Goal: Information Seeking & Learning: Learn about a topic

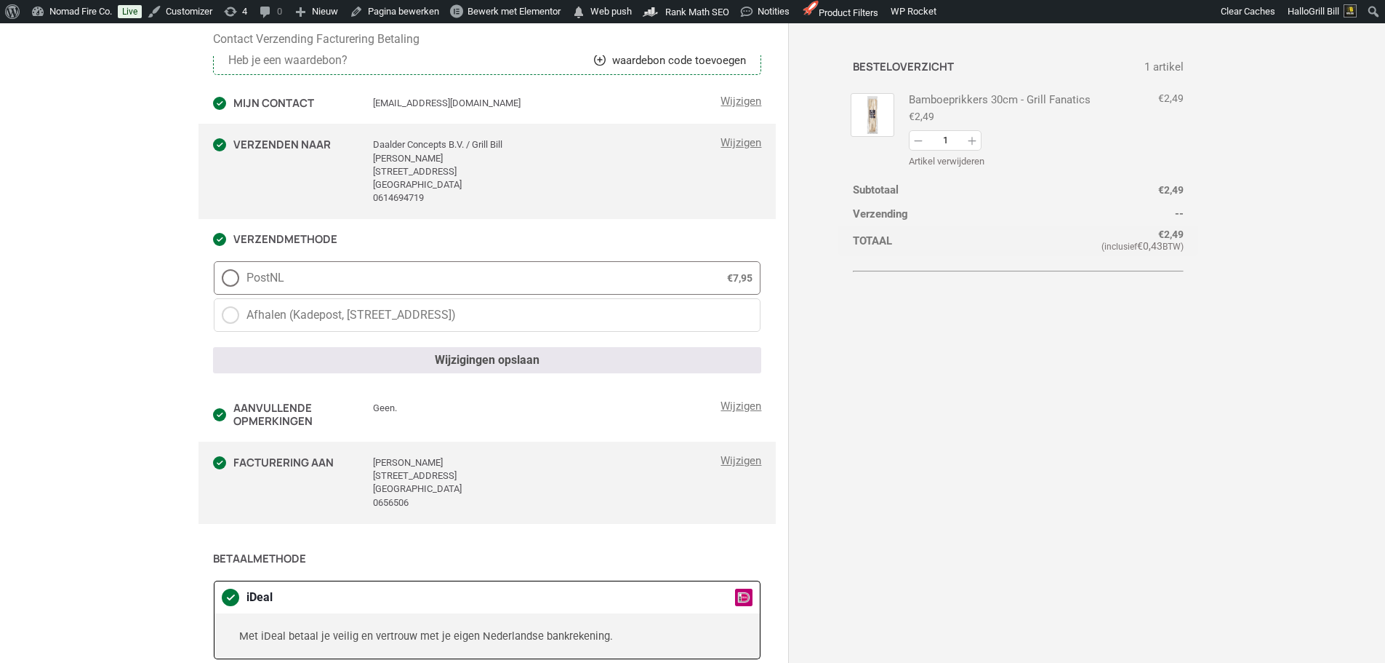
click at [374, 284] on span "PostNL" at bounding box center [471, 277] width 449 height 17
click at [215, 262] on input "PostNL € 7,95" at bounding box center [214, 261] width 1 height 1
radio input "true"
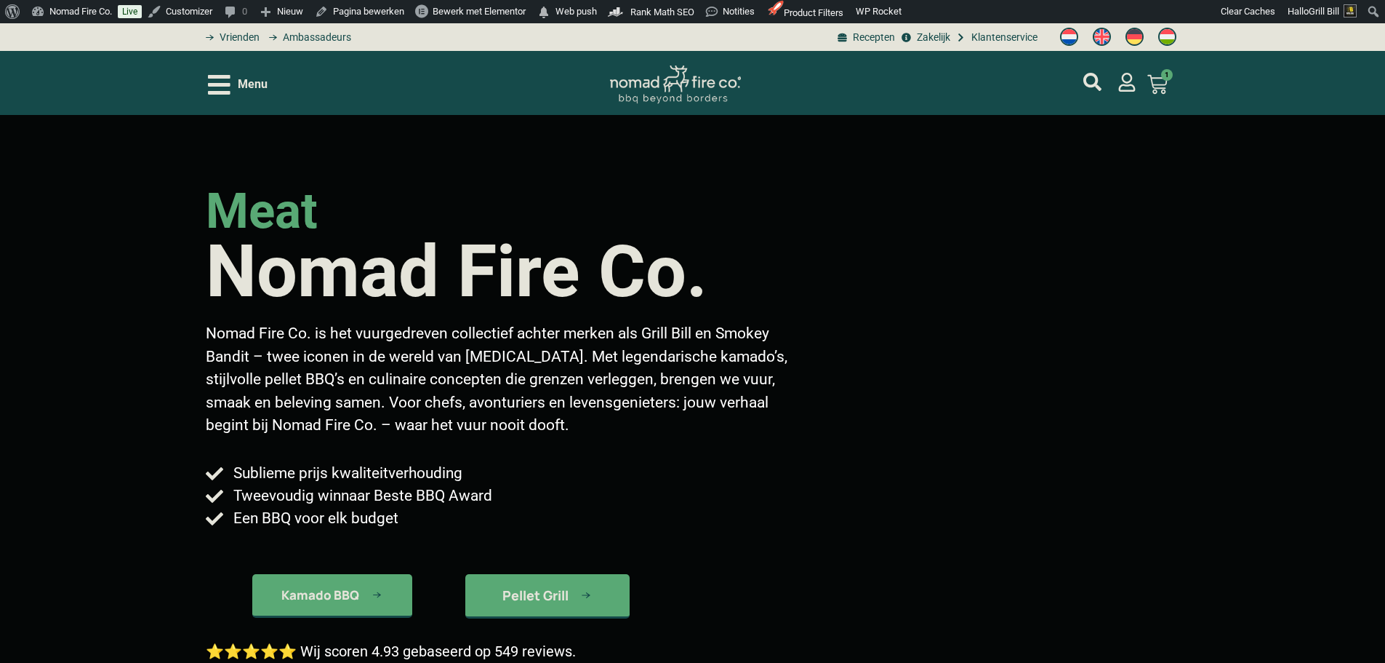
click at [441, 107] on div "Menu Bamboeprikkers 30cm - Grill Fanatics Op voorraad 1 × € 2,49 Subtotaal: € 2…" at bounding box center [693, 83] width 970 height 64
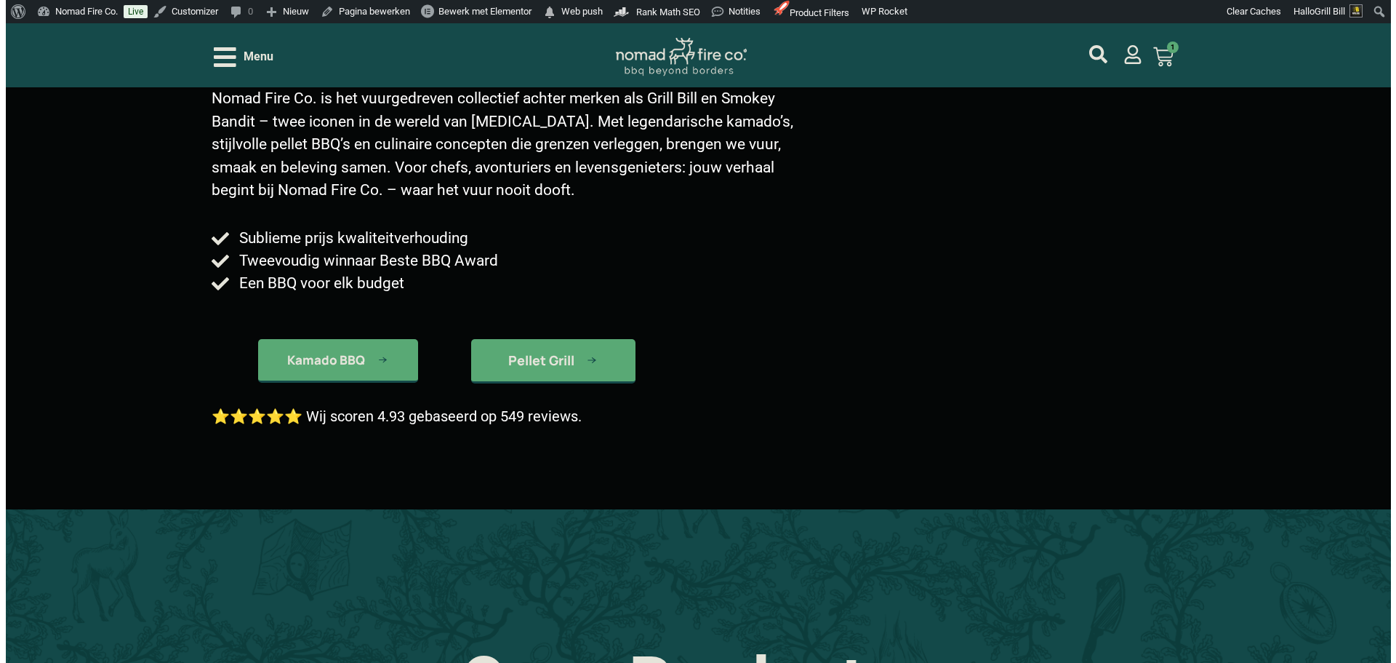
scroll to position [291, 0]
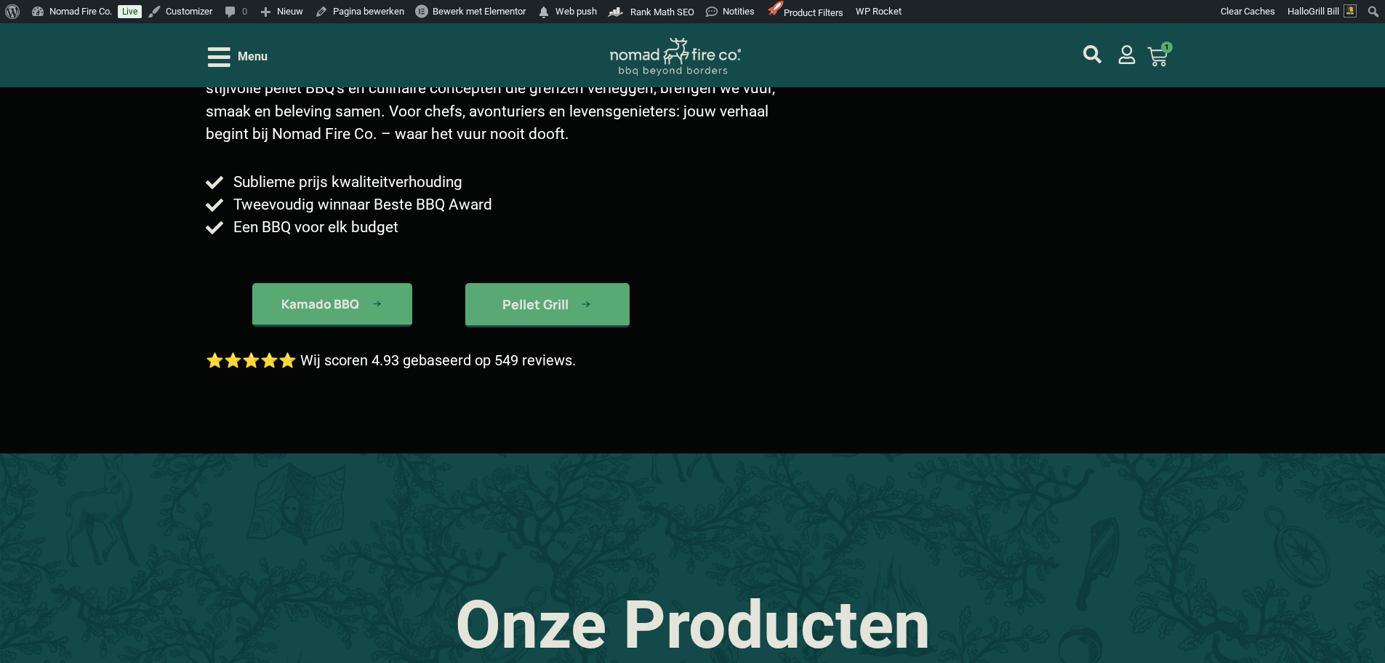
click at [263, 63] on span "Menu" at bounding box center [253, 56] width 30 height 17
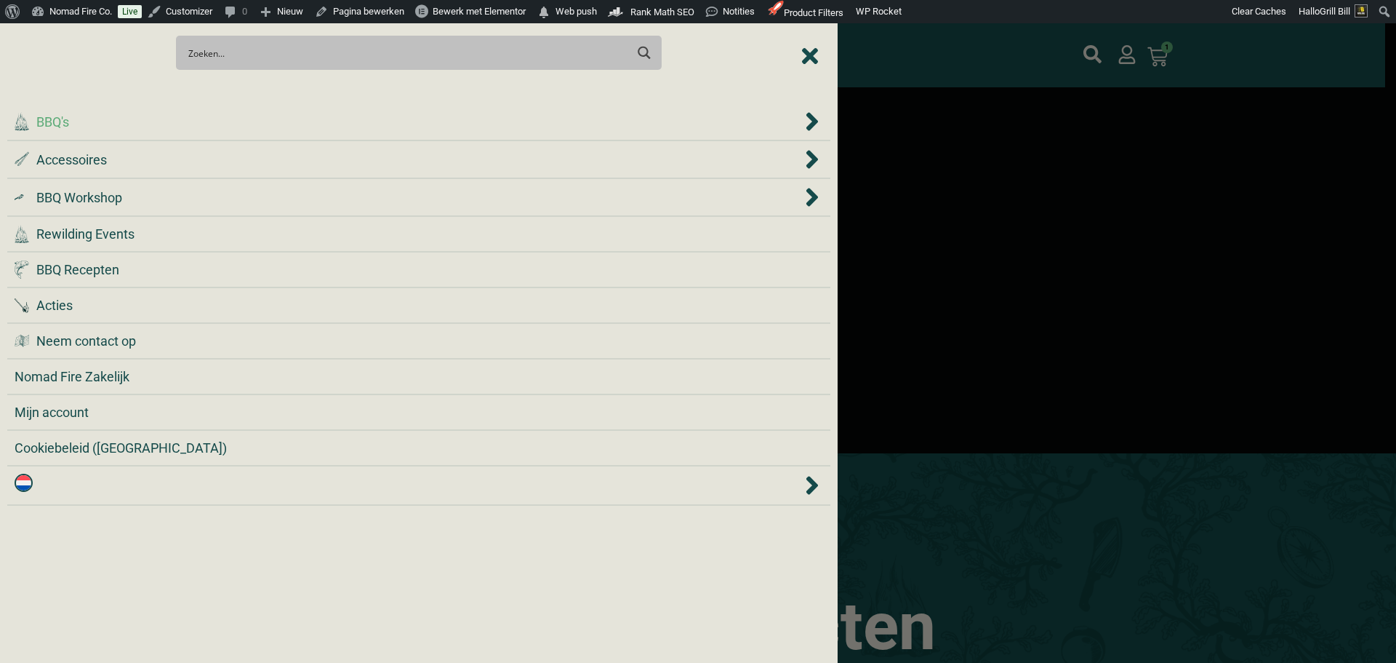
click at [311, 121] on div ".cls-1 { fill: #042e2c; } BBQ's" at bounding box center [409, 122] width 788 height 20
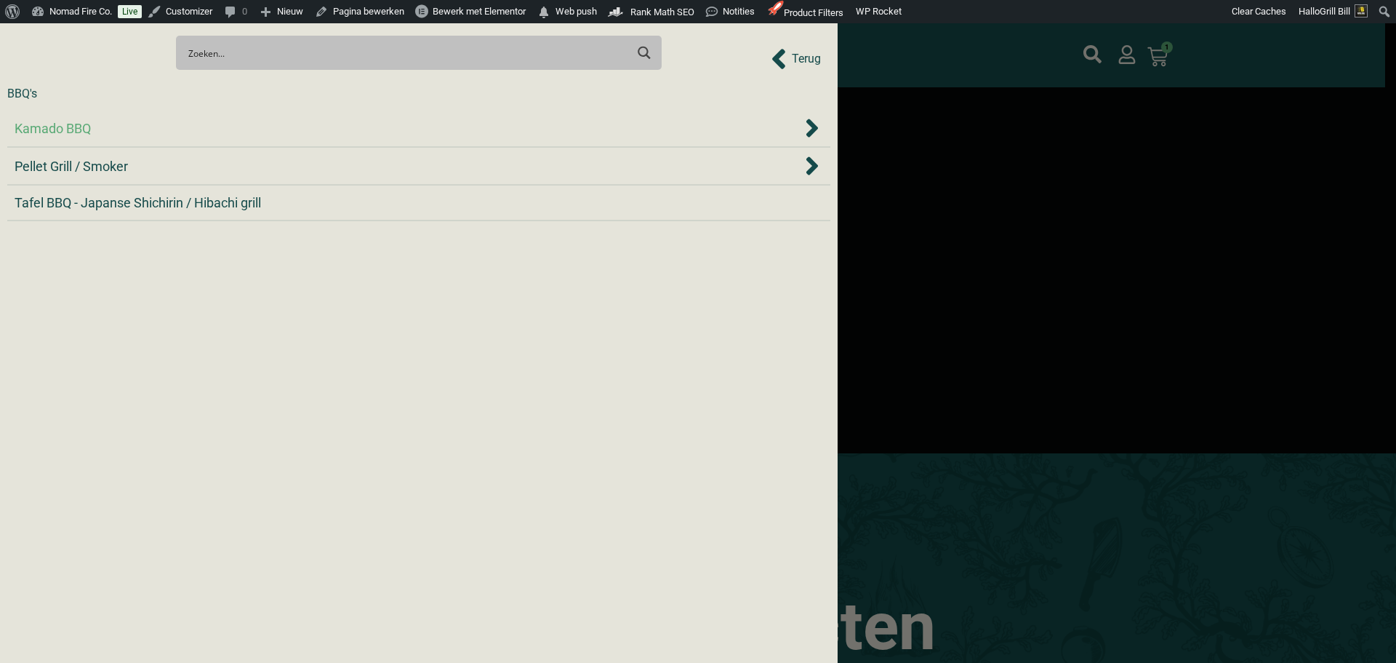
click at [325, 134] on div "Kamado BBQ" at bounding box center [409, 129] width 788 height 20
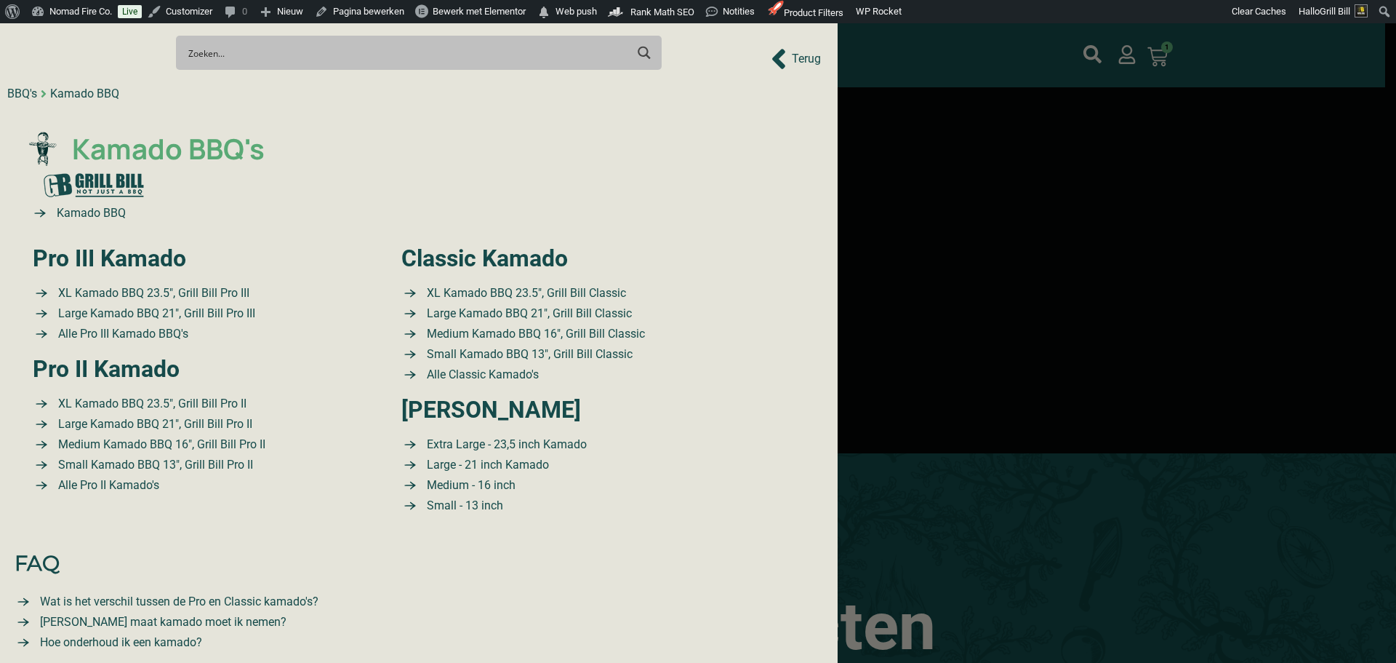
click at [220, 155] on span "Kamado BBQ's" at bounding box center [166, 149] width 196 height 42
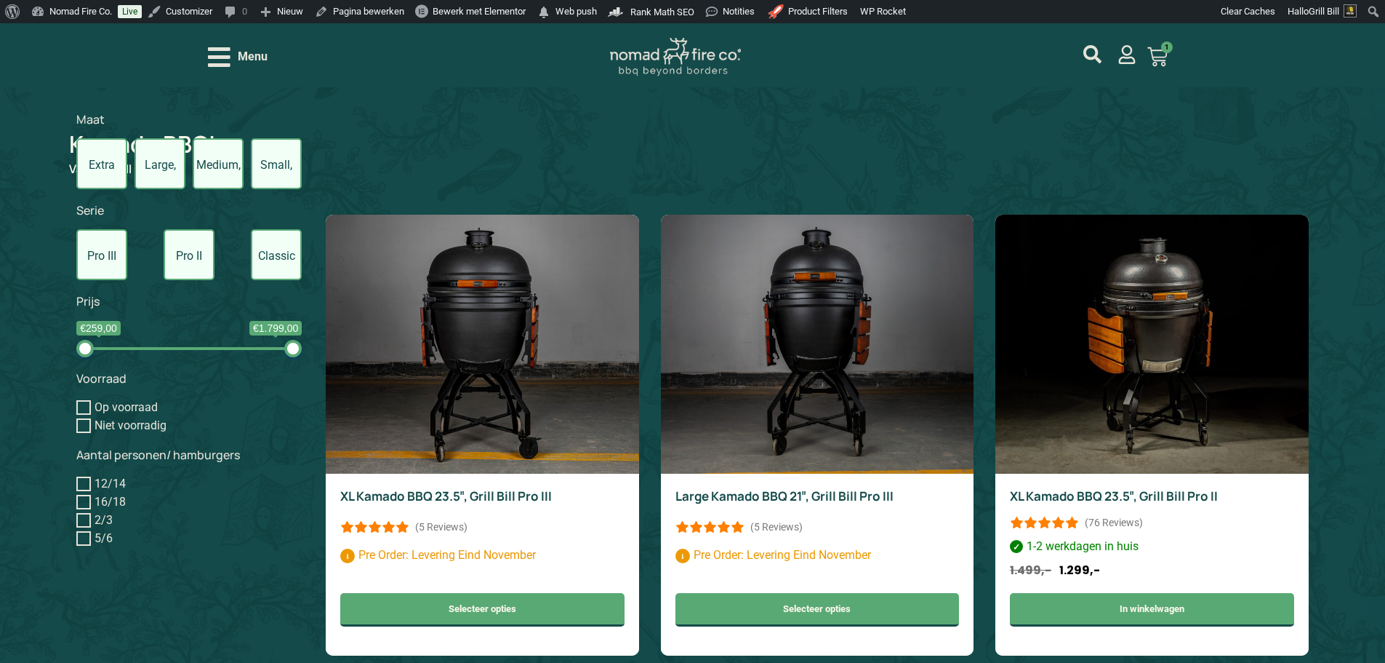
scroll to position [800, 0]
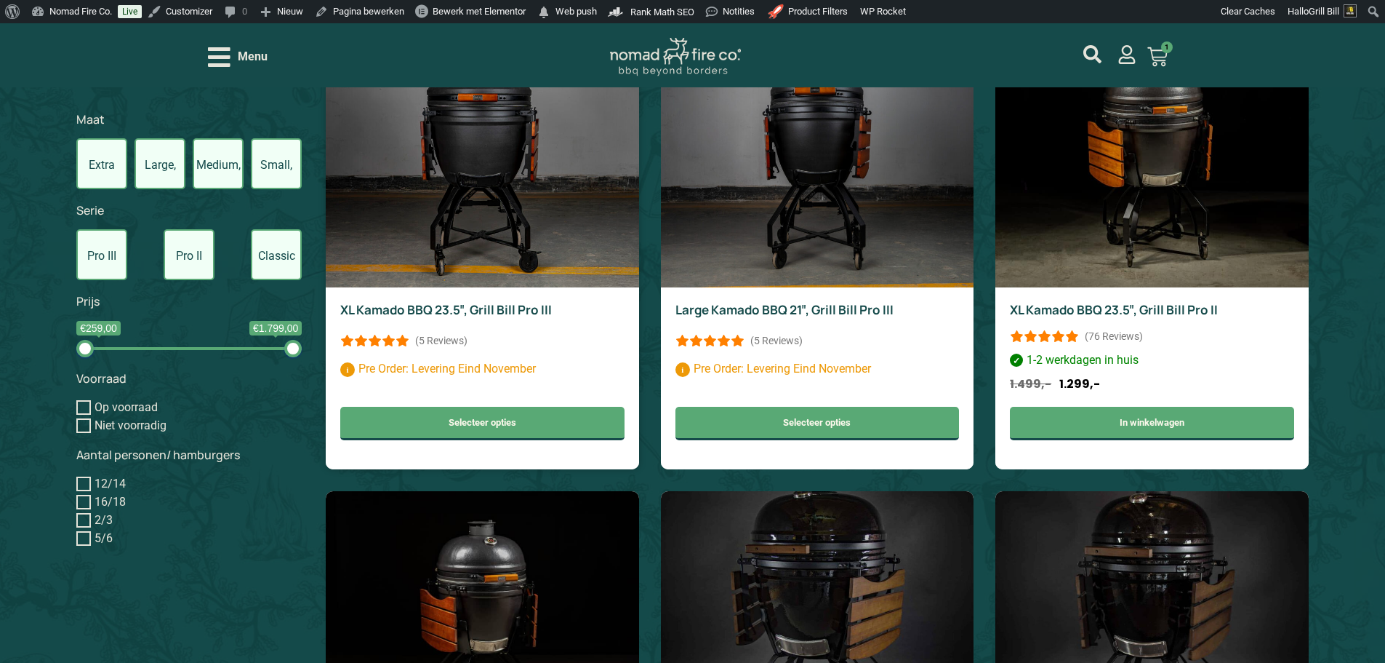
click at [588, 206] on img at bounding box center [482, 157] width 313 height 259
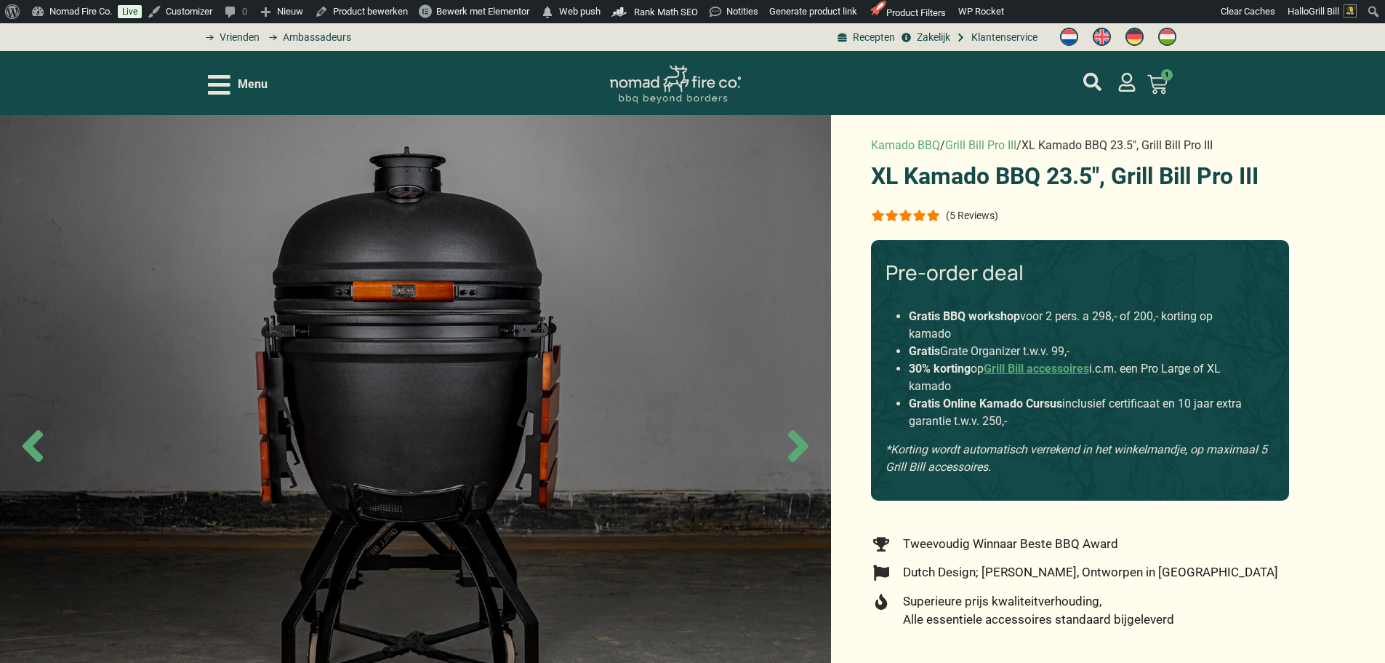
click at [985, 212] on p "(5 Reviews)" at bounding box center [972, 215] width 52 height 12
click at [980, 209] on p "(5 Reviews)" at bounding box center [972, 215] width 52 height 12
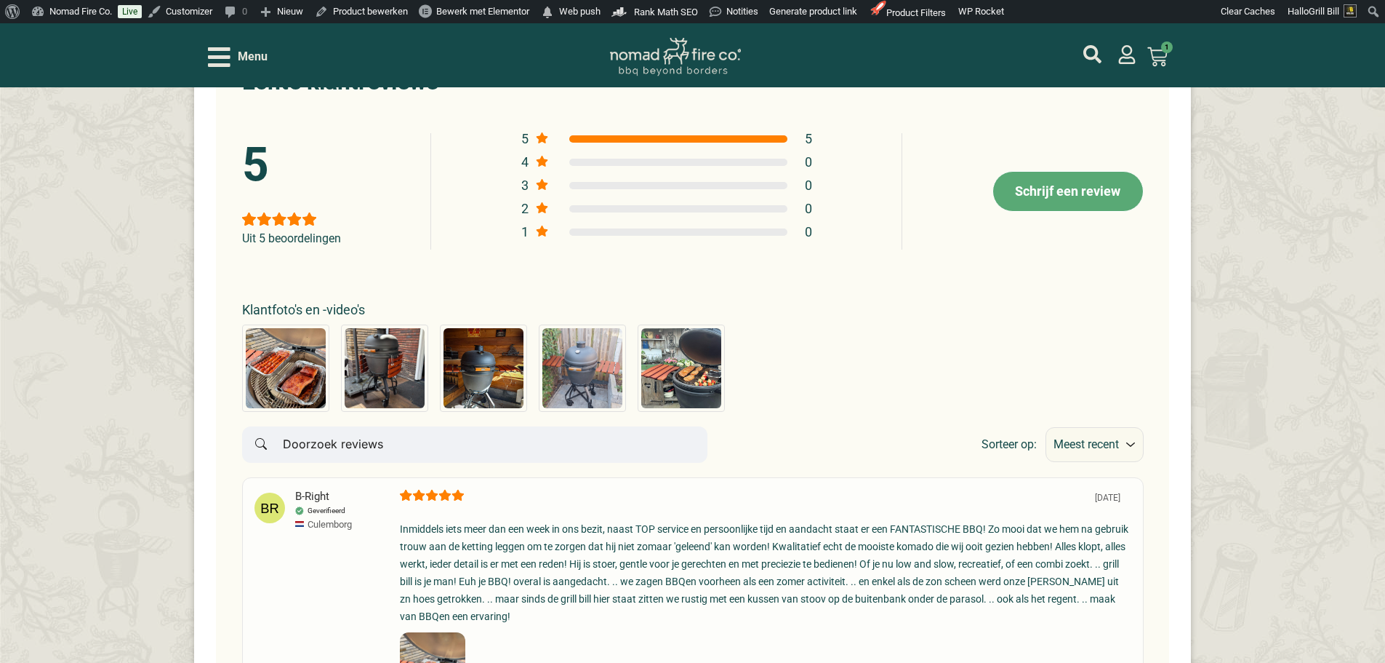
scroll to position [8000, 0]
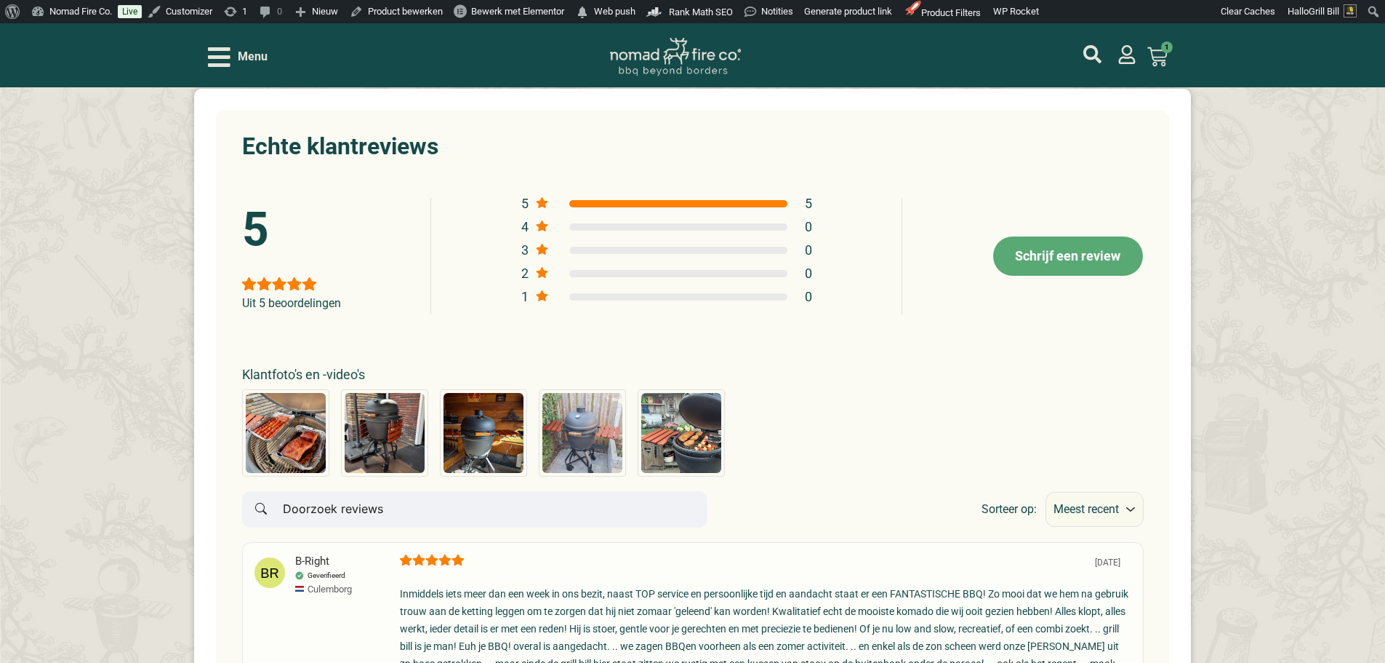
scroll to position [7777, 0]
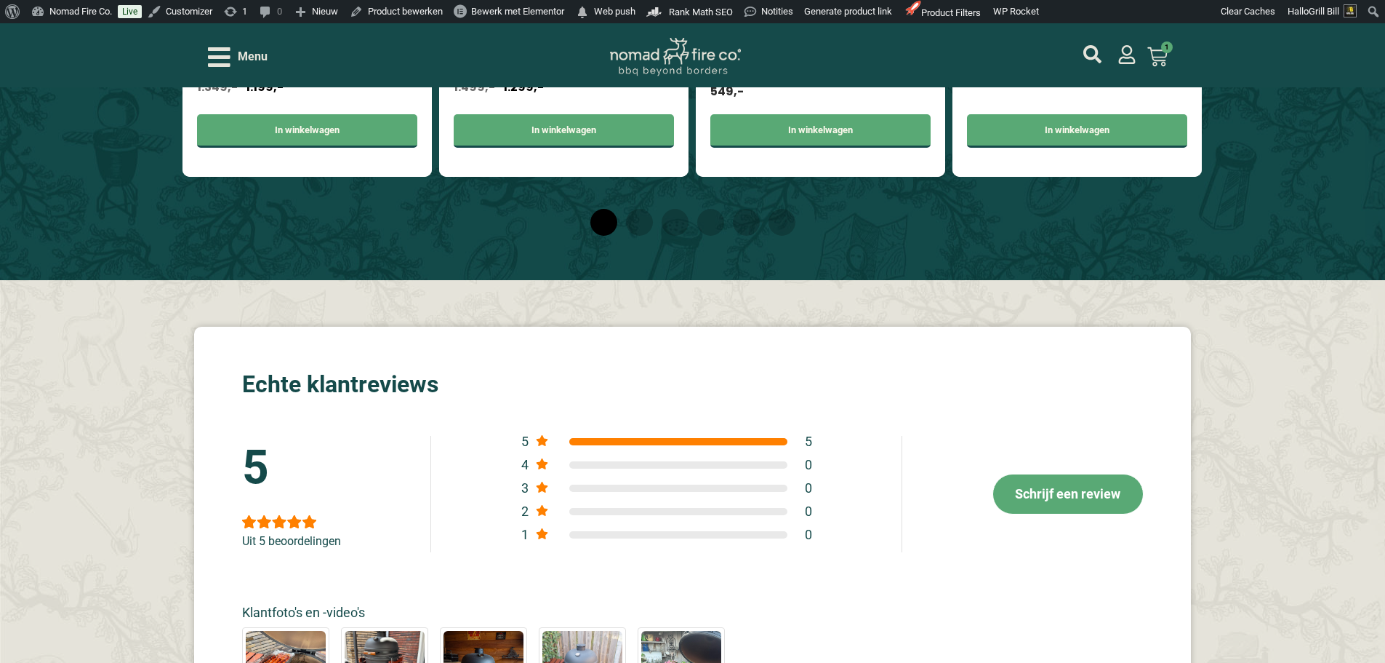
scroll to position [7582, 0]
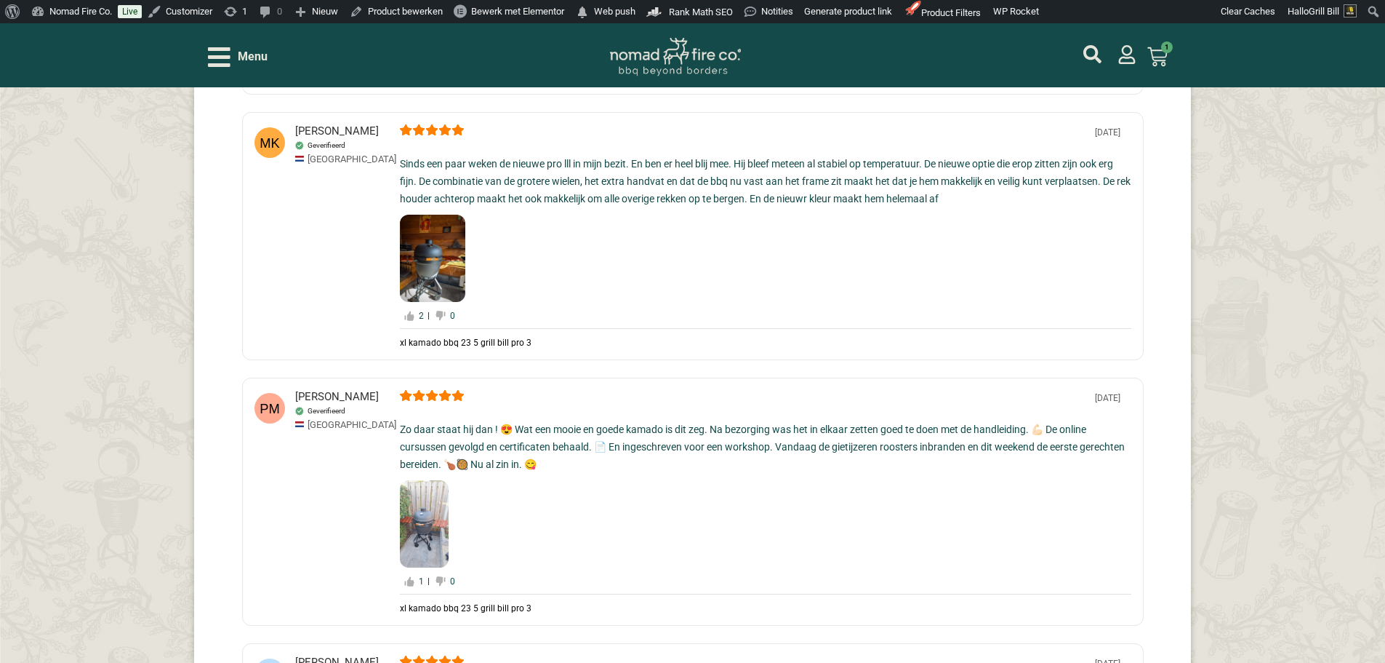
scroll to position [8768, 0]
click at [686, 189] on div "Sinds een paar weken de nieuwe pro lll in mijn bezit. En ben er heel blij mee. …" at bounding box center [766, 179] width 732 height 52
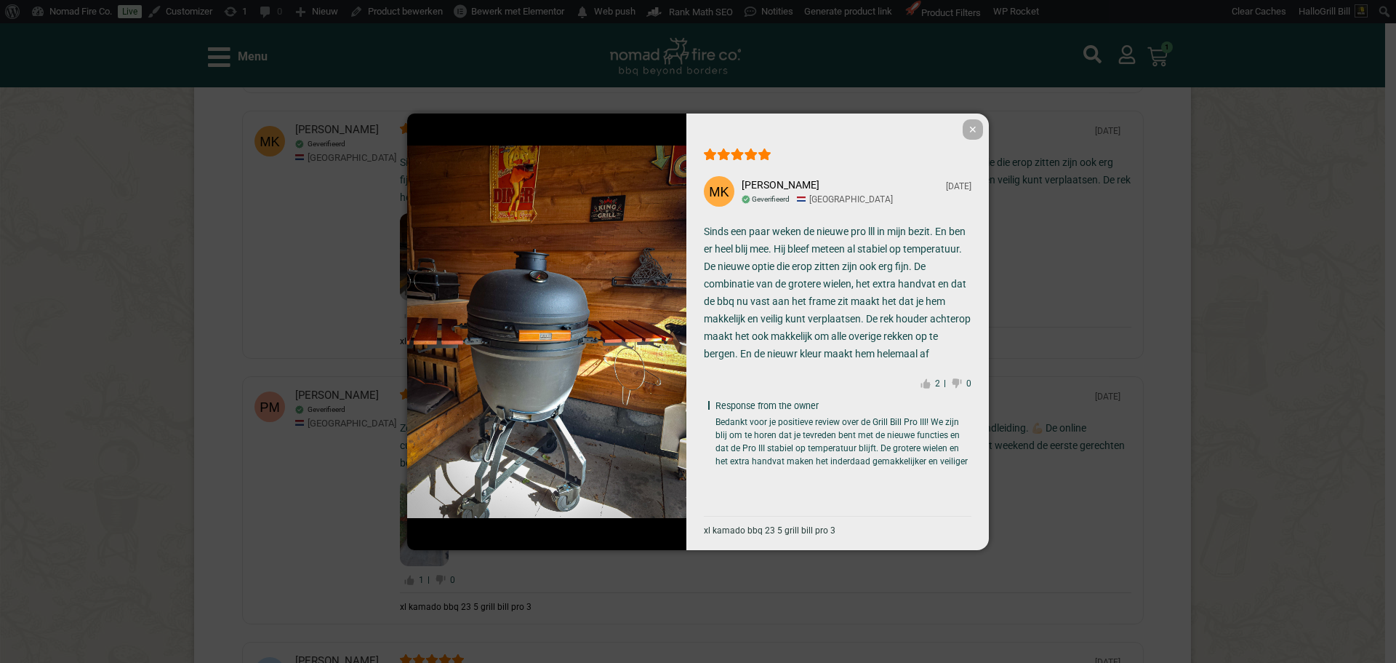
click at [976, 125] on span "✕" at bounding box center [973, 129] width 20 height 20
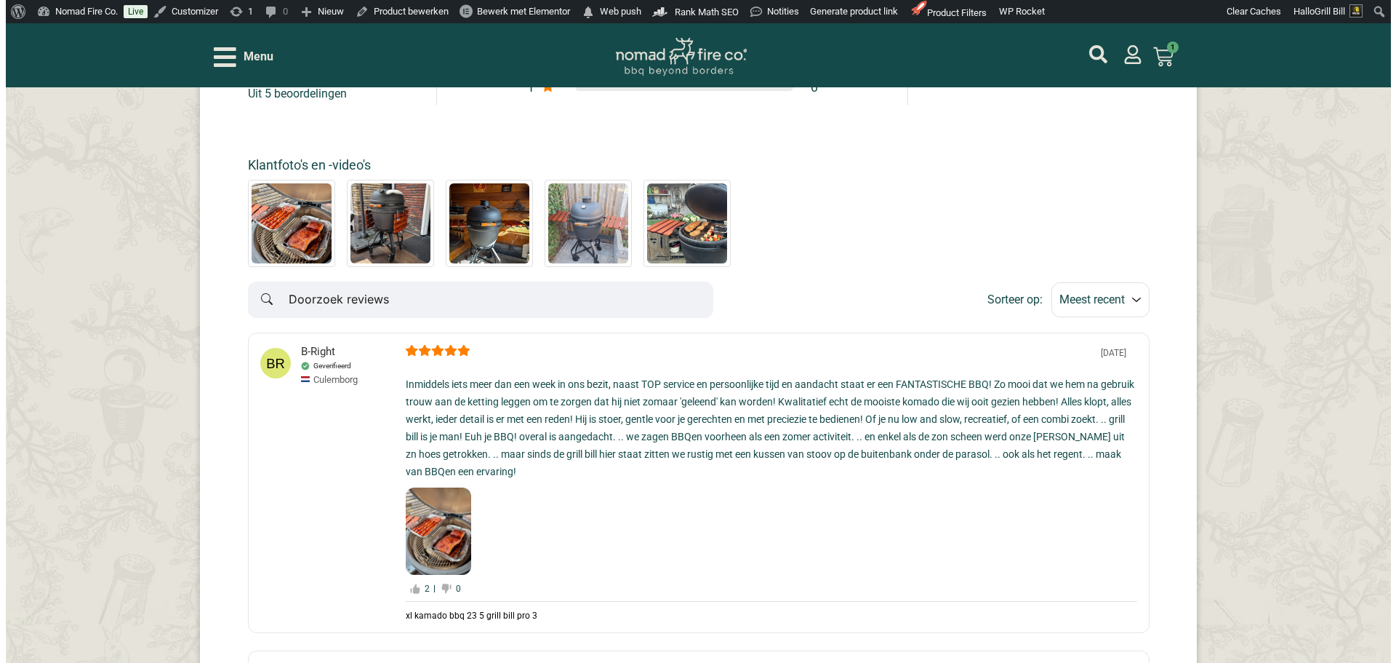
scroll to position [8041, 0]
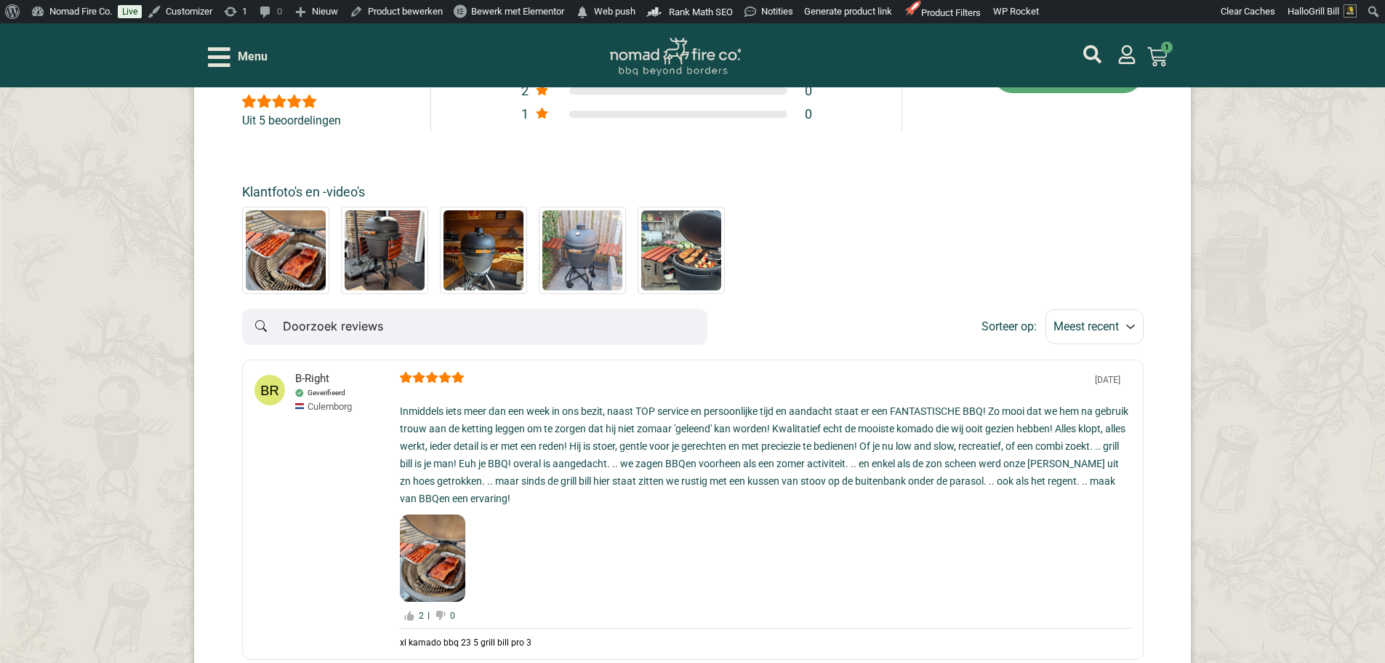
click at [890, 407] on div "Inmiddels iets meer dan een week in ons bezit, naast TOP service en persoonlijk…" at bounding box center [766, 454] width 732 height 105
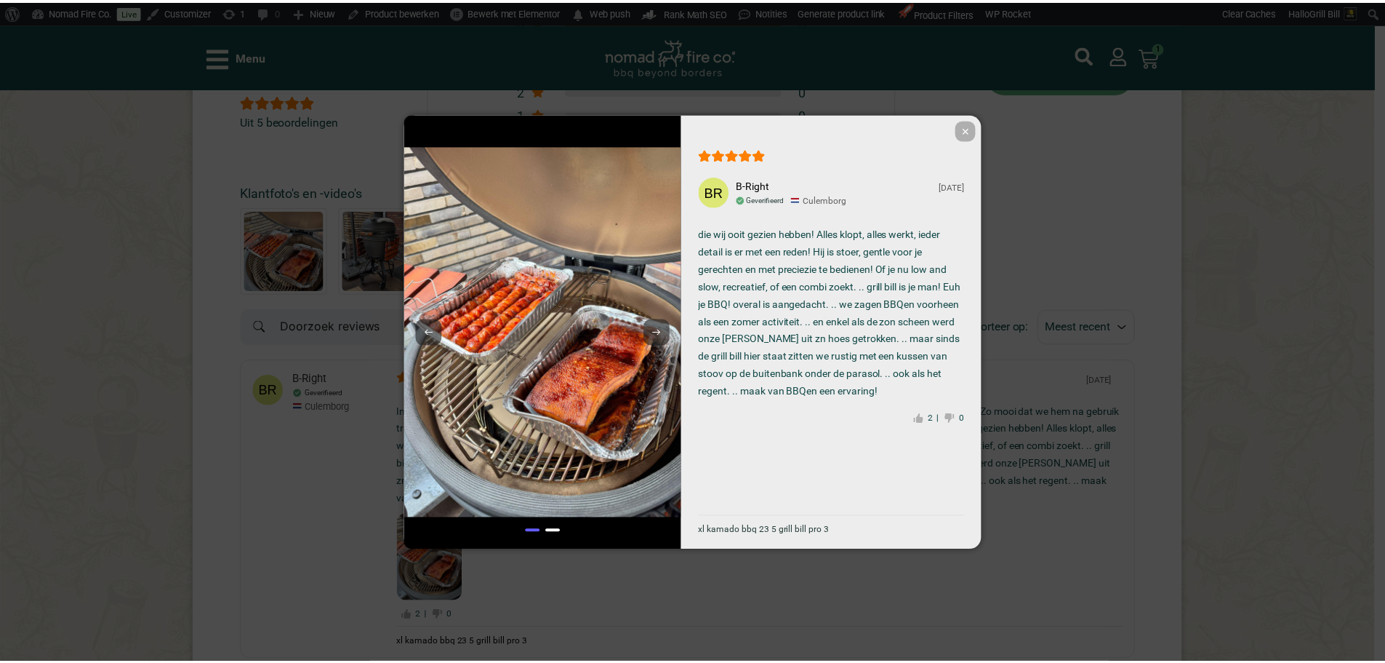
scroll to position [87, 0]
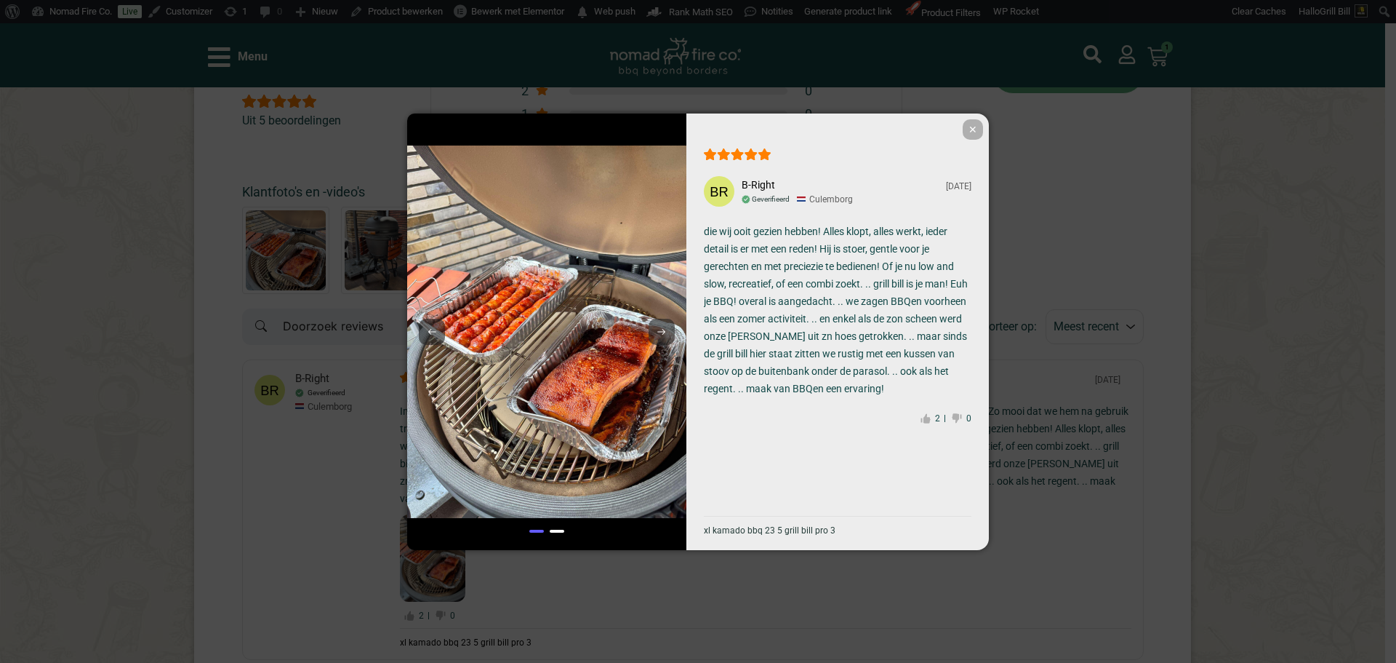
click at [980, 127] on span "✕" at bounding box center [973, 129] width 20 height 20
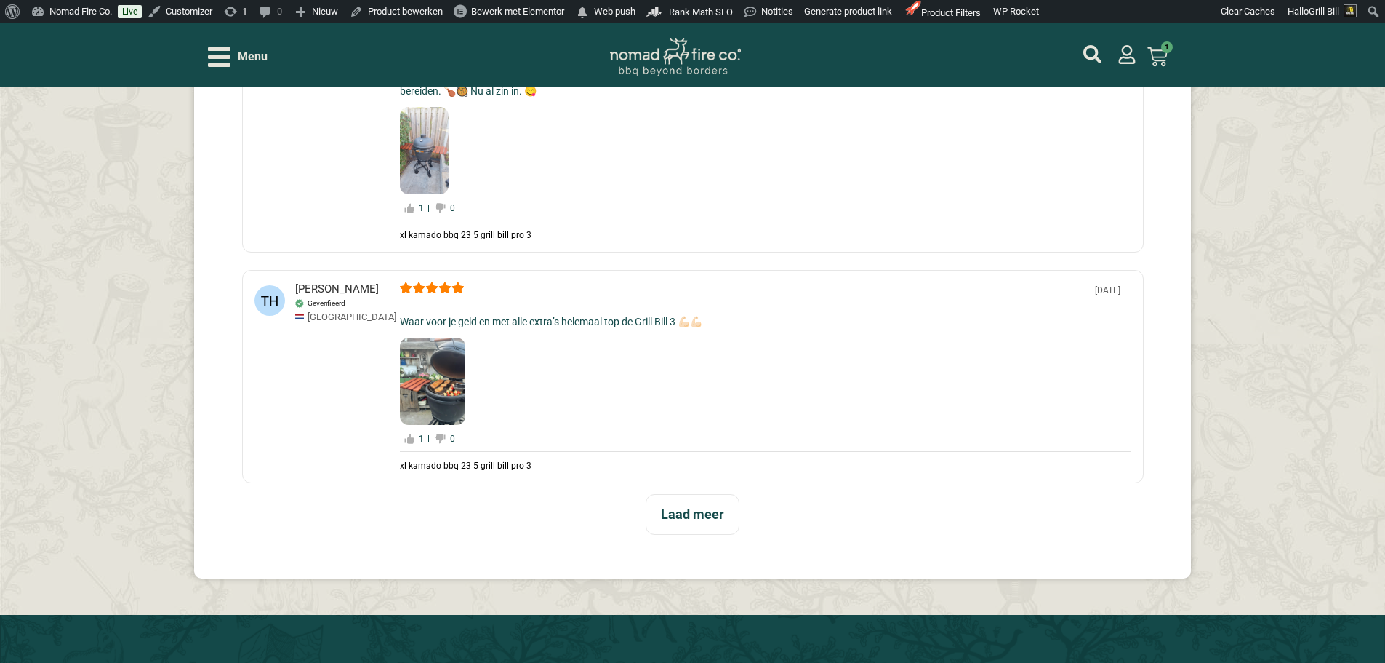
scroll to position [9277, 0]
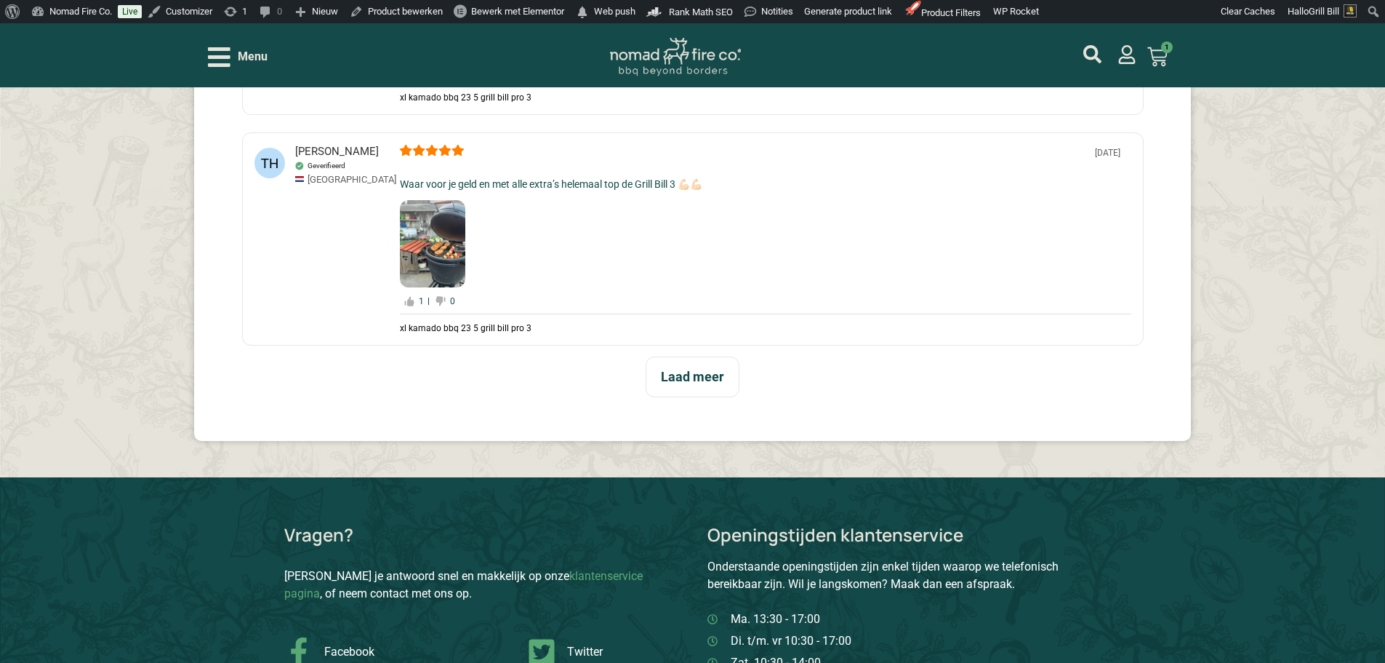
click at [708, 384] on span "Laad meer" at bounding box center [692, 376] width 63 height 15
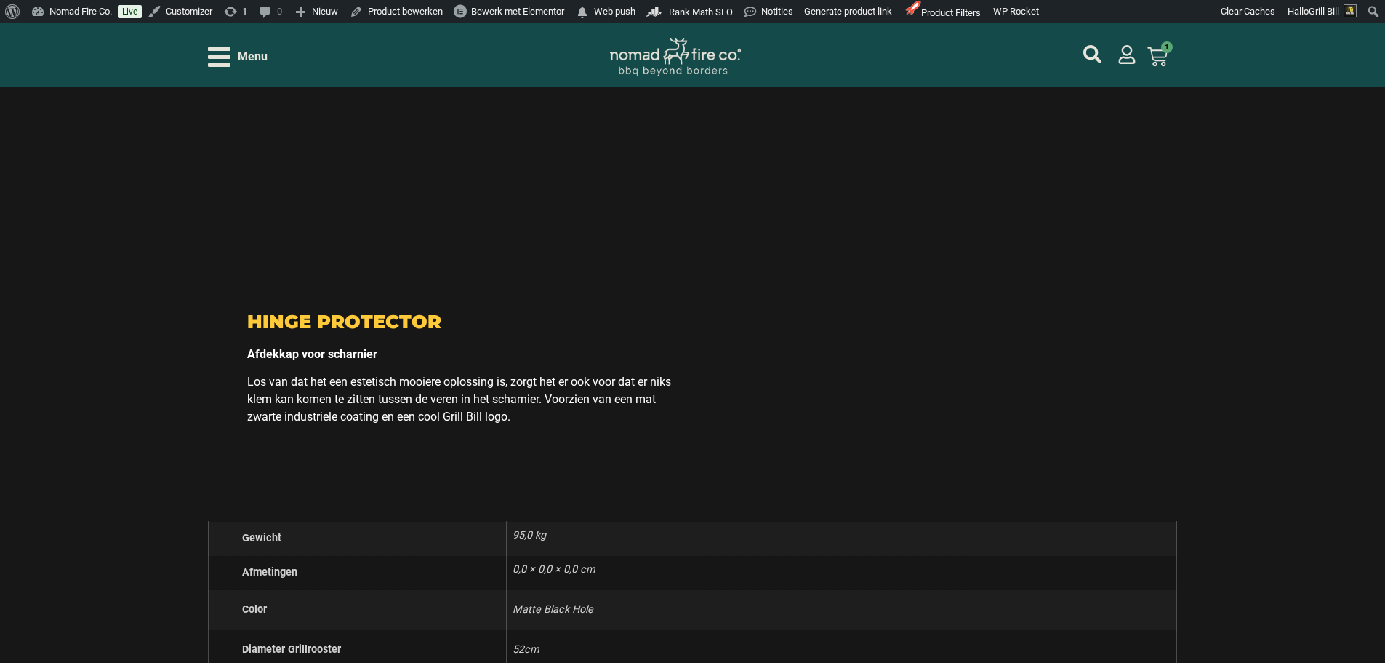
scroll to position [6004, 0]
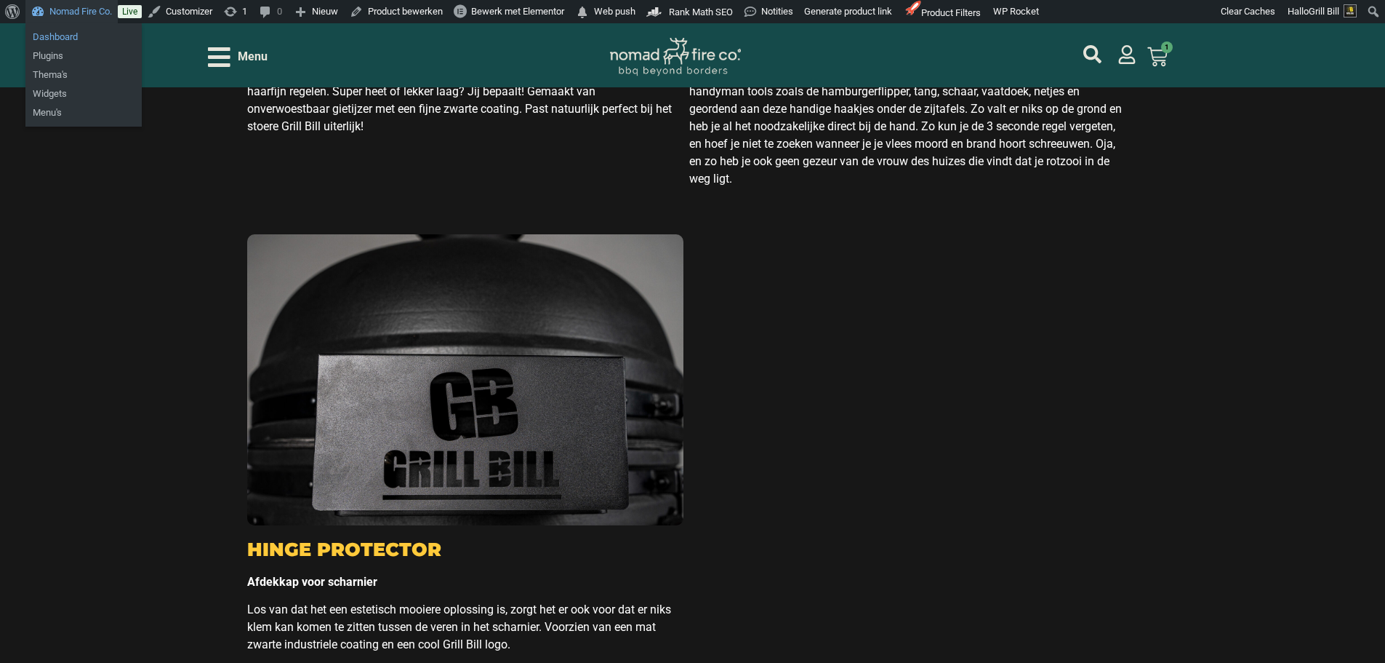
click at [69, 34] on link "Dashboard" at bounding box center [83, 37] width 116 height 19
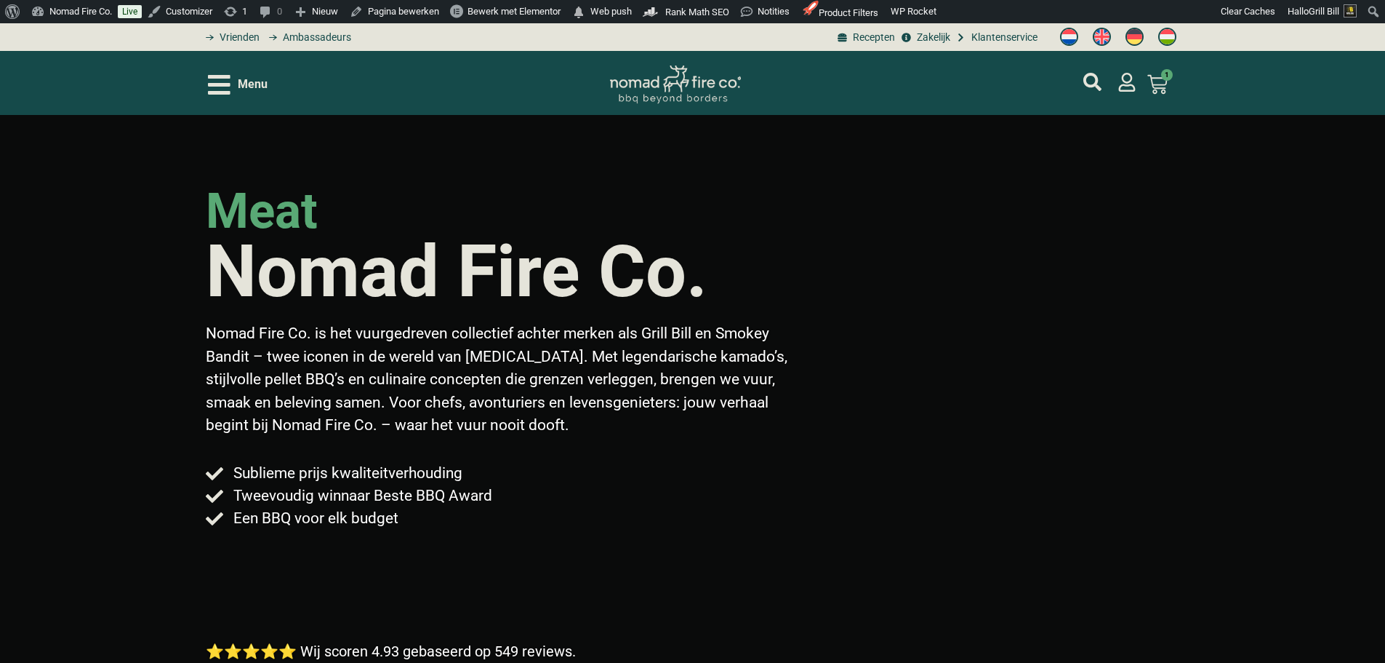
click at [245, 87] on span "Menu" at bounding box center [253, 84] width 30 height 17
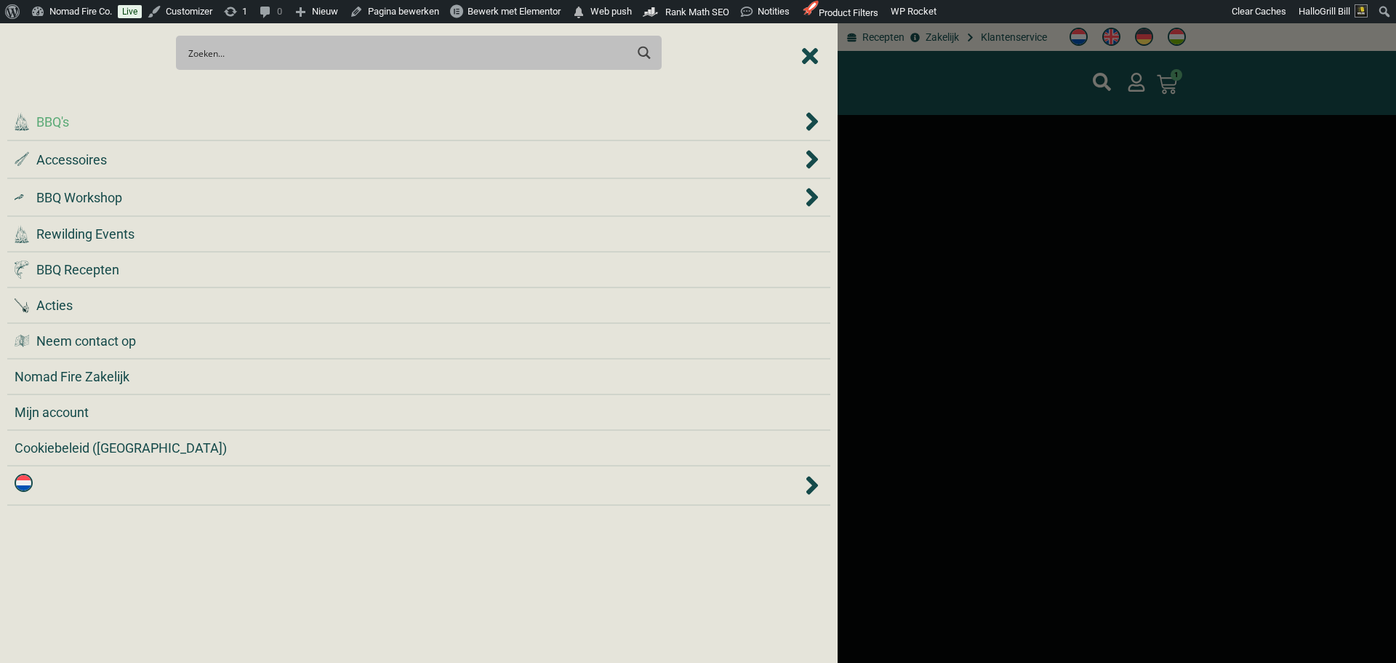
click at [243, 127] on div ".cls-1 { fill: #042e2c; } BBQ's" at bounding box center [409, 122] width 788 height 20
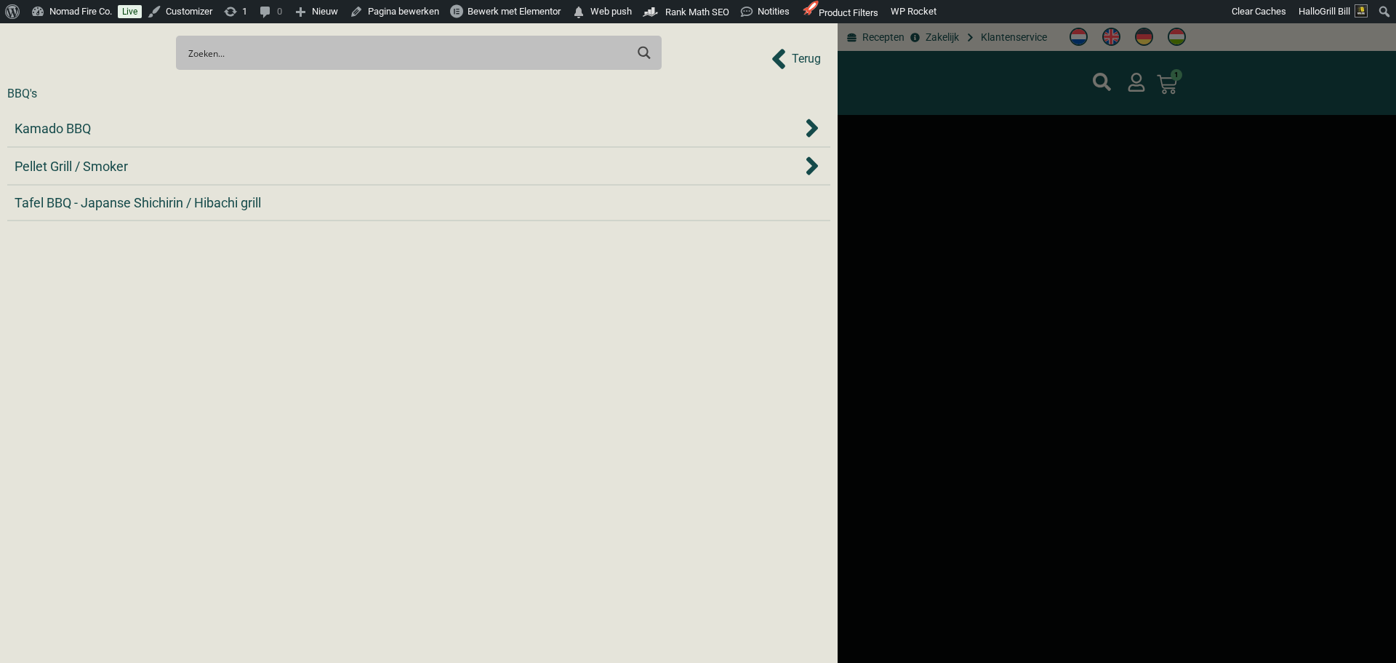
click at [876, 137] on div at bounding box center [698, 331] width 1396 height 663
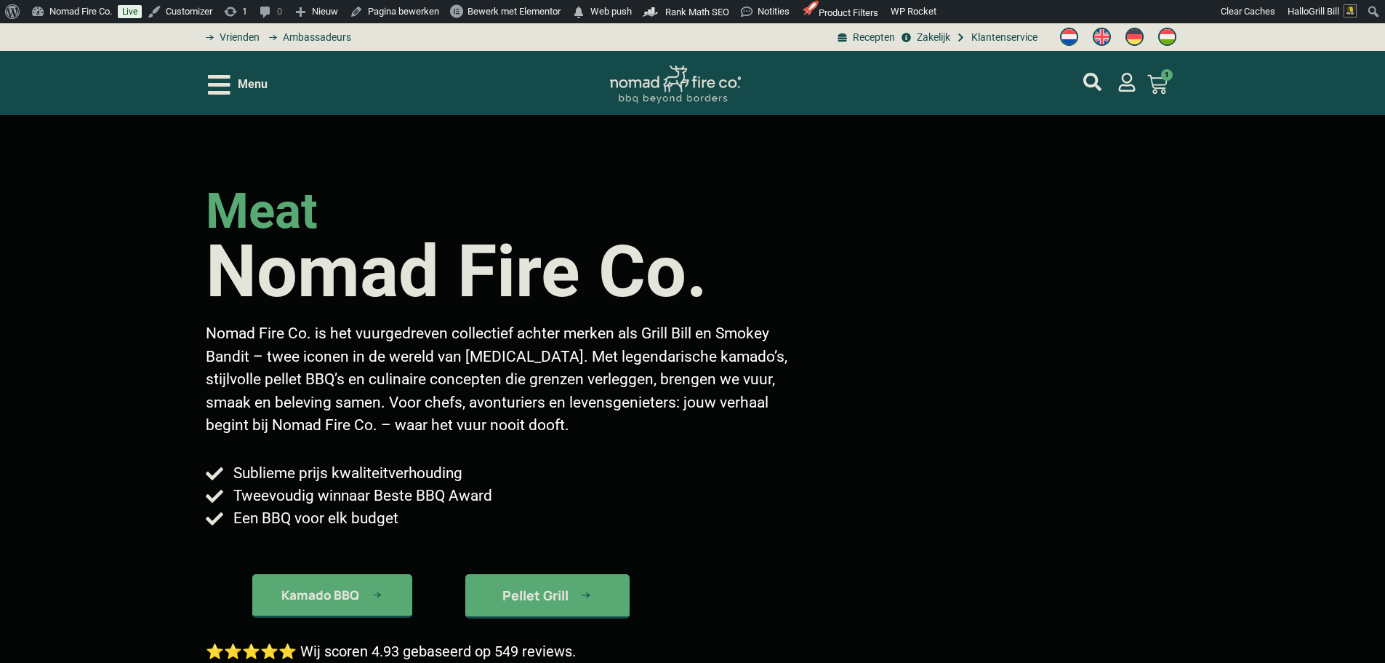
click at [240, 95] on div "Menu" at bounding box center [238, 84] width 60 height 25
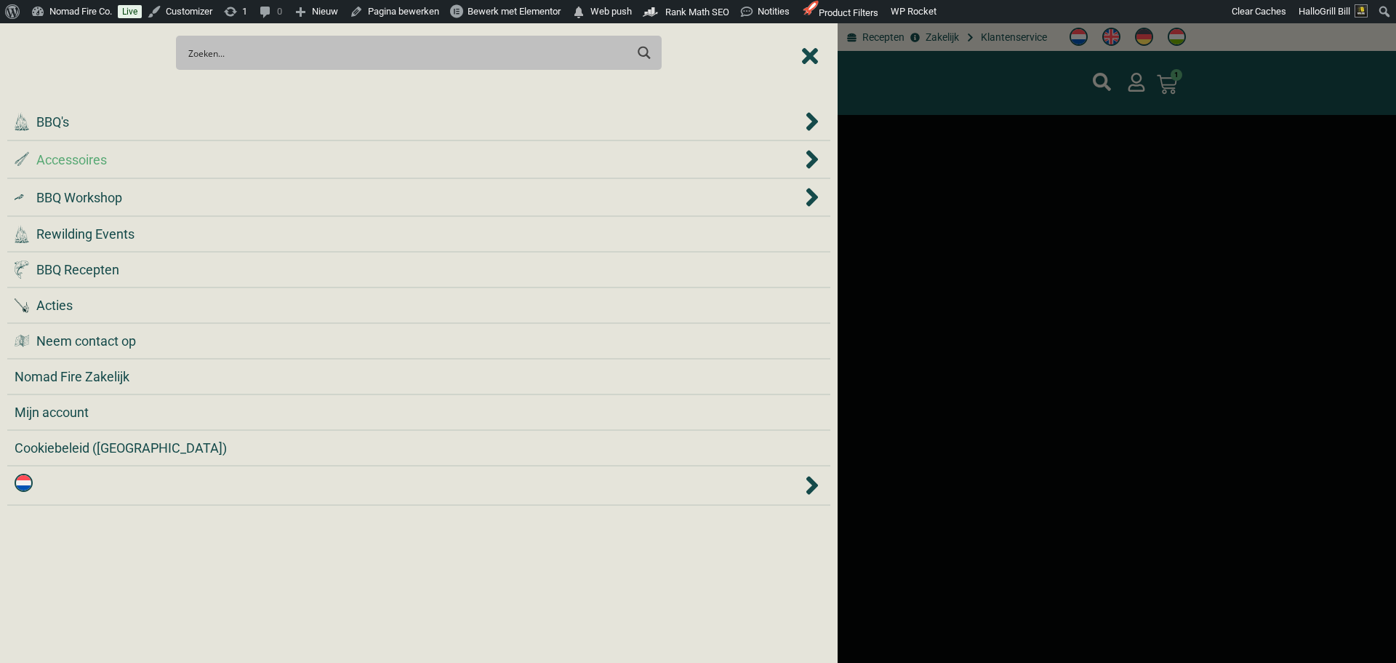
click at [140, 151] on div ".st0 { fill: #2c4a4e; } .st1 { fill: url(#Naamloos_verloop_2); } .st2 { fill: #…" at bounding box center [409, 160] width 788 height 20
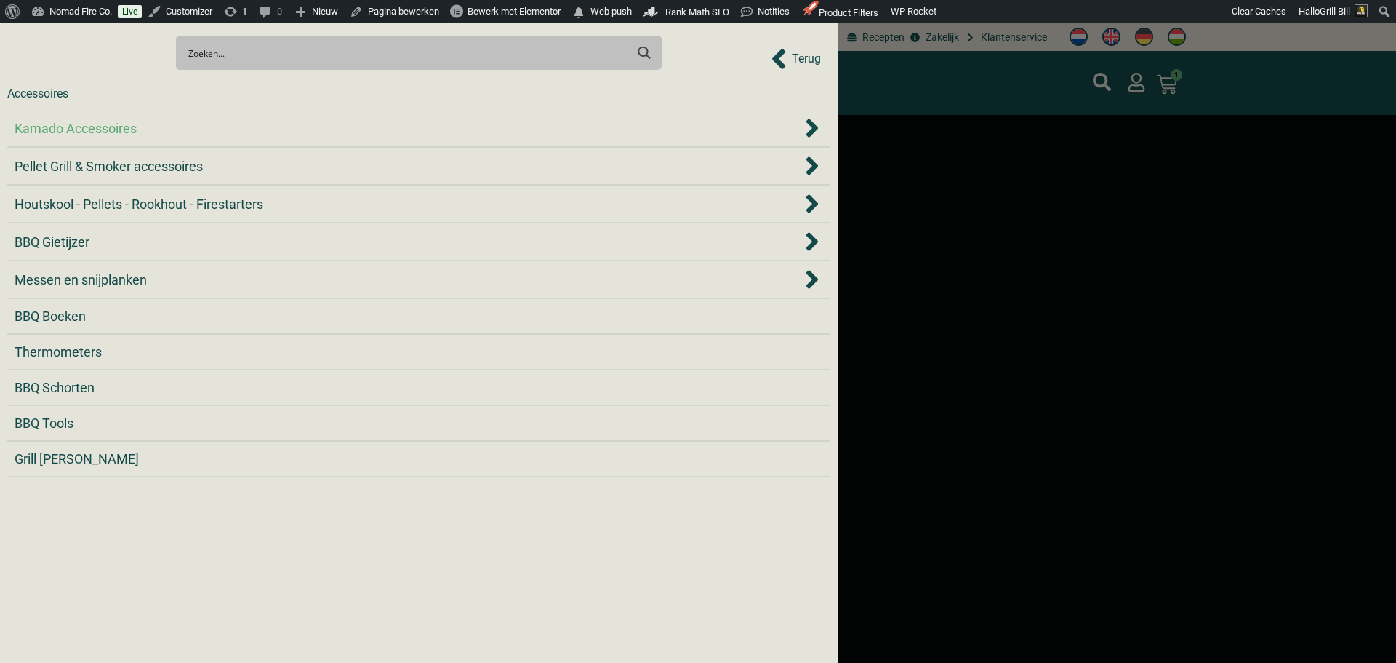
click at [142, 132] on div "Kamado Accessoires" at bounding box center [409, 129] width 788 height 20
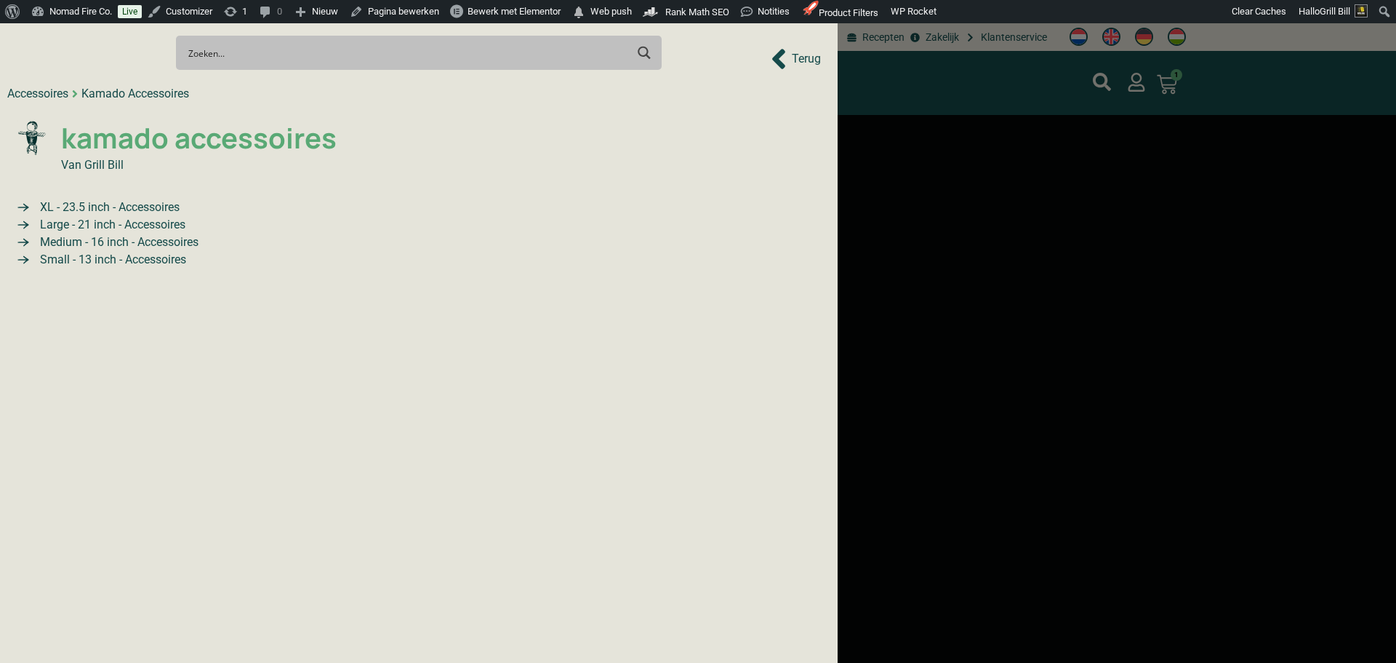
click at [159, 149] on span "kamado accessoires" at bounding box center [196, 138] width 279 height 42
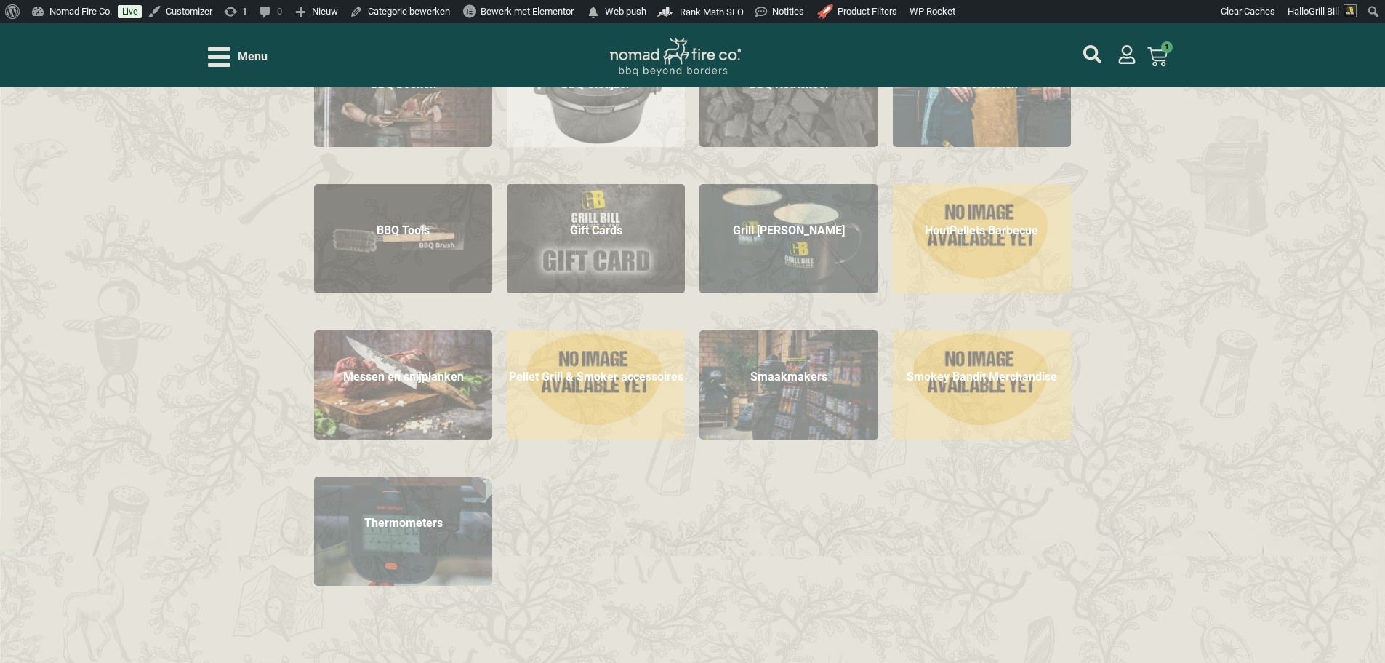
scroll to position [509, 0]
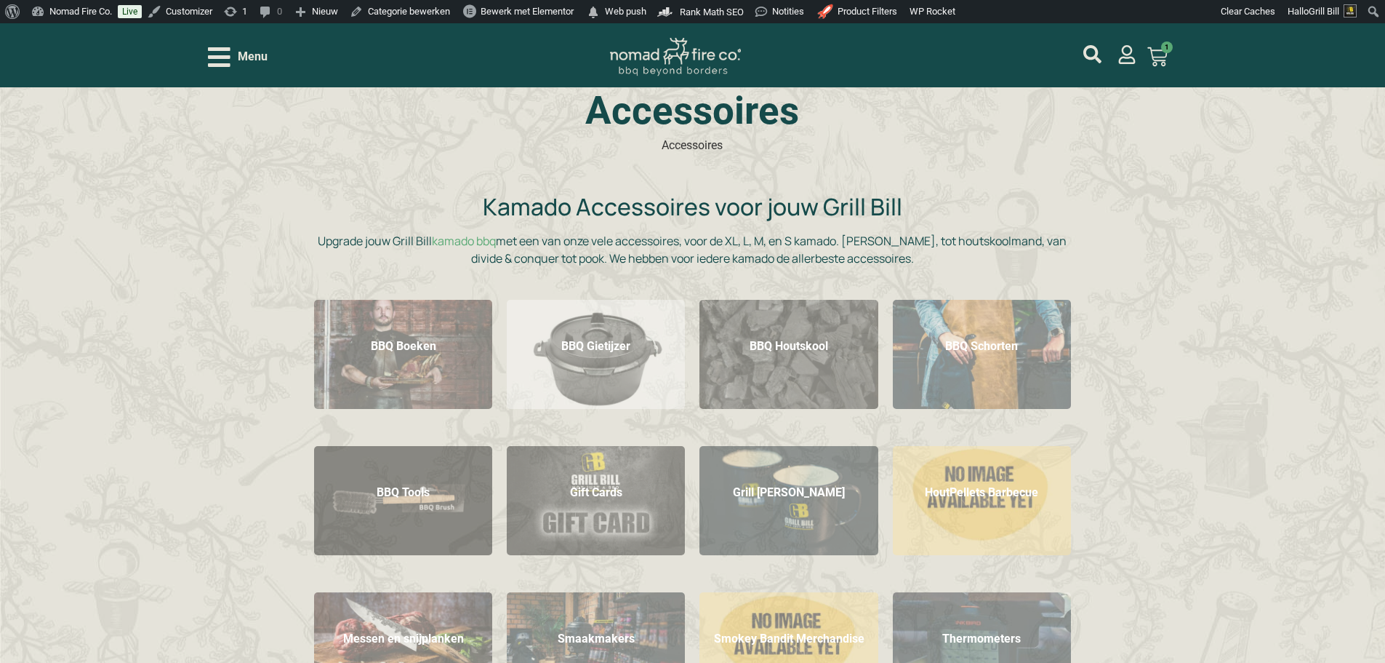
scroll to position [73, 0]
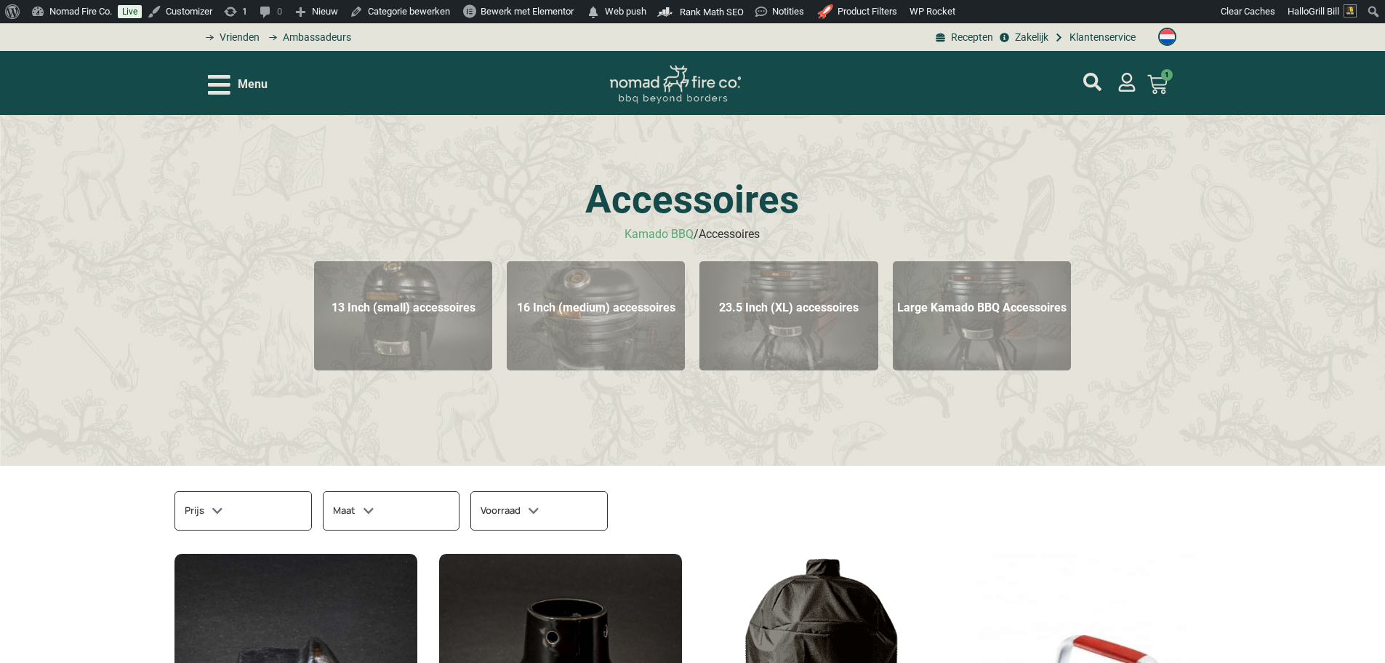
click at [453, 329] on img "Productcategorie bekijken 13 Inch (small) accessoires" at bounding box center [403, 315] width 178 height 109
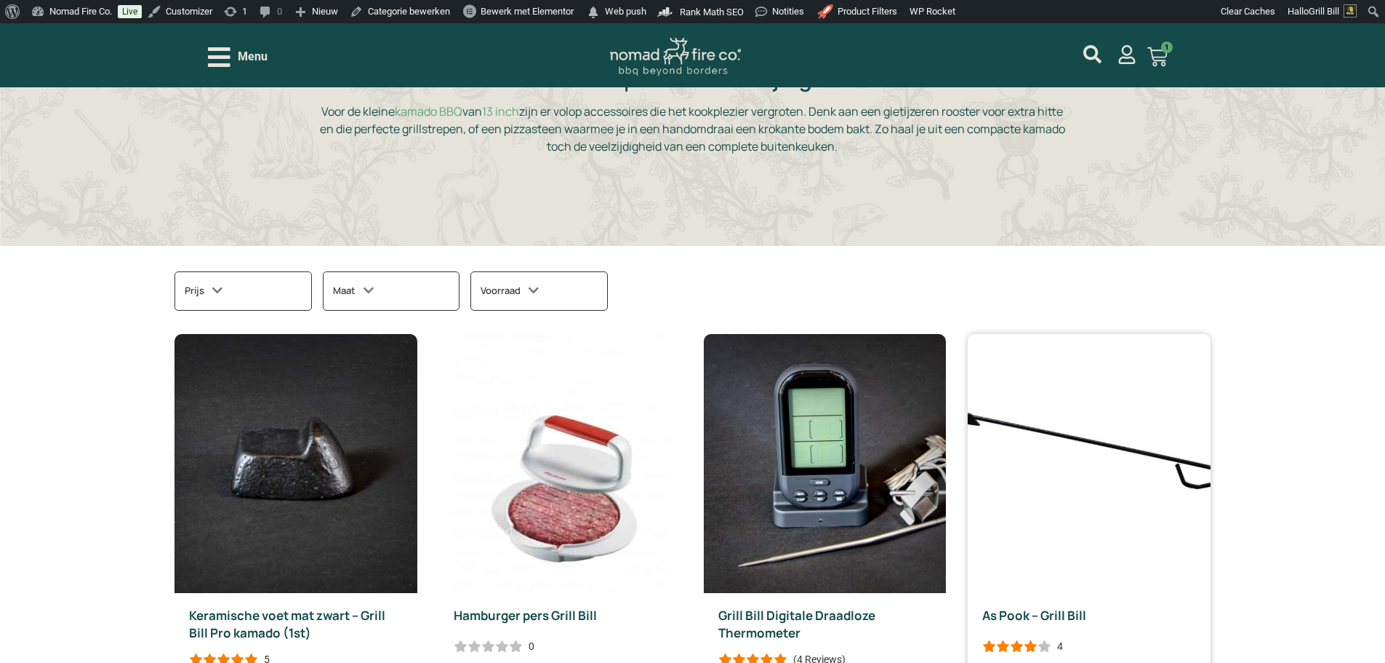
scroll to position [436, 0]
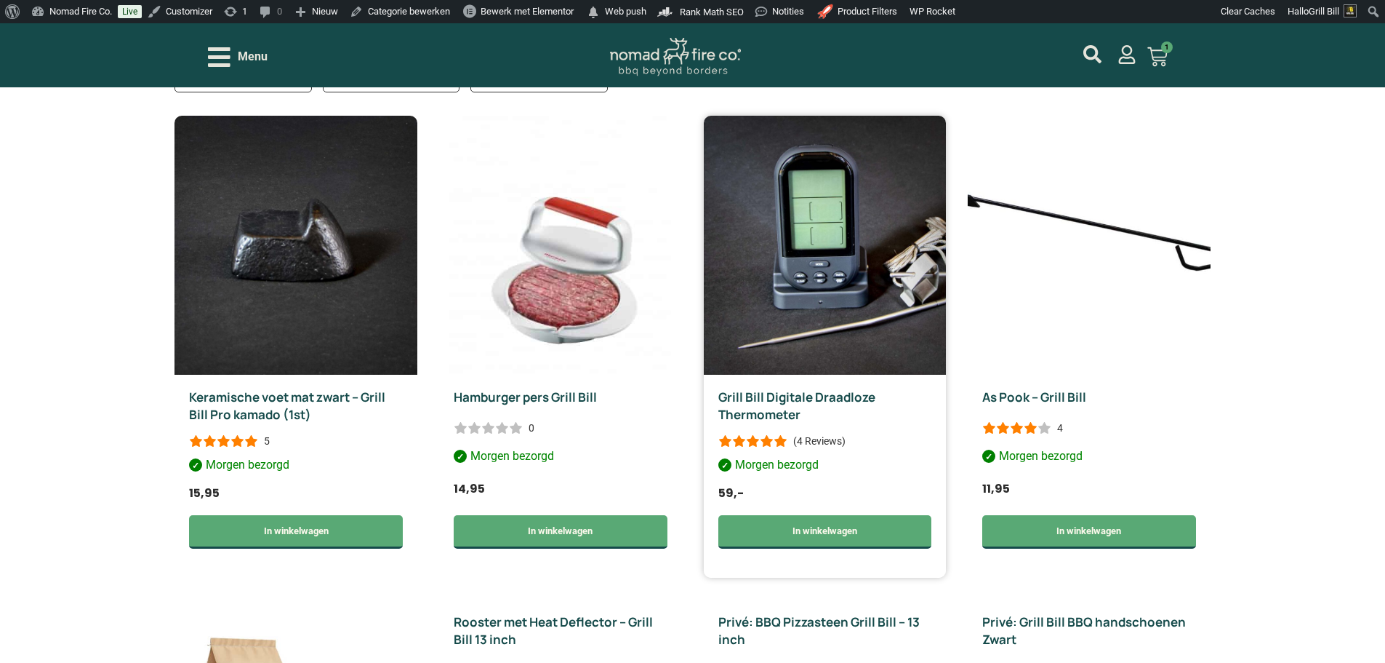
click at [773, 279] on img at bounding box center [825, 245] width 243 height 259
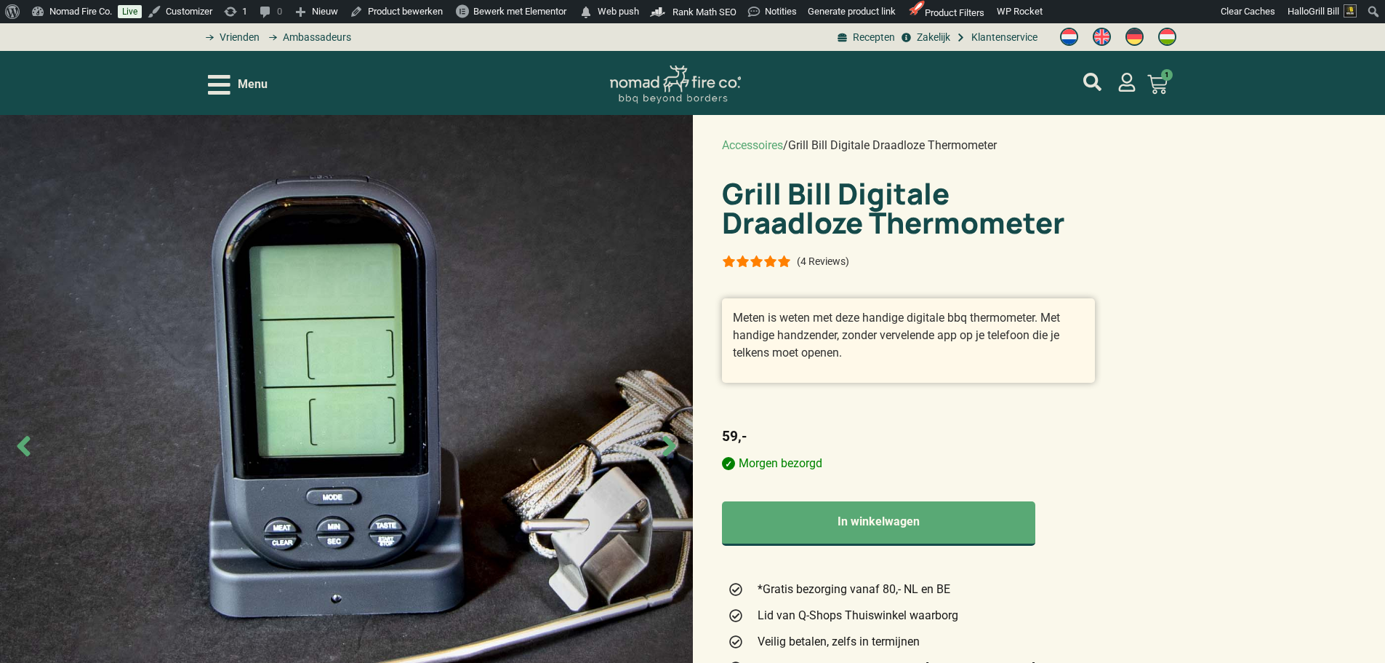
click at [256, 89] on span "Menu" at bounding box center [253, 84] width 30 height 17
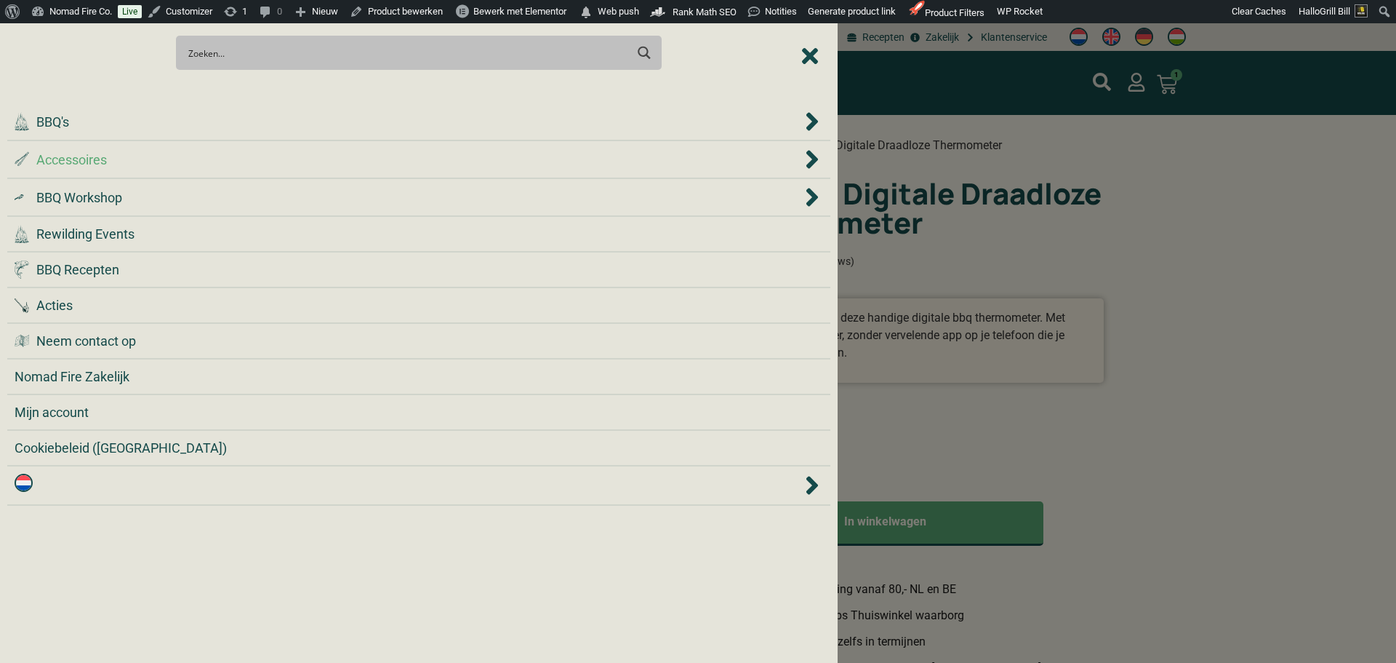
click at [221, 159] on div ".st0 { fill: #2c4a4e; } .st1 { fill: url(#Naamloos_verloop_2); } .st2 { fill: #…" at bounding box center [409, 160] width 788 height 20
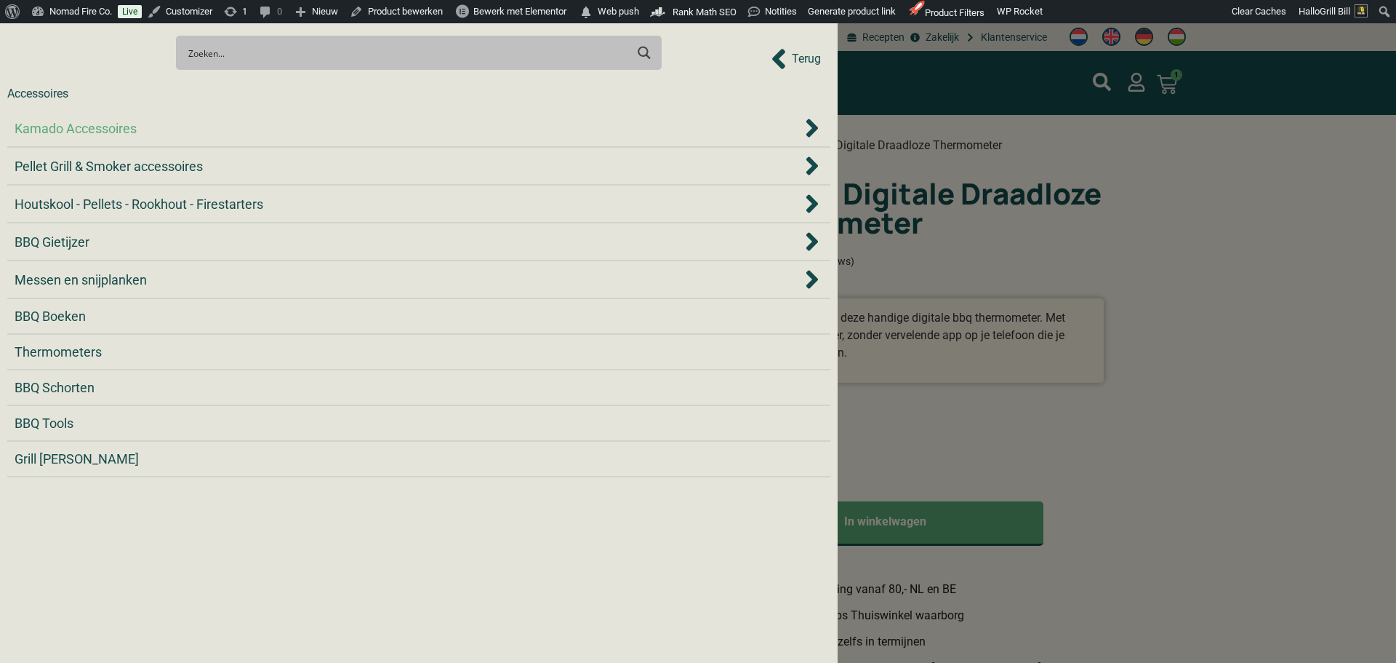
click at [267, 129] on div "Kamado Accessoires" at bounding box center [409, 129] width 788 height 20
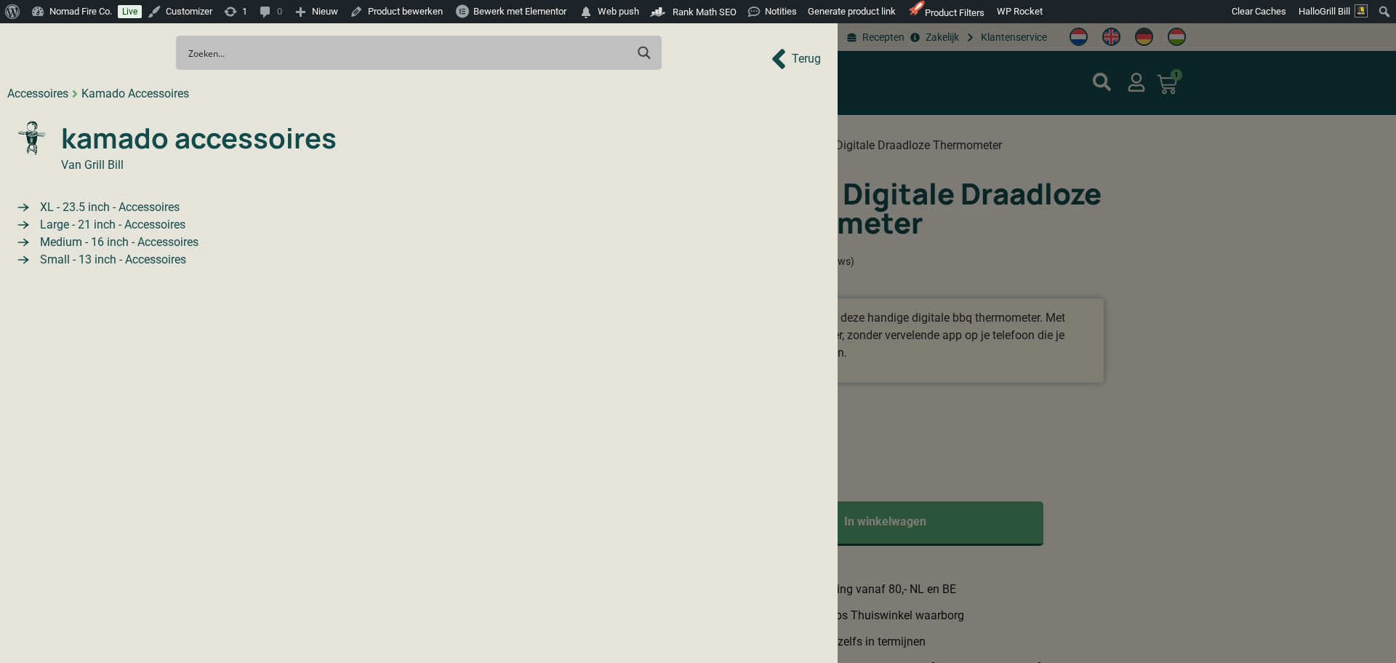
click at [158, 212] on span "XL - 23.5 inch - Accessoires" at bounding box center [107, 207] width 143 height 17
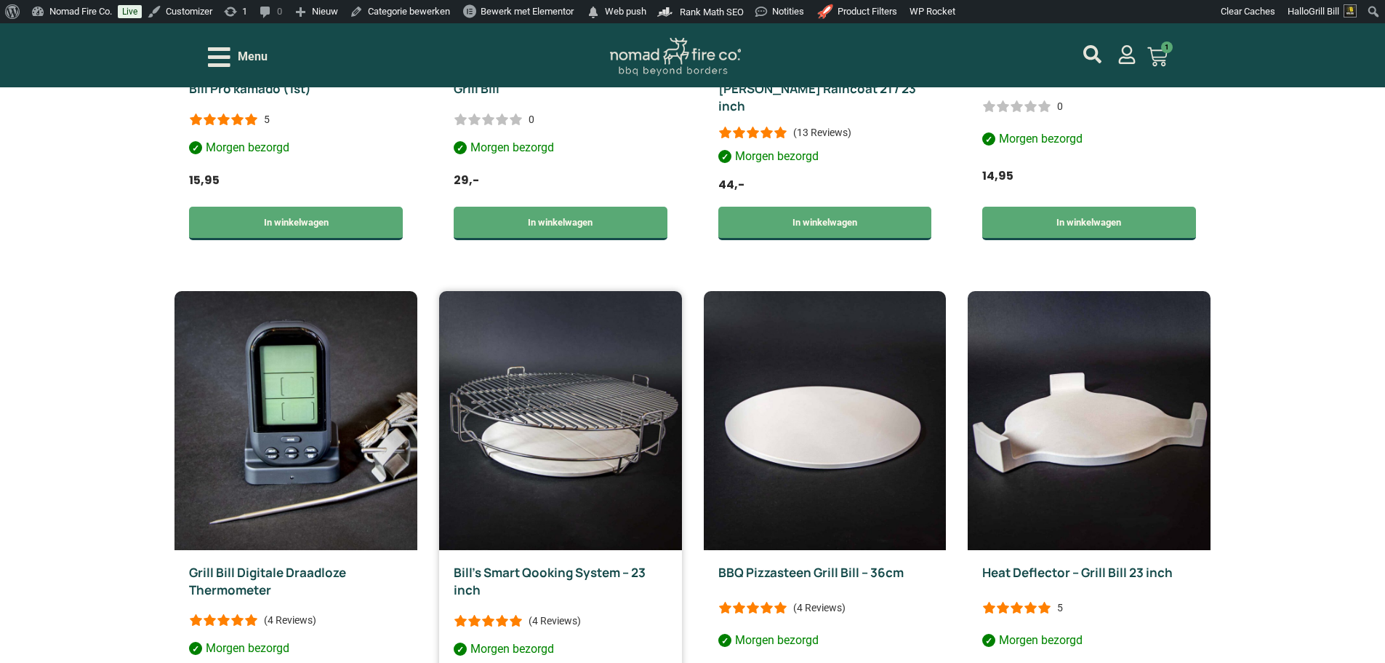
scroll to position [800, 0]
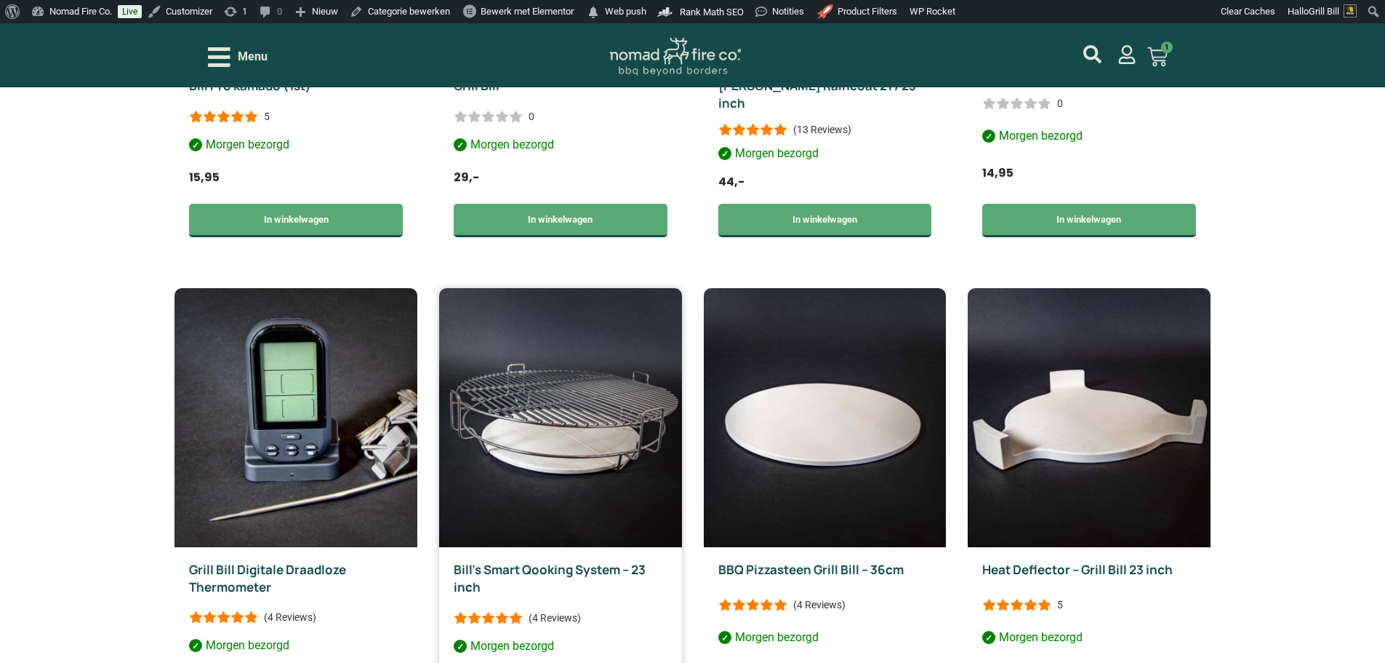
drag, startPoint x: 359, startPoint y: 321, endPoint x: 623, endPoint y: 338, distance: 265.3
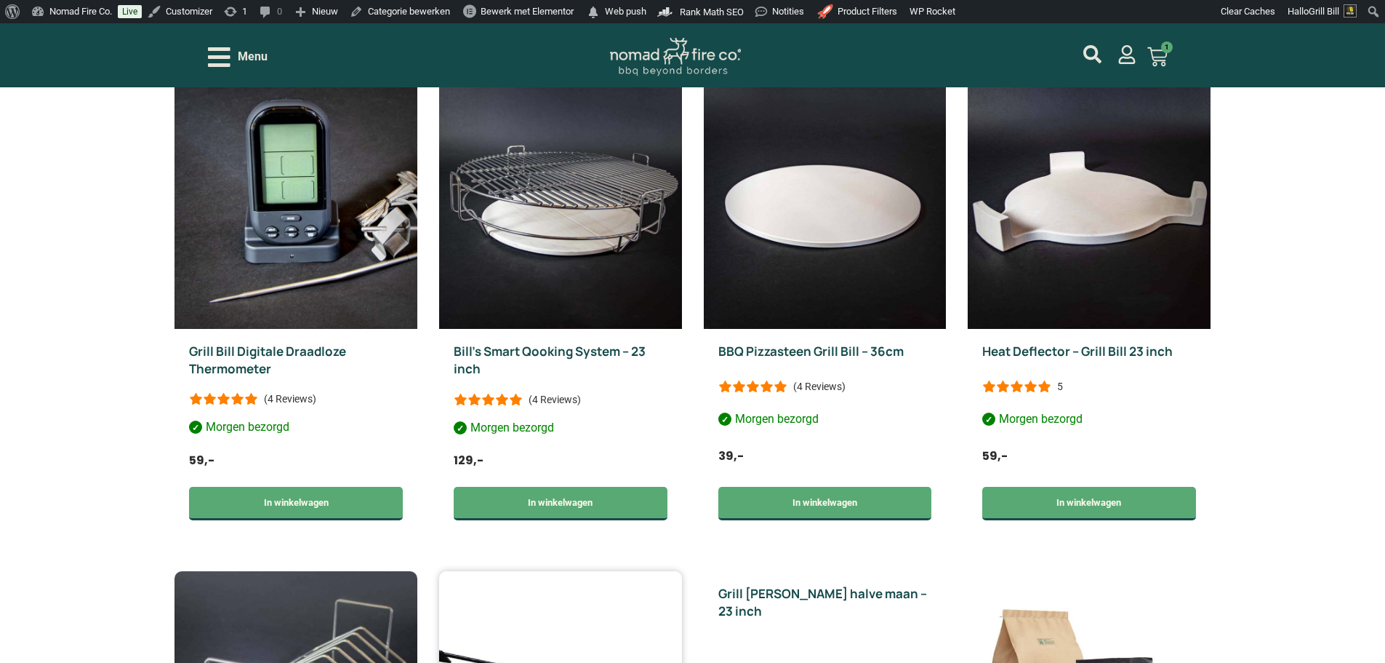
scroll to position [1236, 0]
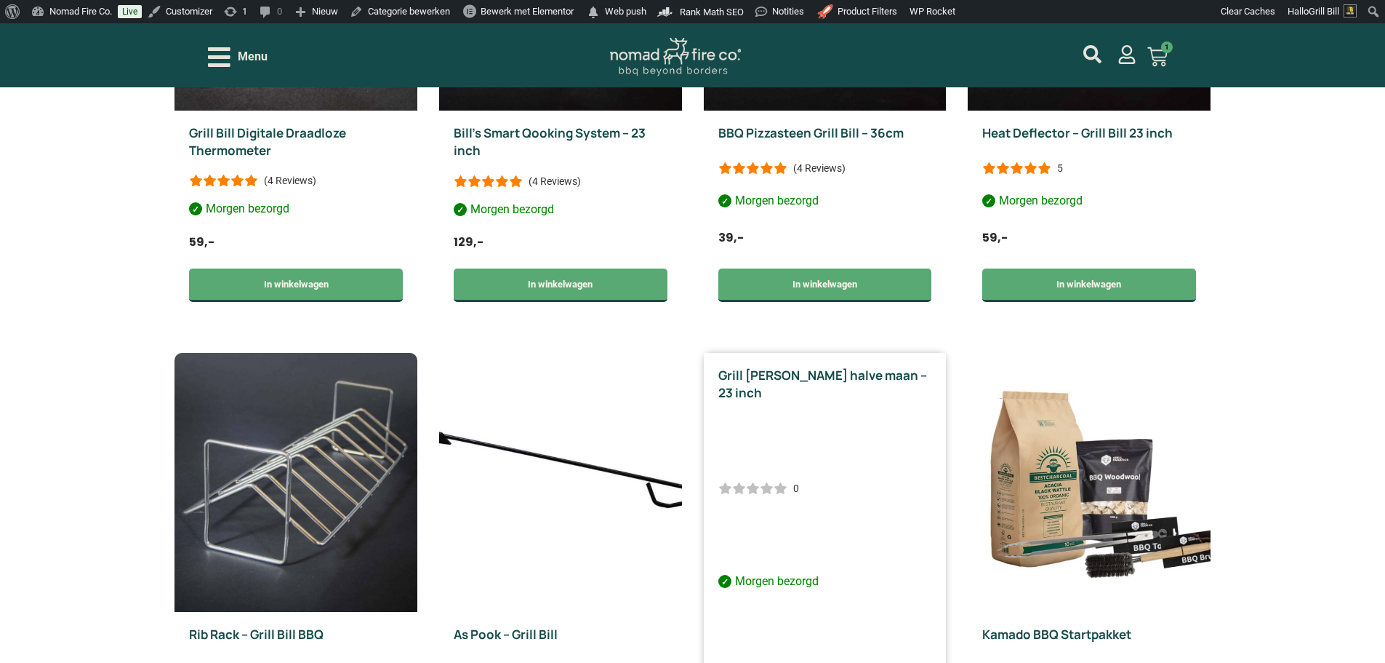
drag, startPoint x: 849, startPoint y: 393, endPoint x: 822, endPoint y: 402, distance: 28.3
drag, startPoint x: 822, startPoint y: 402, endPoint x: 759, endPoint y: 348, distance: 83.1
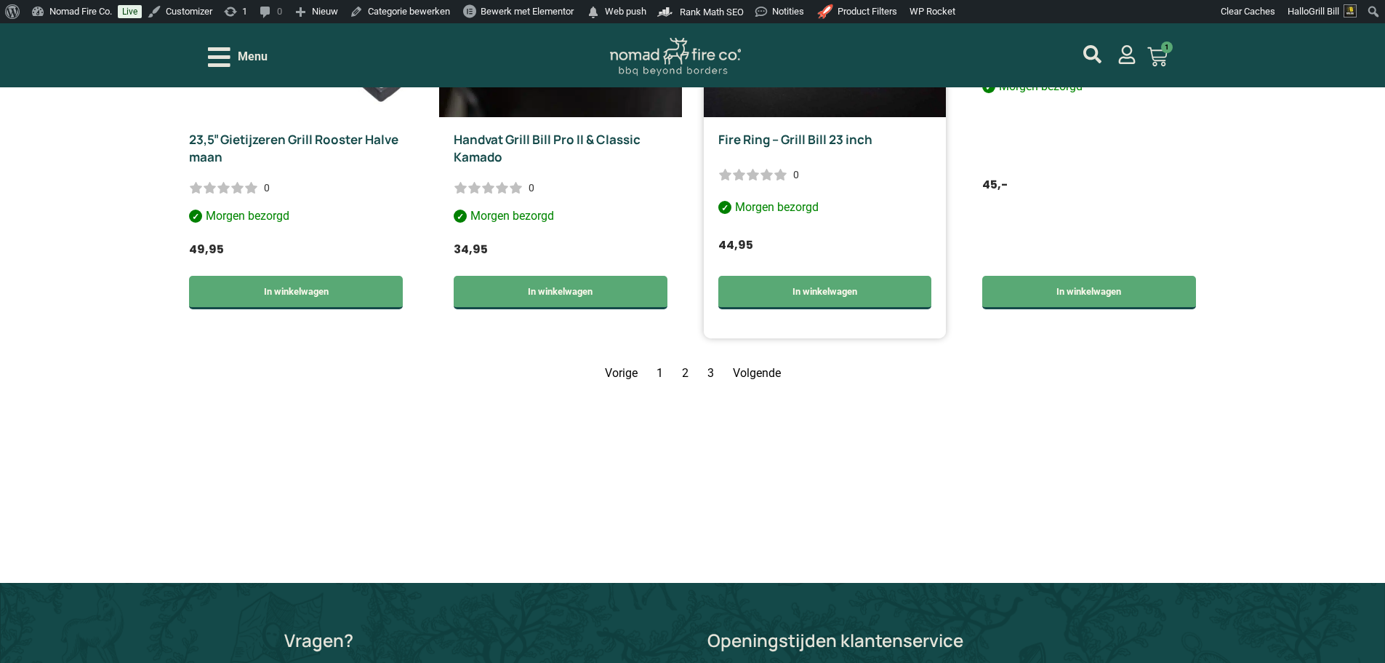
scroll to position [2036, 0]
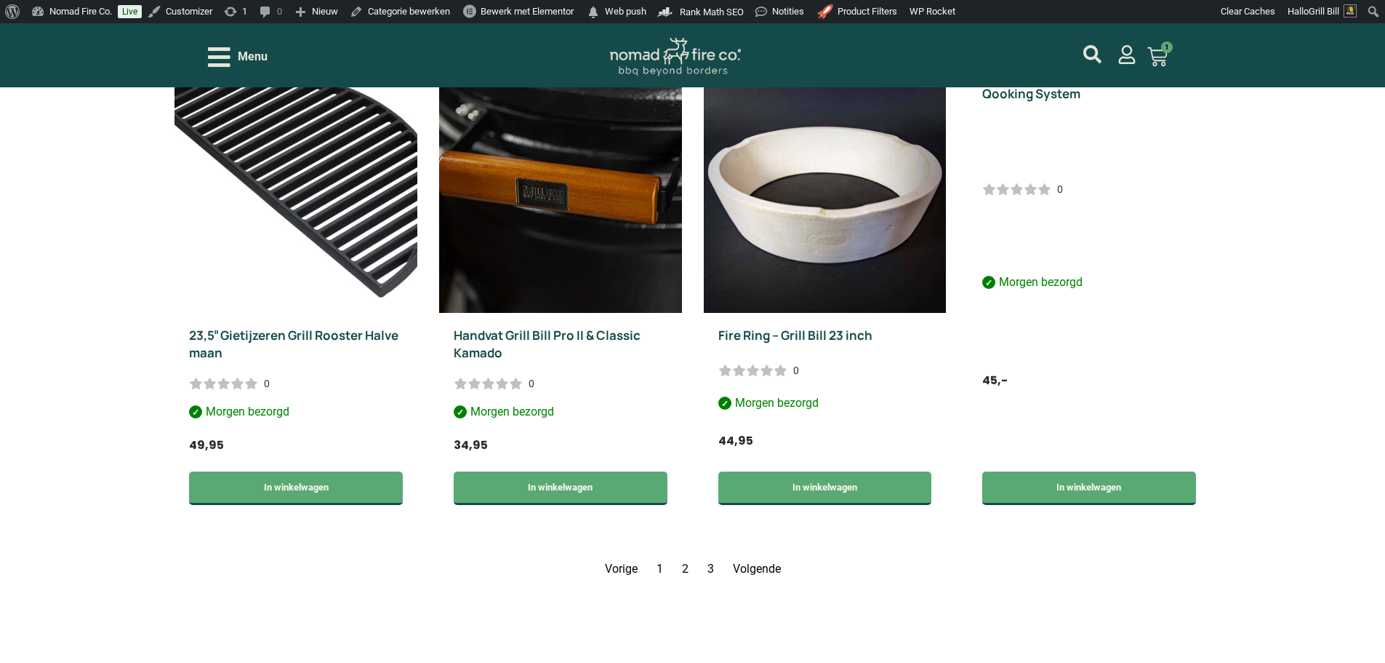
click at [759, 560] on nav "Vorige Pagina 1 Pagina 2 Pagina 3 Volgende" at bounding box center [693, 568] width 1036 height 17
click at [758, 561] on link "Volgende" at bounding box center [757, 568] width 48 height 14
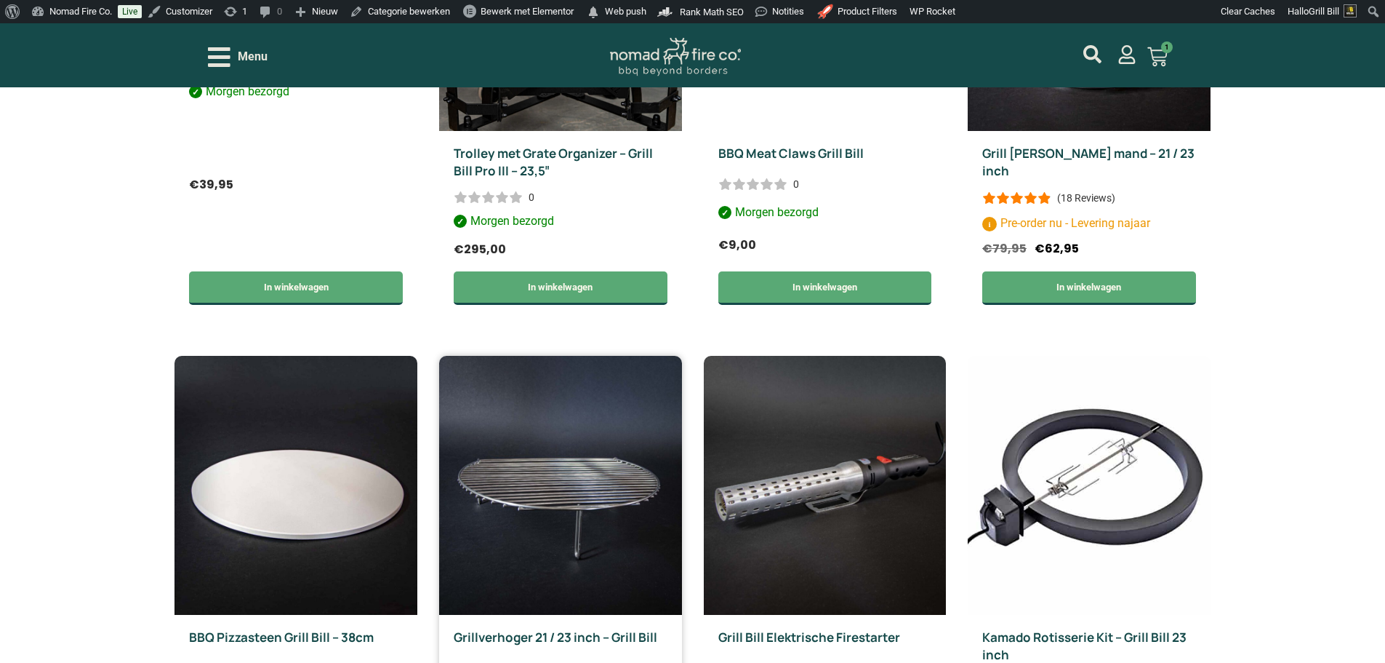
scroll to position [820, 0]
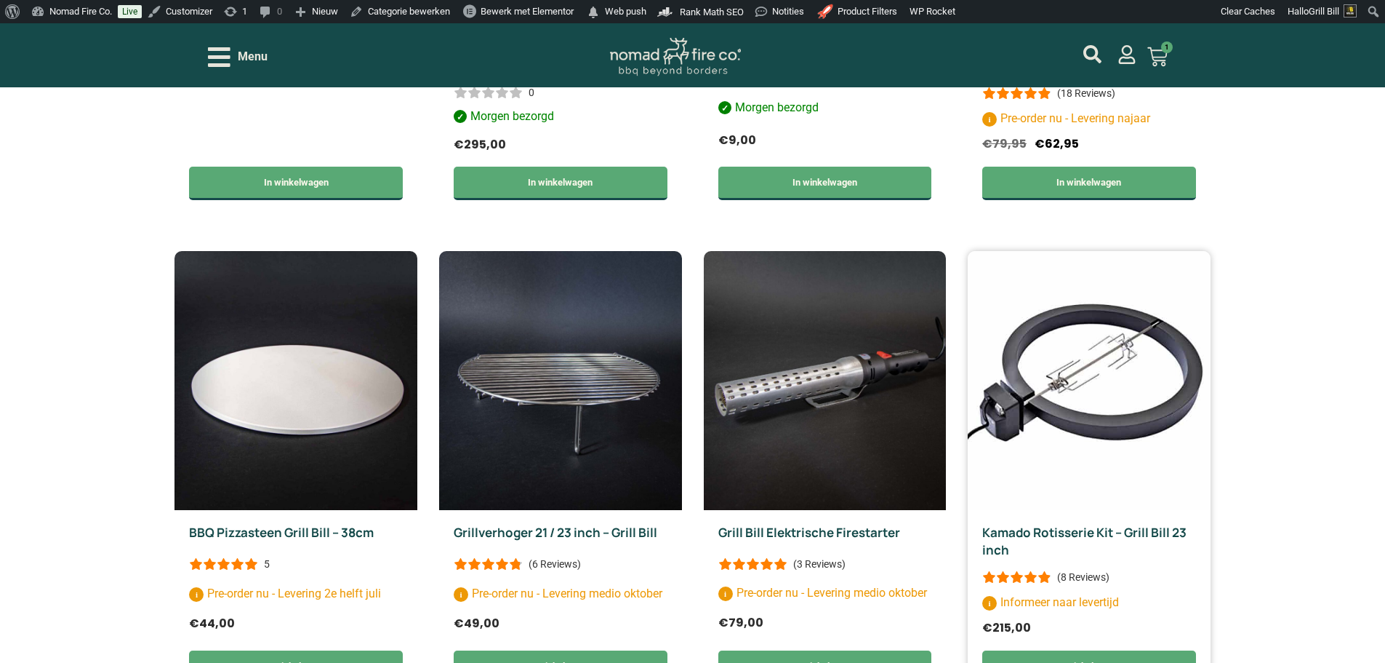
drag, startPoint x: 1093, startPoint y: 311, endPoint x: 1096, endPoint y: 320, distance: 9.9
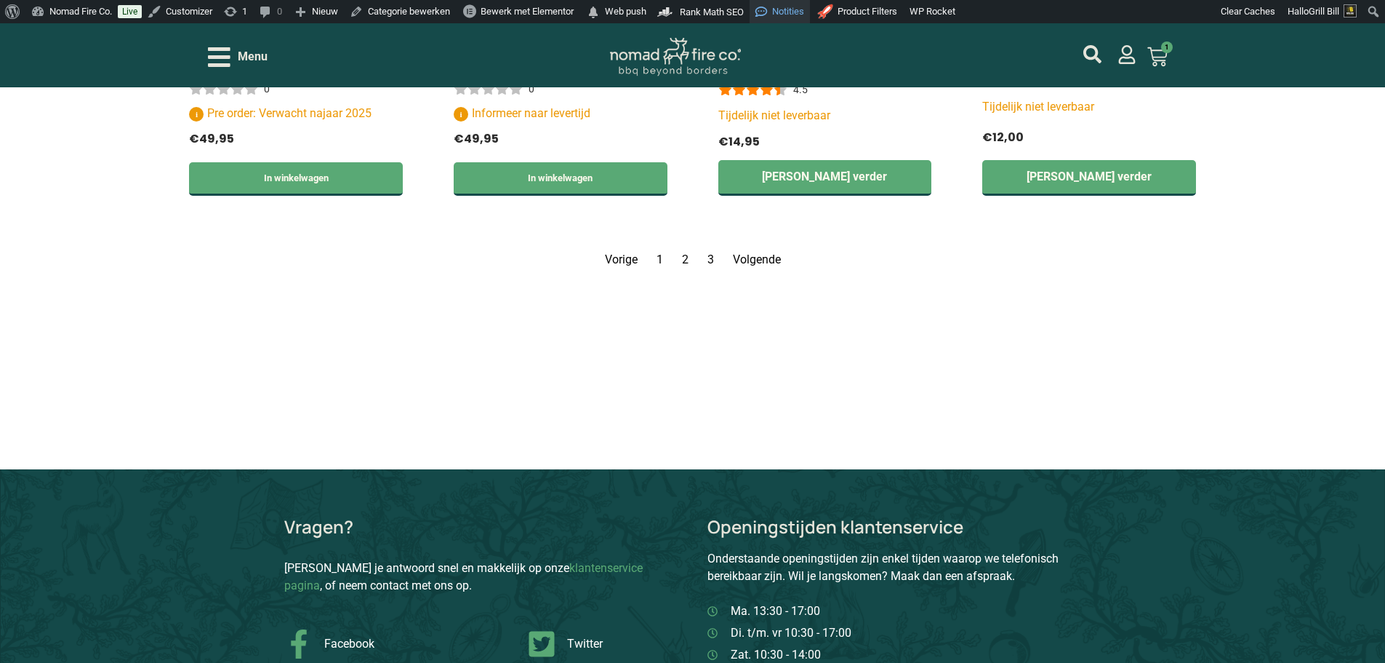
scroll to position [2274, 0]
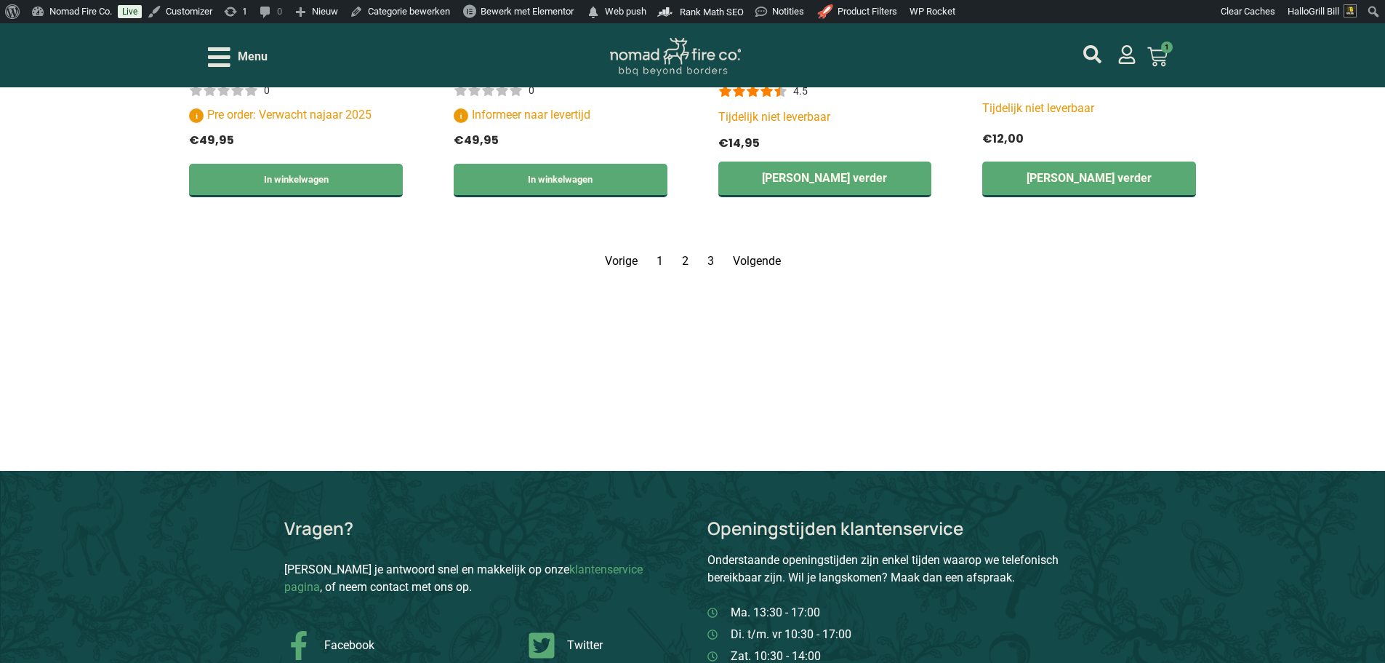
click at [754, 260] on link "Volgende" at bounding box center [757, 261] width 48 height 14
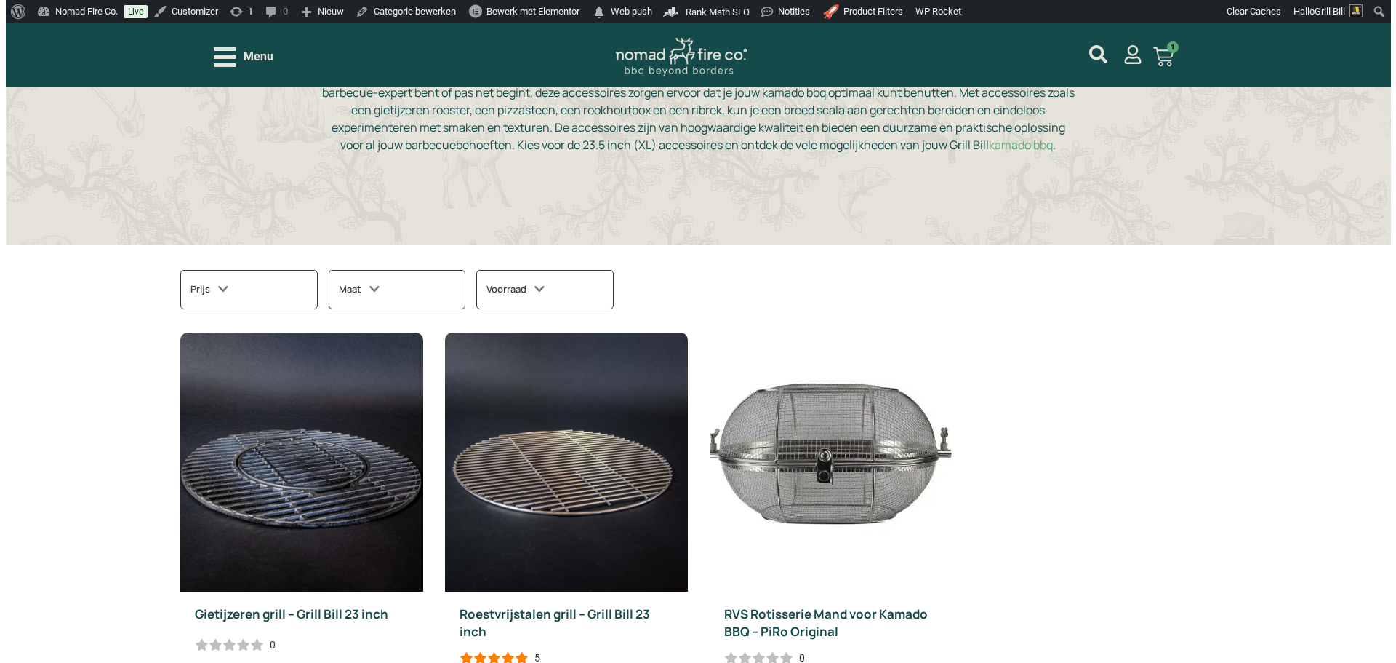
scroll to position [238, 0]
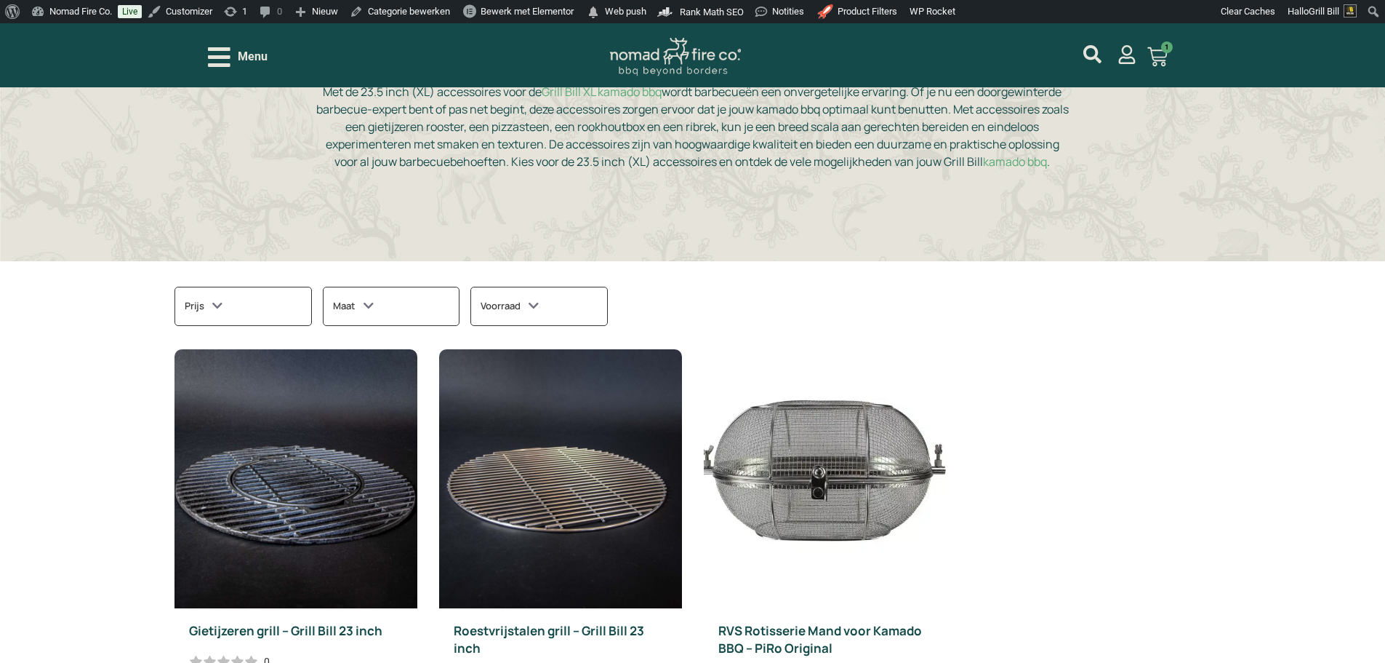
click at [264, 57] on span "Menu" at bounding box center [253, 56] width 30 height 17
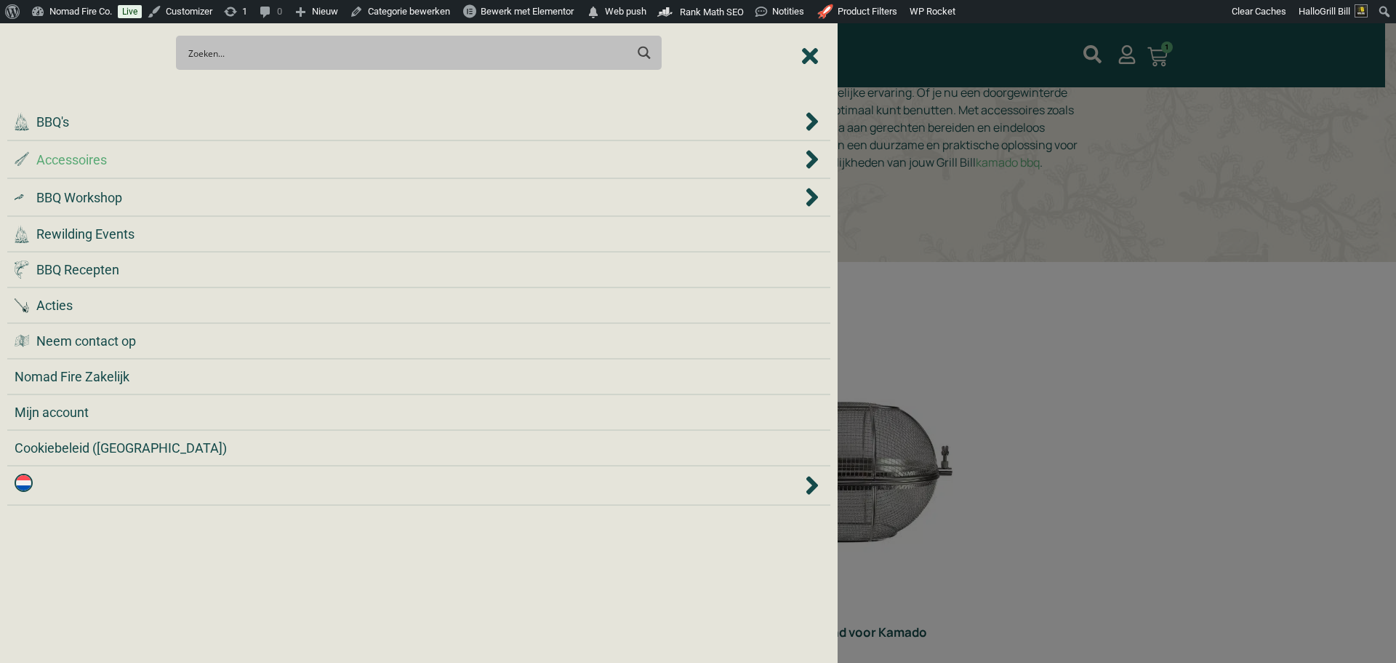
click at [351, 153] on div ".st0 { fill: #2c4a4e; } .st1 { fill: url(#Naamloos_verloop_2); } .st2 { fill: #…" at bounding box center [409, 160] width 788 height 20
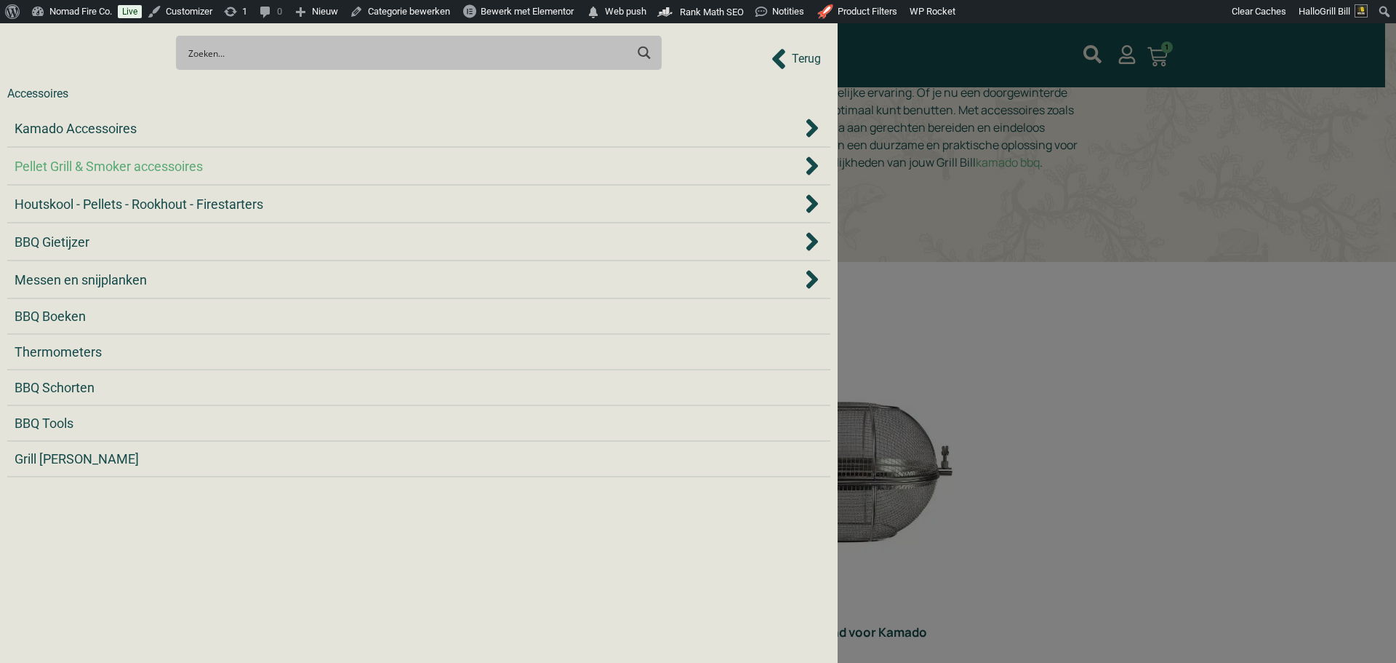
click at [220, 168] on div "Pellet Grill & Smoker accessoires" at bounding box center [409, 166] width 788 height 20
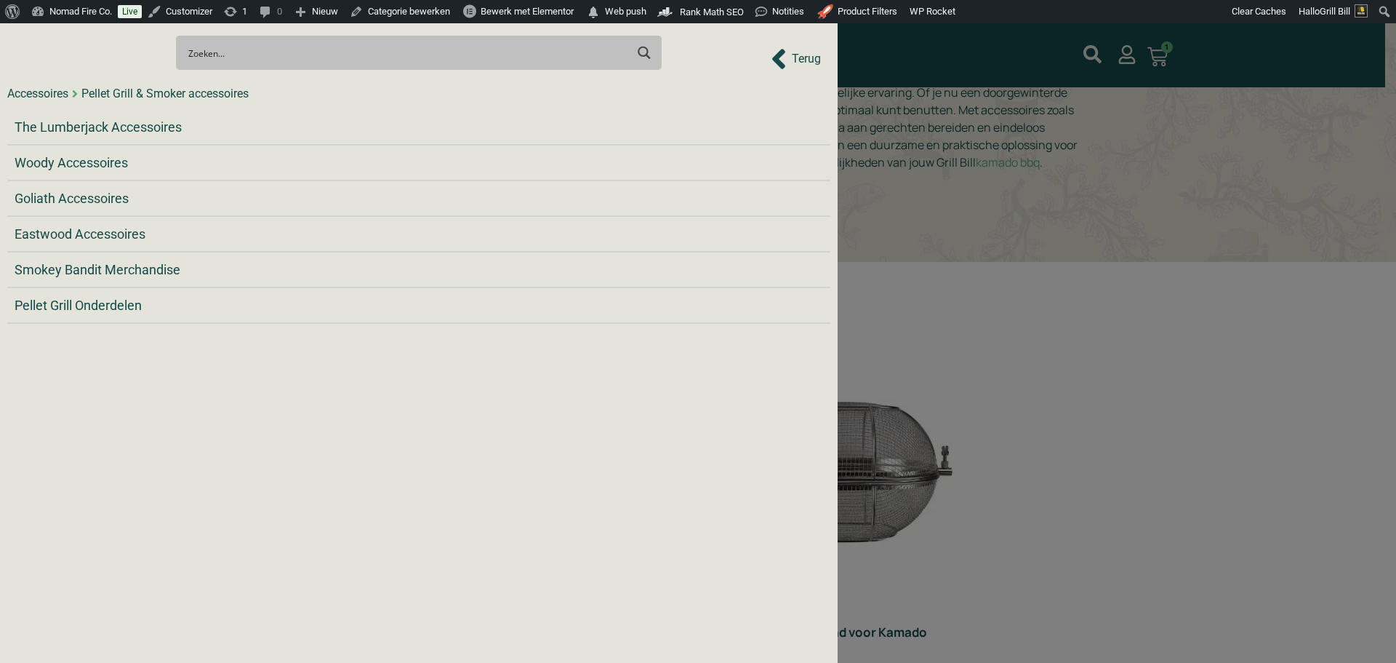
drag, startPoint x: 943, startPoint y: 87, endPoint x: 848, endPoint y: 102, distance: 96.5
click at [944, 87] on div at bounding box center [698, 331] width 1396 height 663
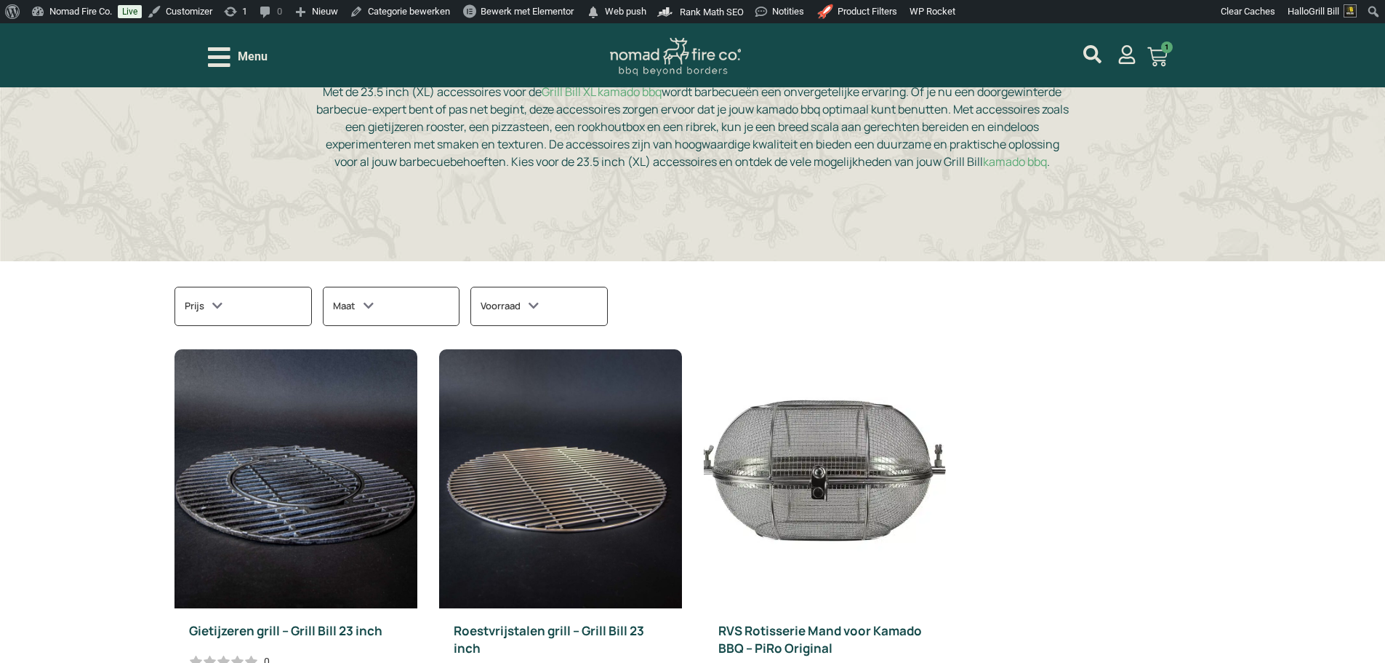
click at [251, 47] on div "Menu" at bounding box center [238, 56] width 60 height 25
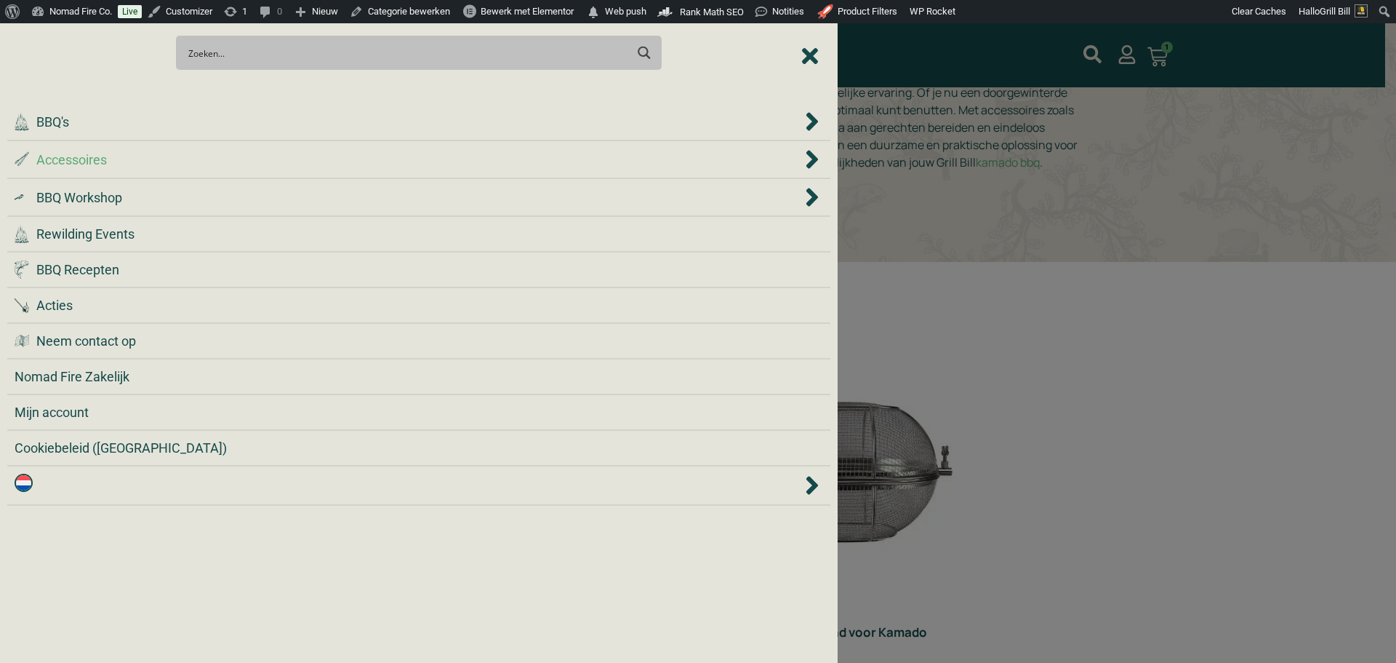
click at [261, 164] on div ".st0 { fill: #2c4a4e; } .st1 { fill: url(#Naamloos_verloop_2); } .st2 { fill: #…" at bounding box center [409, 160] width 788 height 20
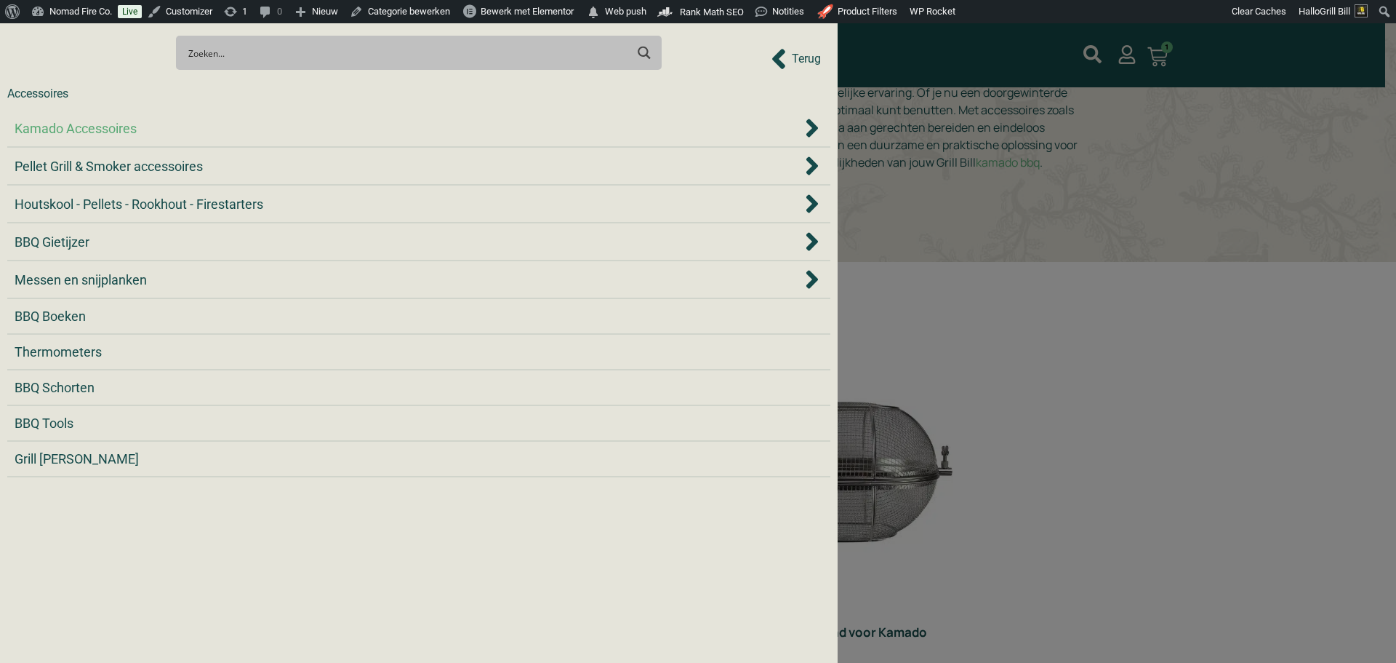
click at [328, 131] on div "Kamado Accessoires" at bounding box center [409, 129] width 788 height 20
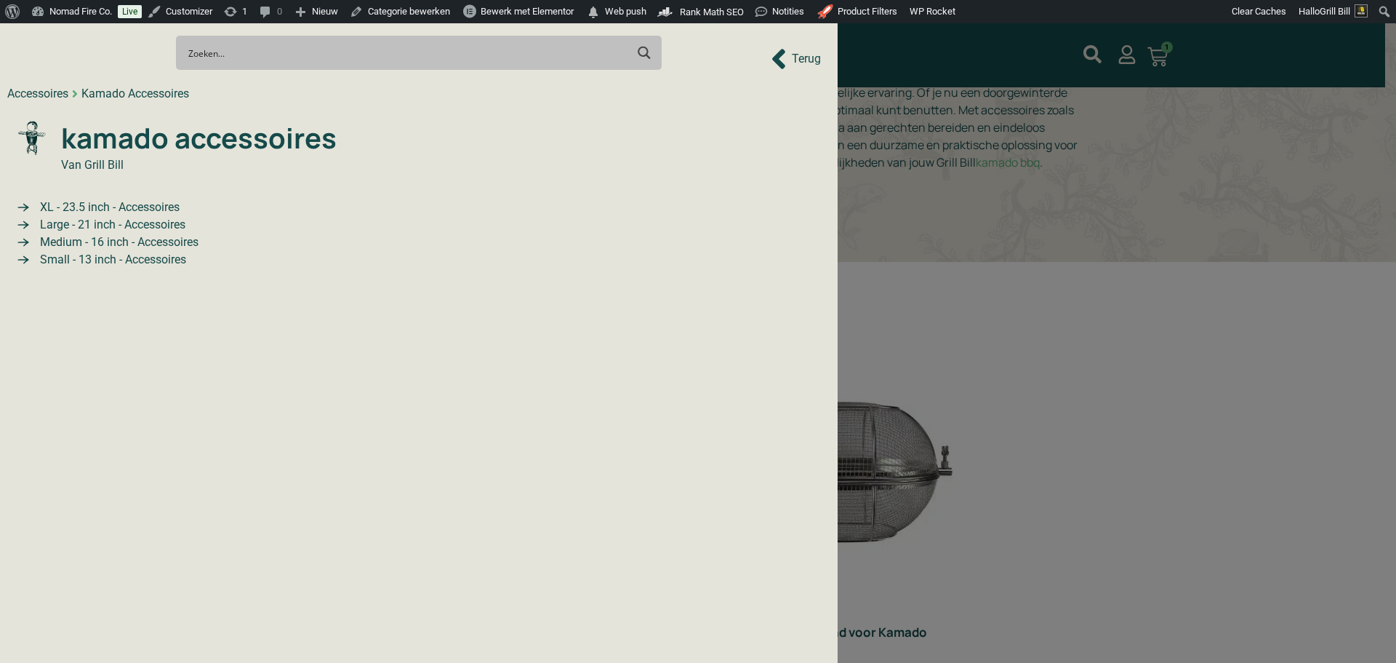
click at [157, 257] on span "Small - 13 inch - Accessoires" at bounding box center [111, 259] width 150 height 17
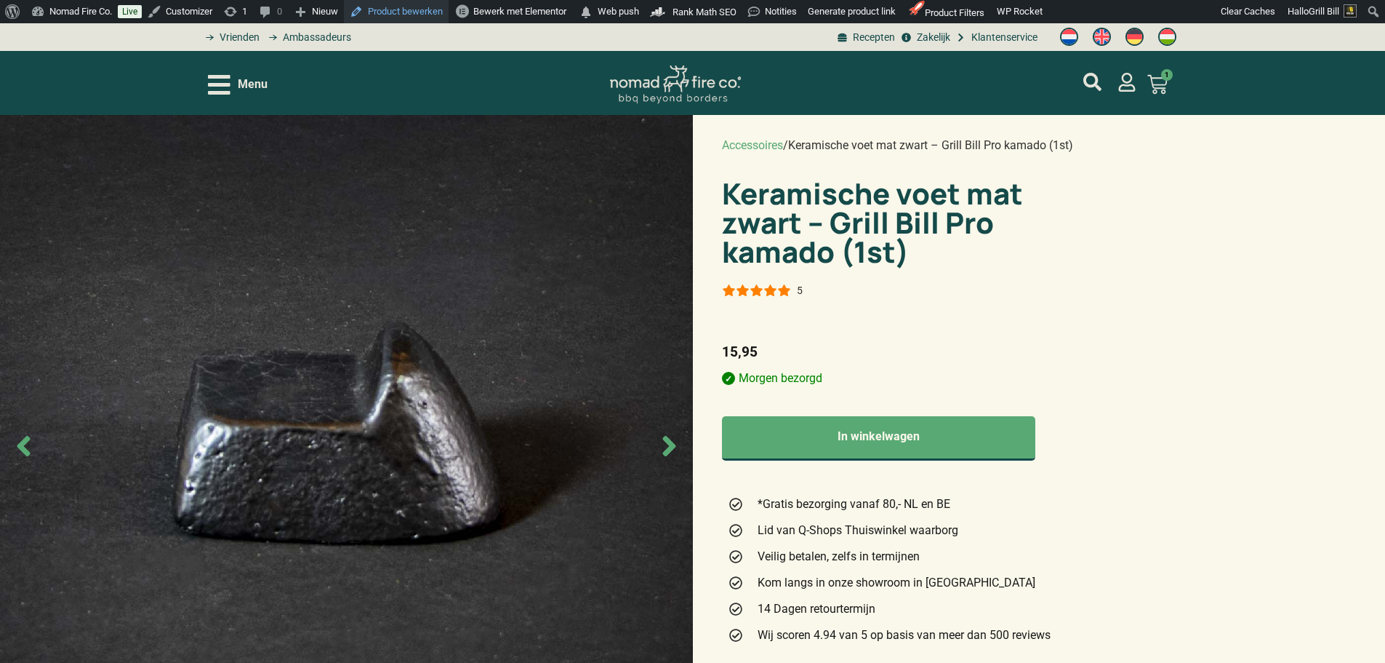
drag, startPoint x: 431, startPoint y: 15, endPoint x: 442, endPoint y: 1, distance: 17.6
click at [431, 15] on link "Product bewerken" at bounding box center [396, 11] width 105 height 23
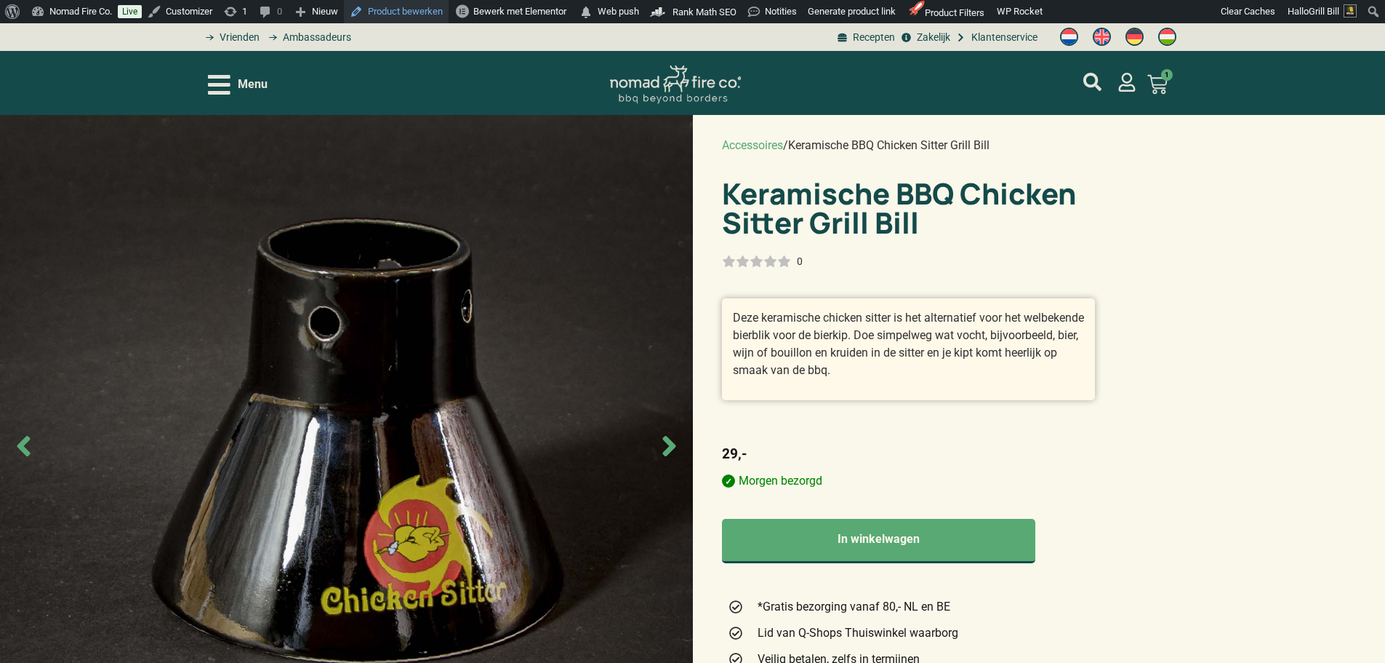
click at [436, 14] on link "Product bewerken" at bounding box center [396, 11] width 105 height 23
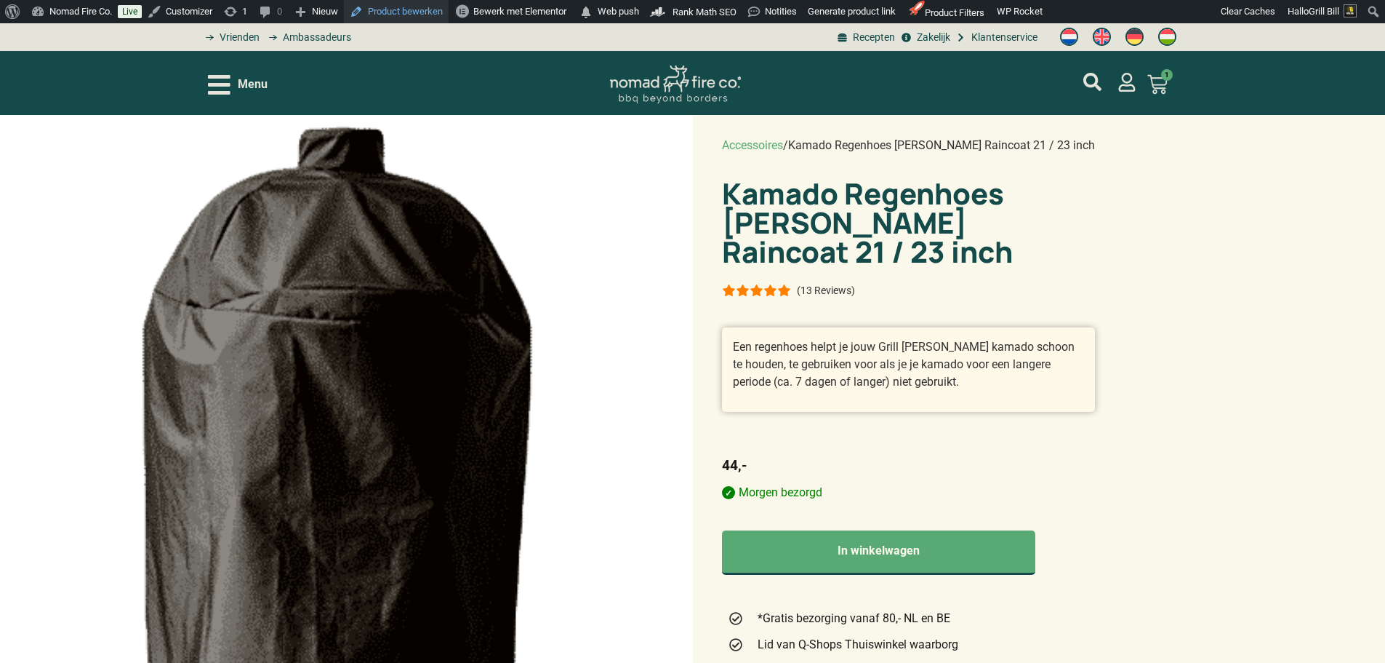
drag, startPoint x: 409, startPoint y: 14, endPoint x: 440, endPoint y: 4, distance: 32.7
click at [409, 14] on link "Product bewerken" at bounding box center [396, 11] width 105 height 23
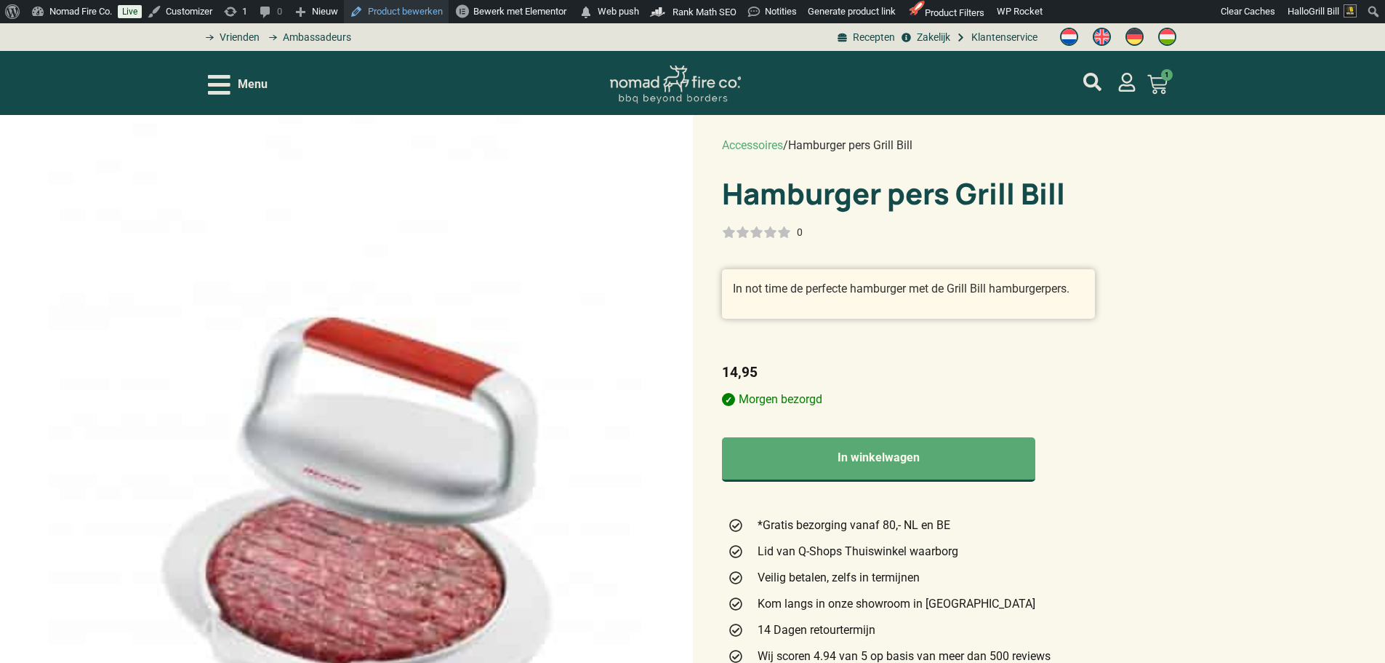
click at [414, 13] on link "Product bewerken" at bounding box center [396, 11] width 105 height 23
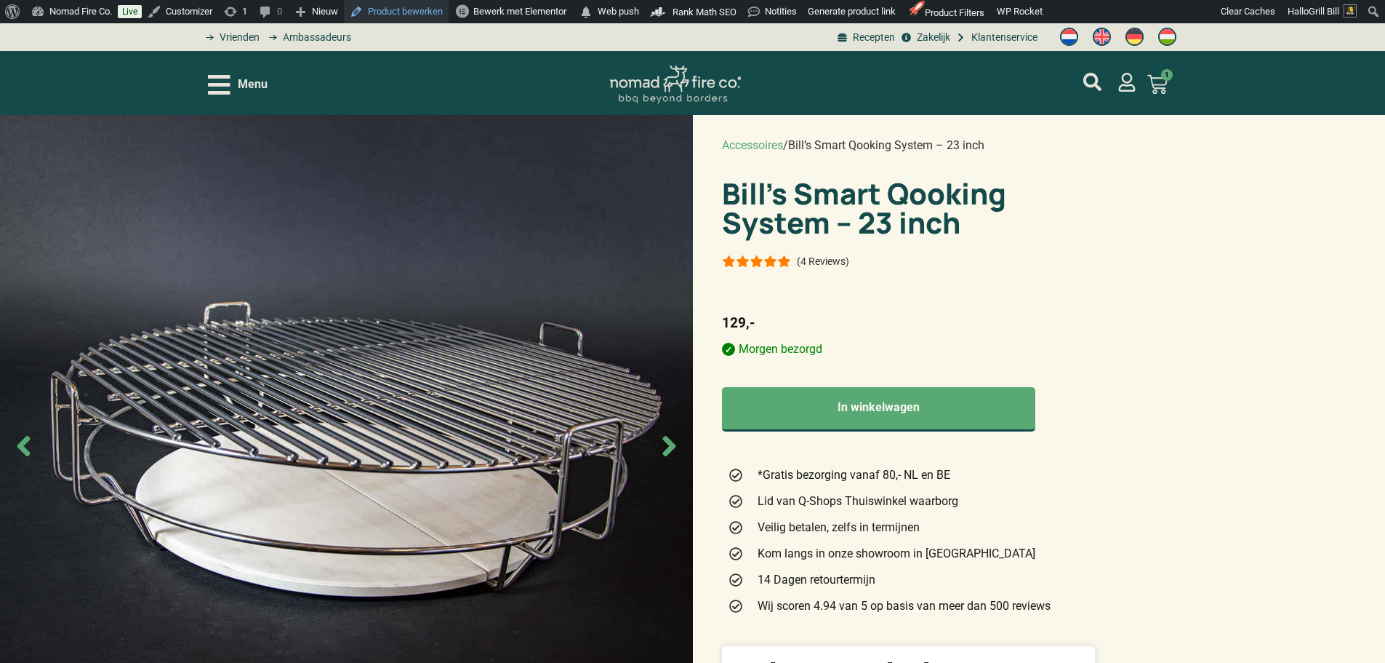
drag, startPoint x: 408, startPoint y: 12, endPoint x: 420, endPoint y: 6, distance: 13.0
click at [408, 12] on link "Product bewerken" at bounding box center [396, 11] width 105 height 23
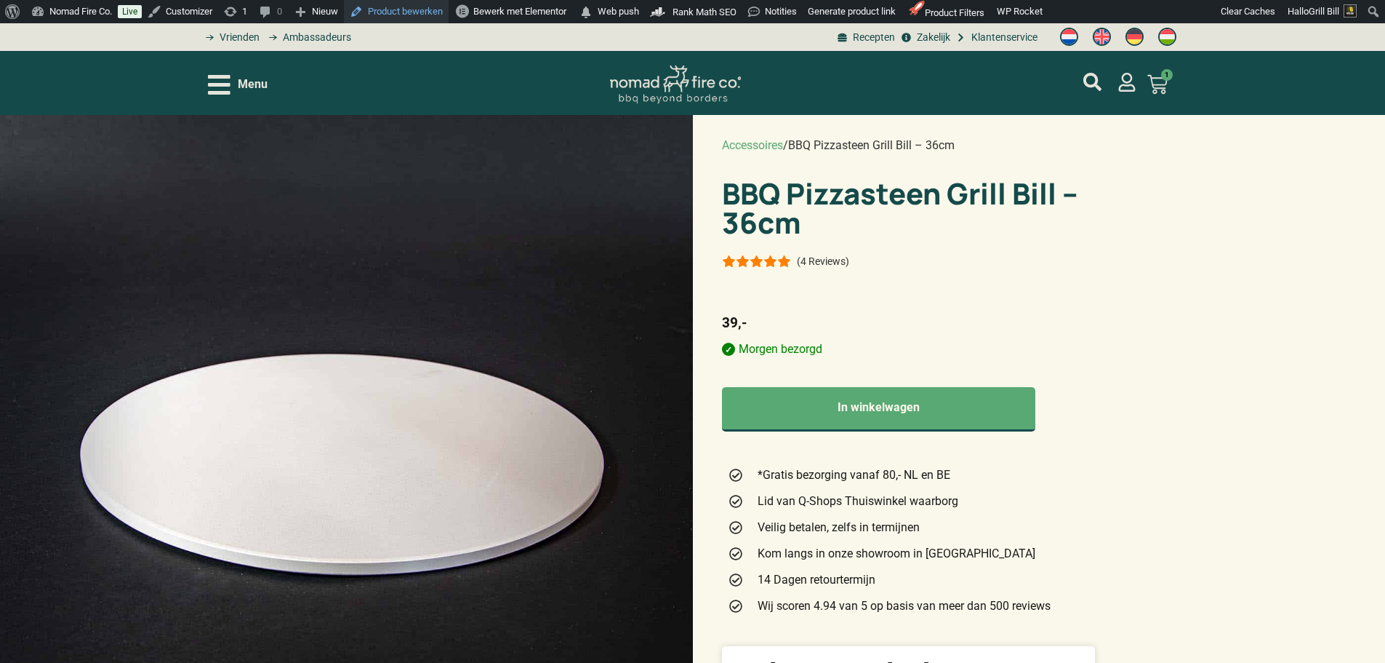
click at [404, 13] on link "Product bewerken" at bounding box center [396, 11] width 105 height 23
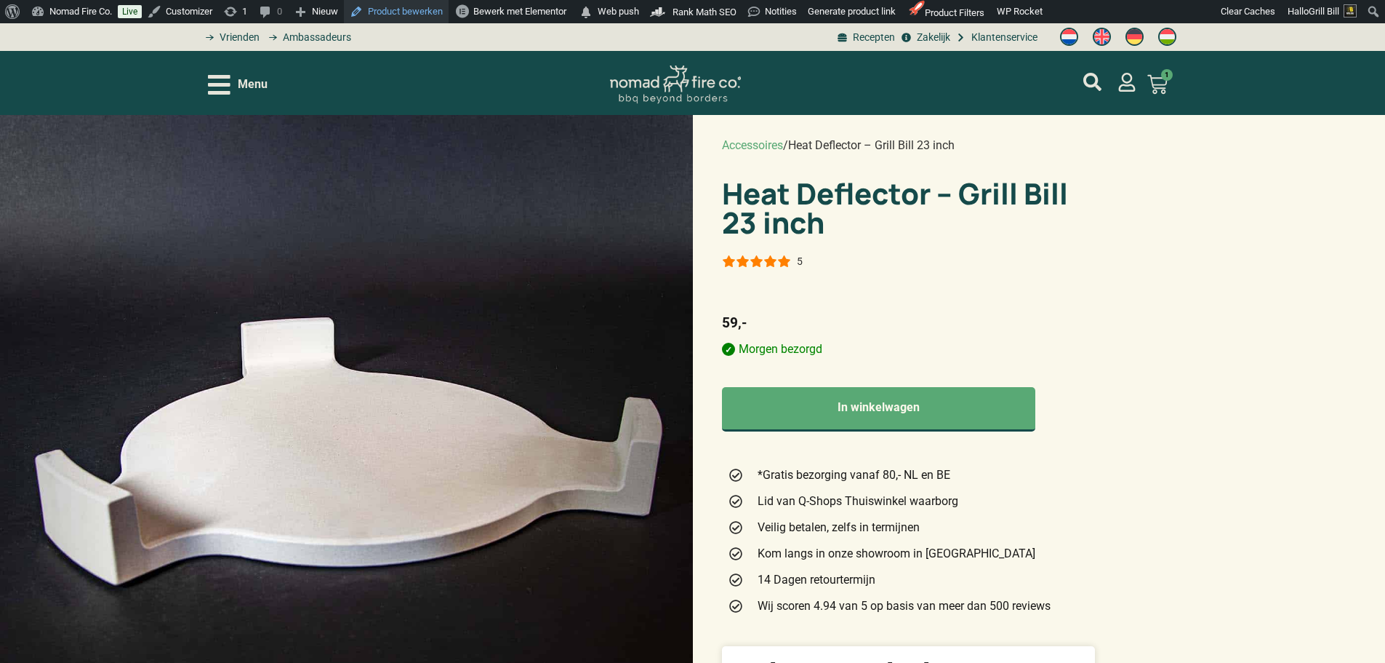
drag, startPoint x: 409, startPoint y: 11, endPoint x: 436, endPoint y: 1, distance: 28.5
click at [409, 10] on link "Product bewerken" at bounding box center [396, 11] width 105 height 23
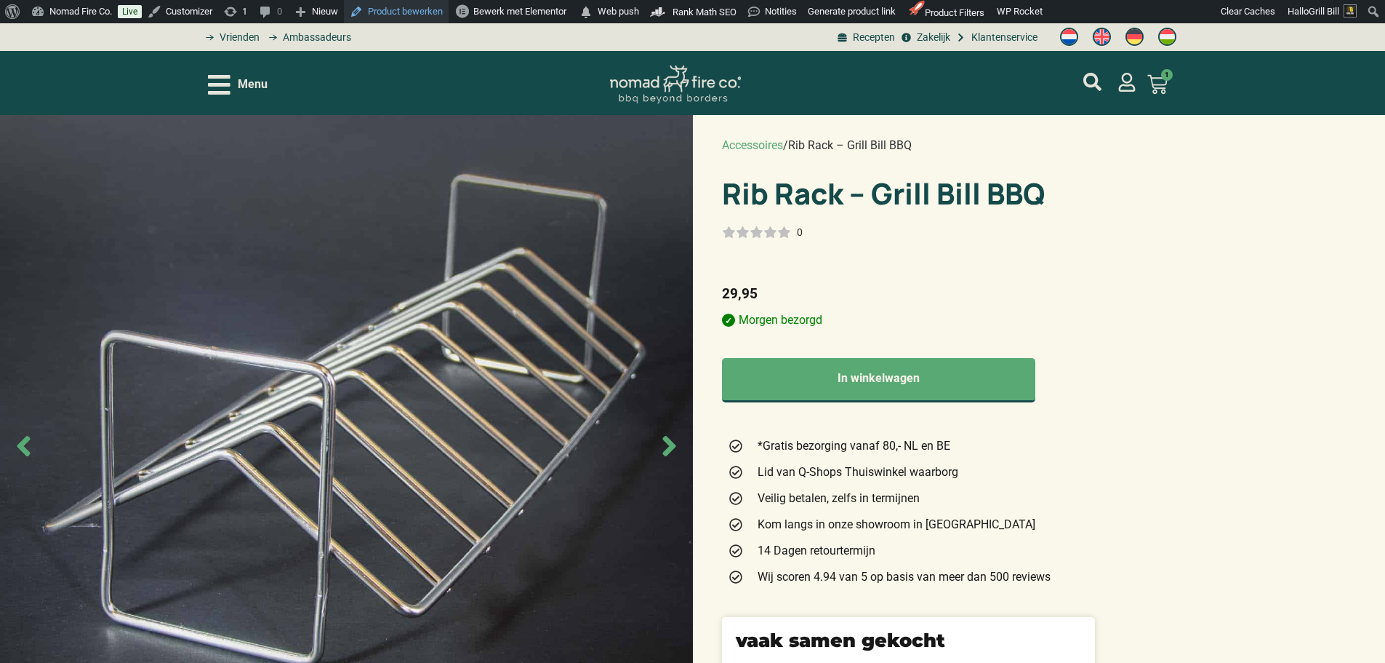
drag, startPoint x: 409, startPoint y: 1, endPoint x: 431, endPoint y: 0, distance: 21.1
click at [409, 1] on link "Product bewerken" at bounding box center [396, 11] width 105 height 23
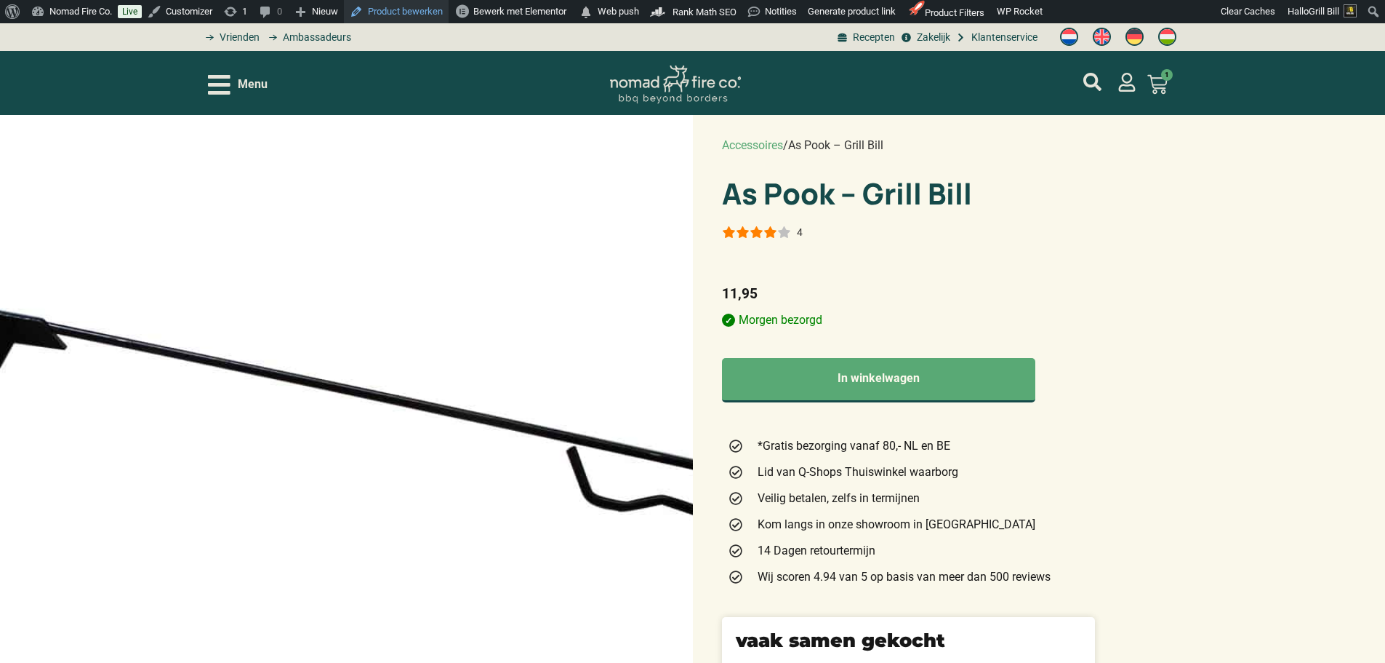
drag, startPoint x: 412, startPoint y: 11, endPoint x: 439, endPoint y: 4, distance: 27.9
click at [411, 10] on link "Product bewerken" at bounding box center [396, 11] width 105 height 23
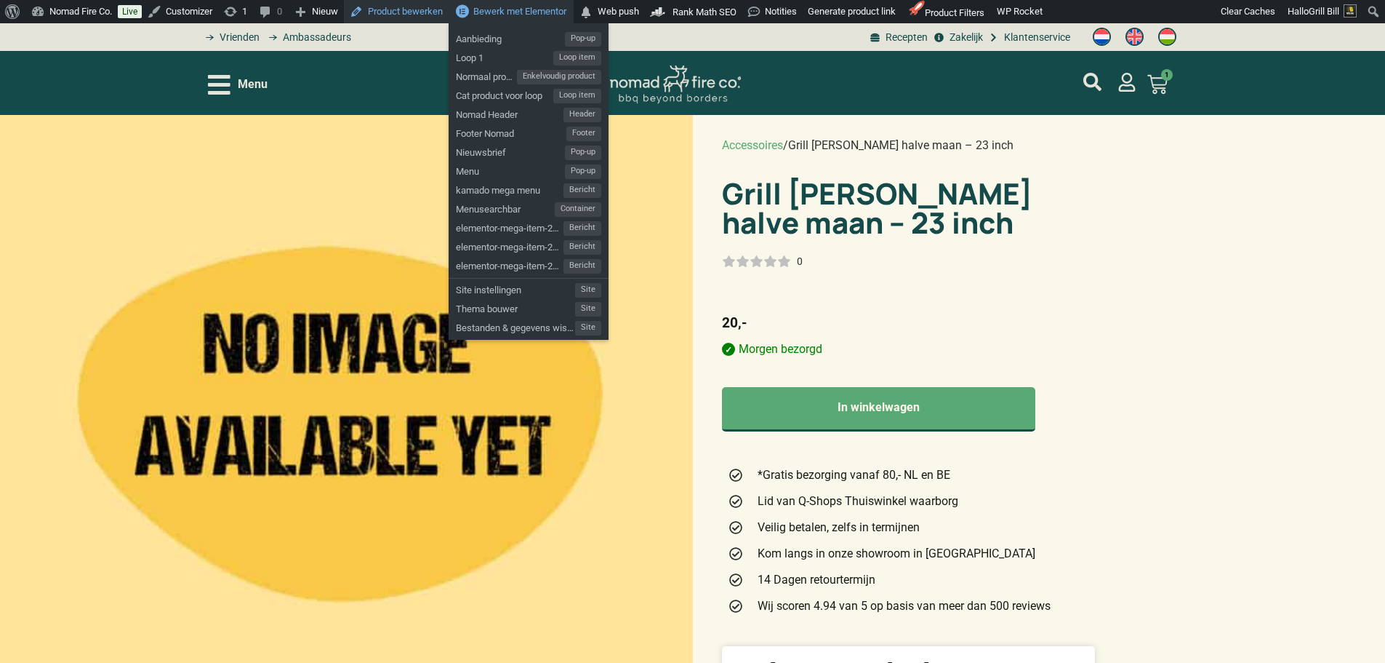
click at [404, 18] on link "Product bewerken" at bounding box center [396, 11] width 105 height 23
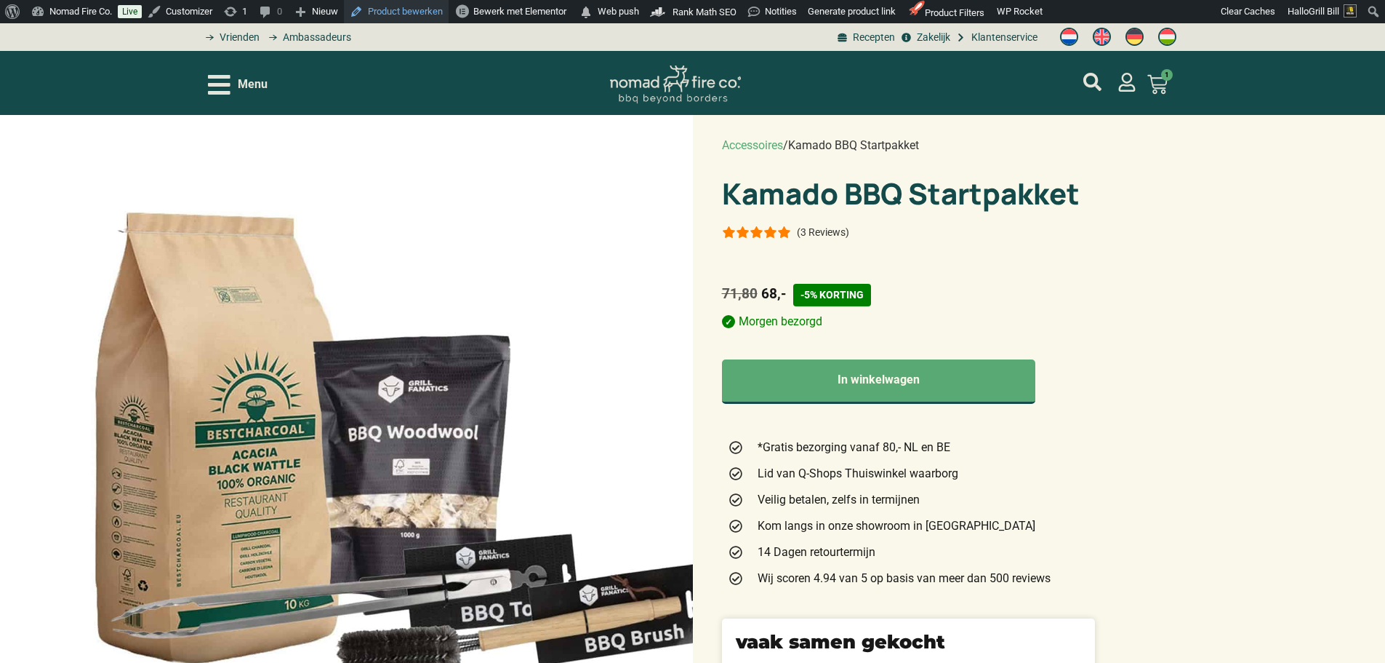
drag, startPoint x: 392, startPoint y: 7, endPoint x: 415, endPoint y: 4, distance: 22.8
click at [392, 7] on link "Product bewerken" at bounding box center [396, 11] width 105 height 23
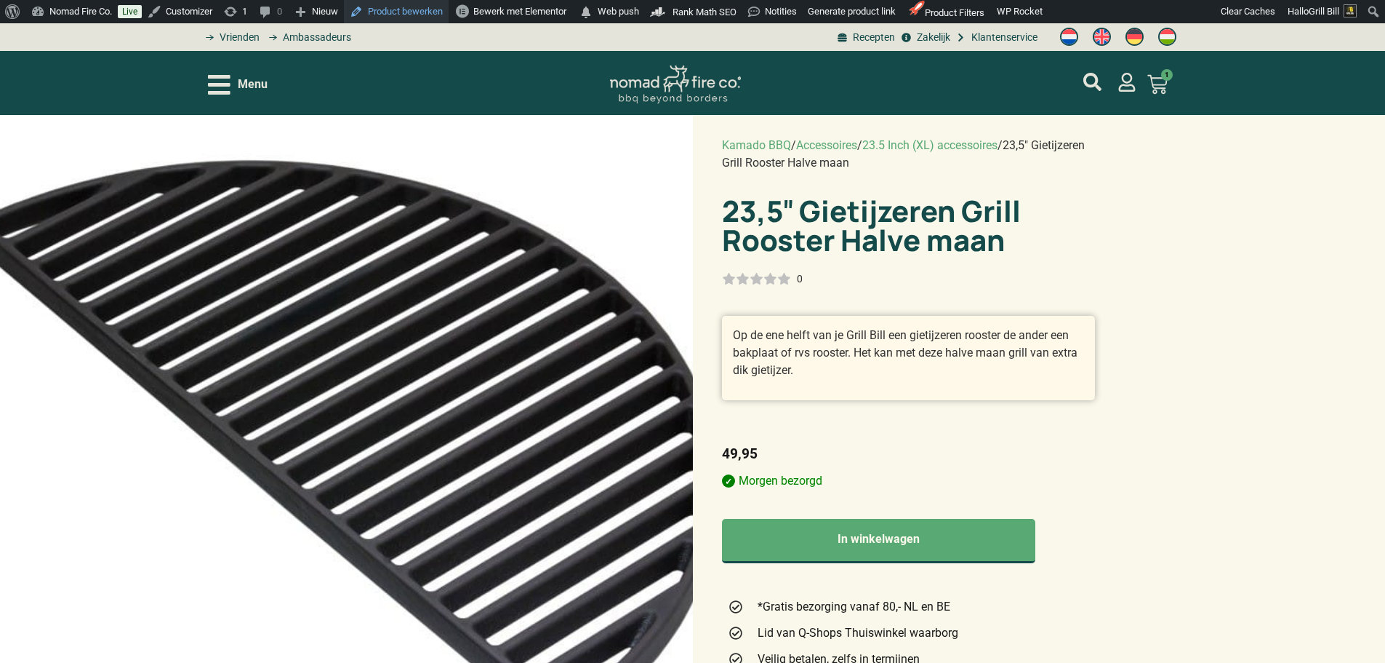
click at [377, 3] on link "Product bewerken" at bounding box center [396, 11] width 105 height 23
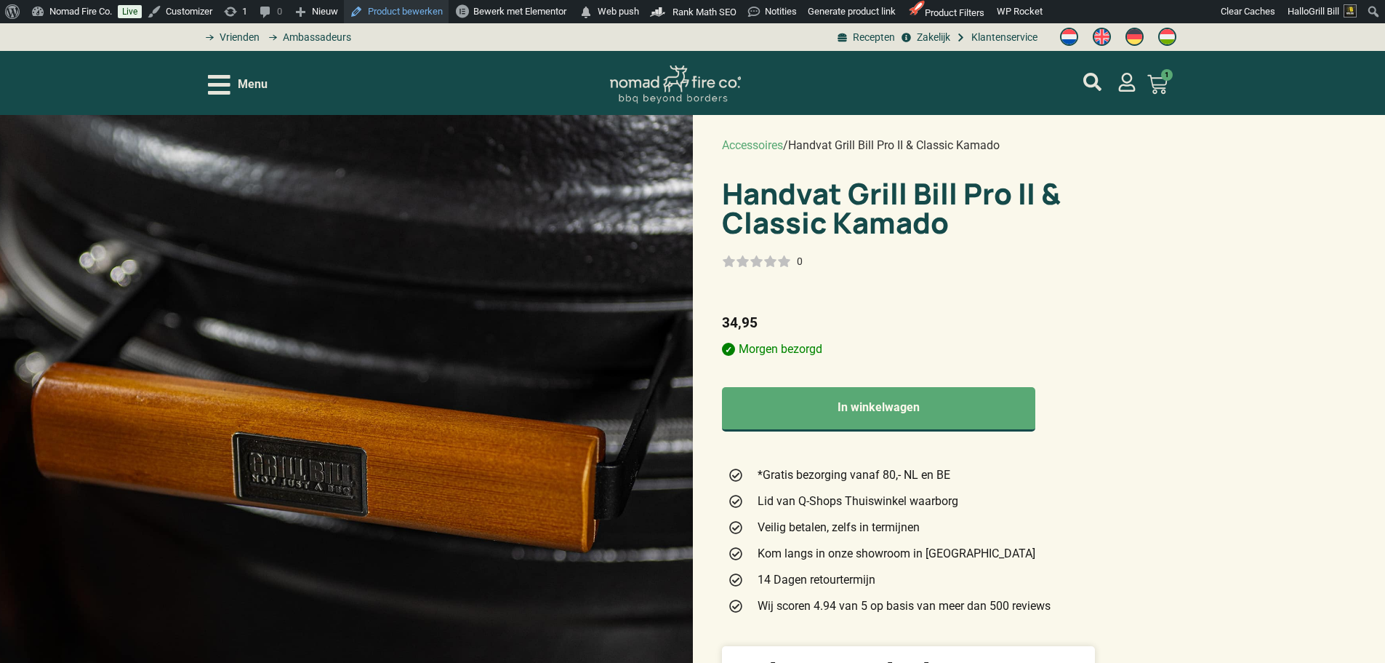
click at [404, 8] on link "Product bewerken" at bounding box center [396, 11] width 105 height 23
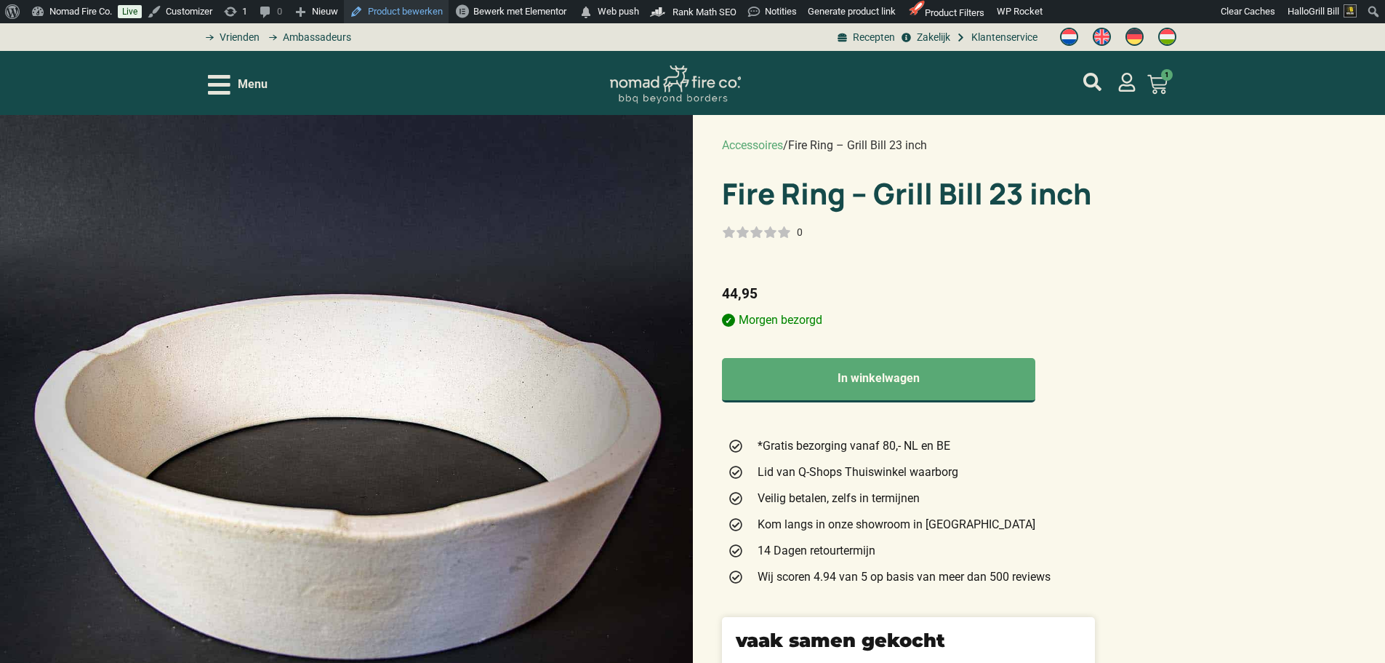
click at [411, 14] on link "Product bewerken" at bounding box center [396, 11] width 105 height 23
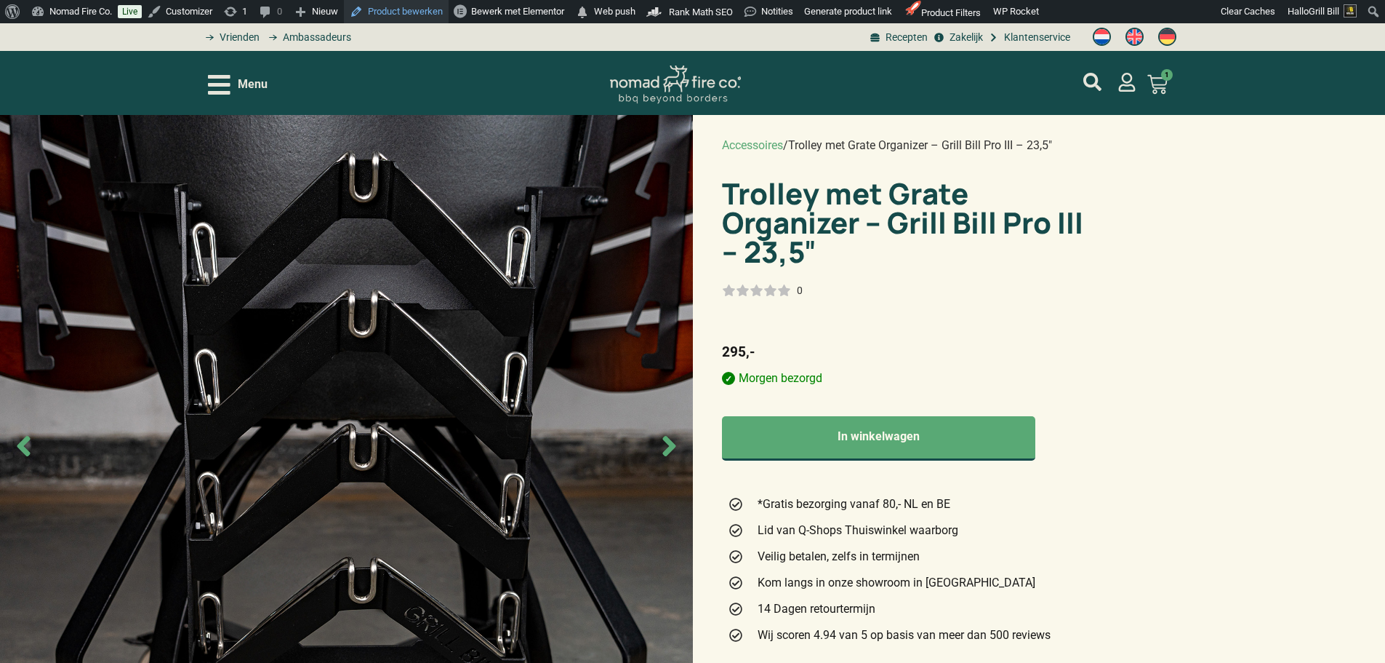
click at [429, 12] on link "Product bewerken" at bounding box center [396, 11] width 105 height 23
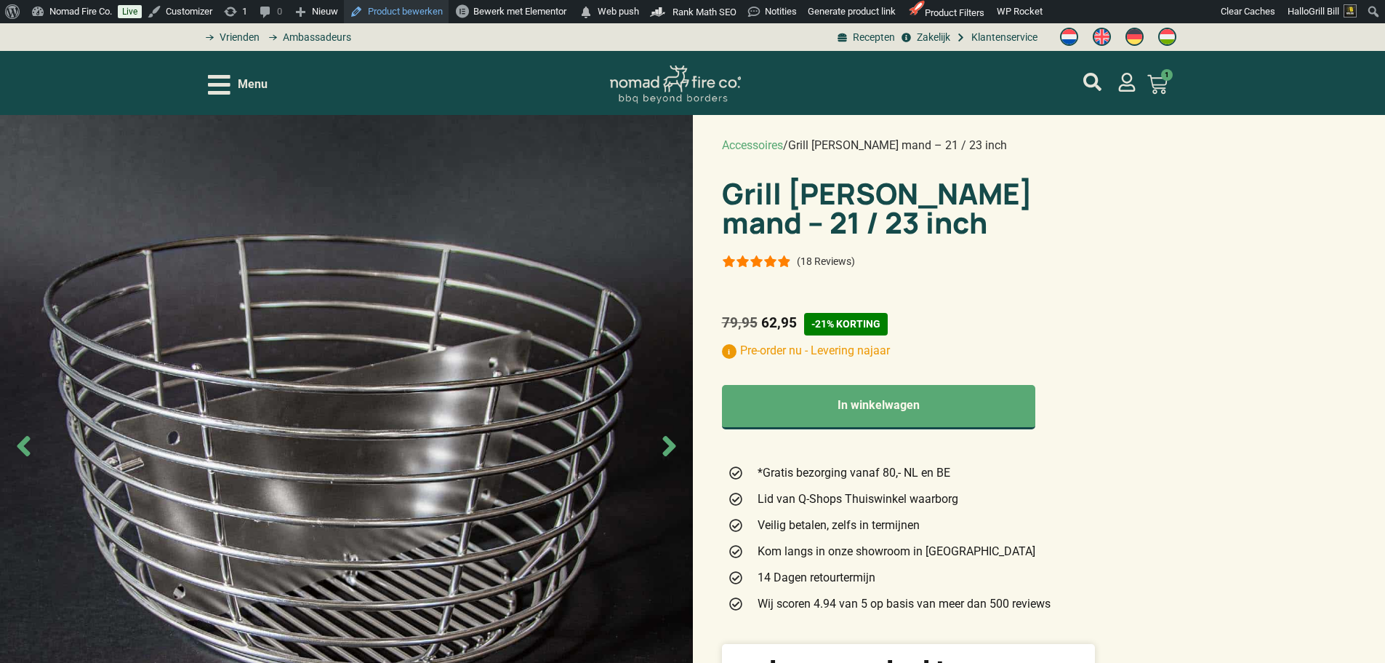
drag, startPoint x: 411, startPoint y: 11, endPoint x: 431, endPoint y: 0, distance: 23.1
click at [411, 11] on link "Product bewerken" at bounding box center [396, 11] width 105 height 23
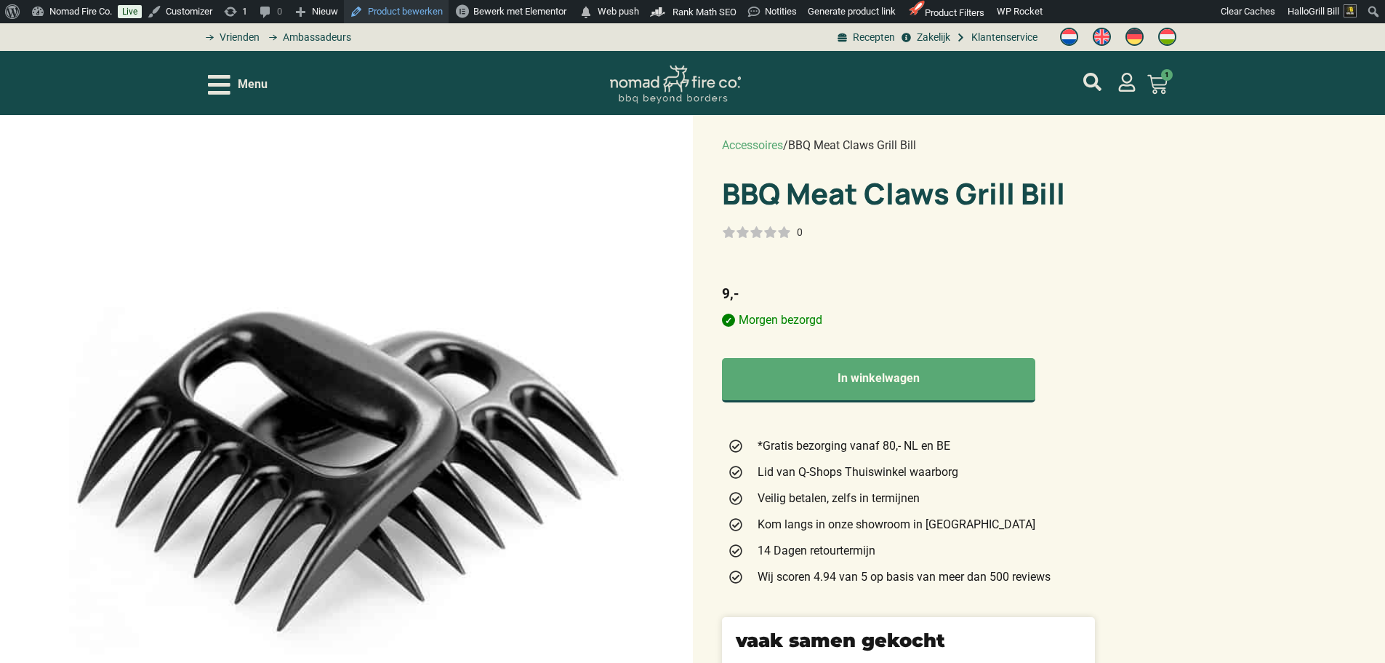
click at [431, 12] on link "Product bewerken" at bounding box center [396, 11] width 105 height 23
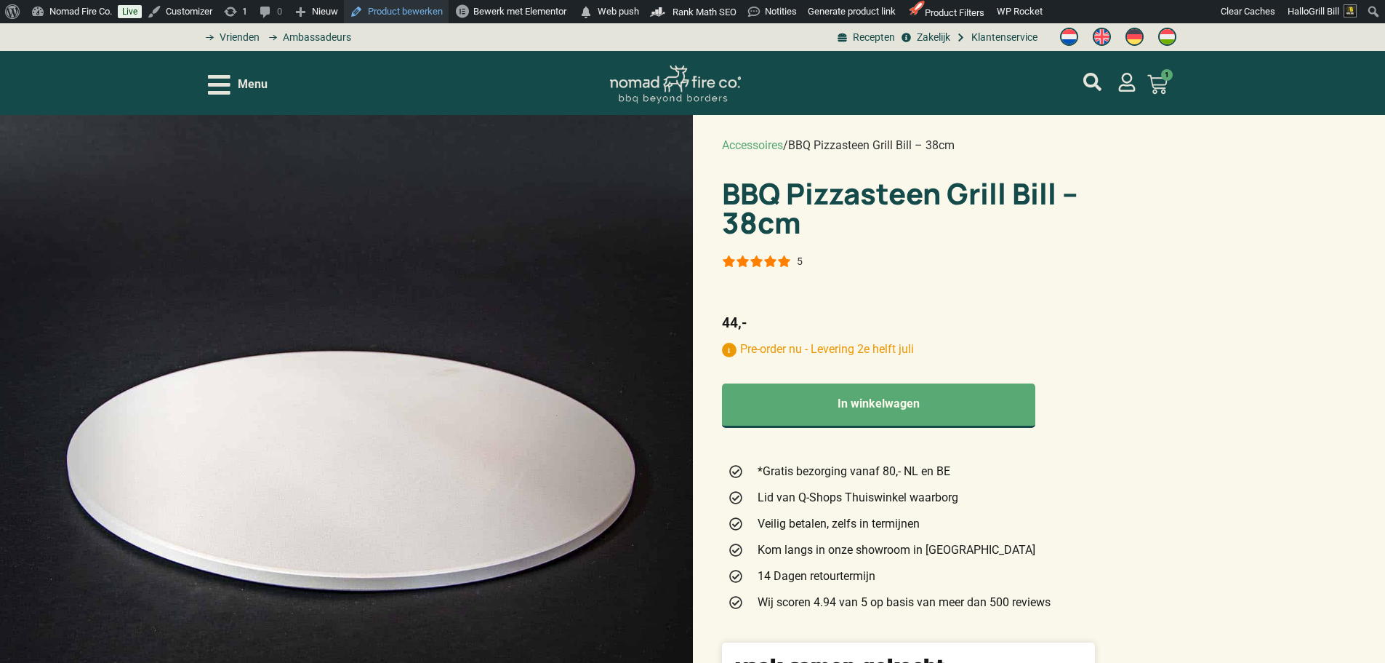
click at [428, 12] on link "Product bewerken" at bounding box center [396, 11] width 105 height 23
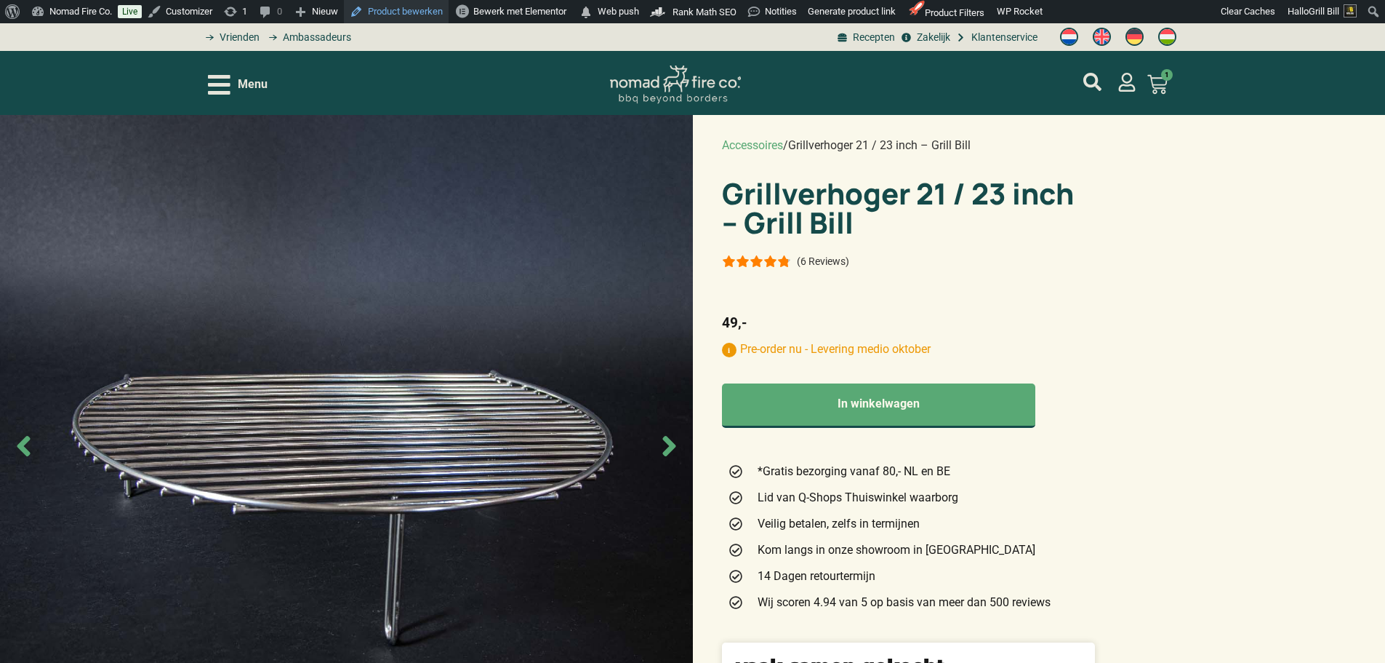
click at [417, 16] on link "Product bewerken" at bounding box center [396, 11] width 105 height 23
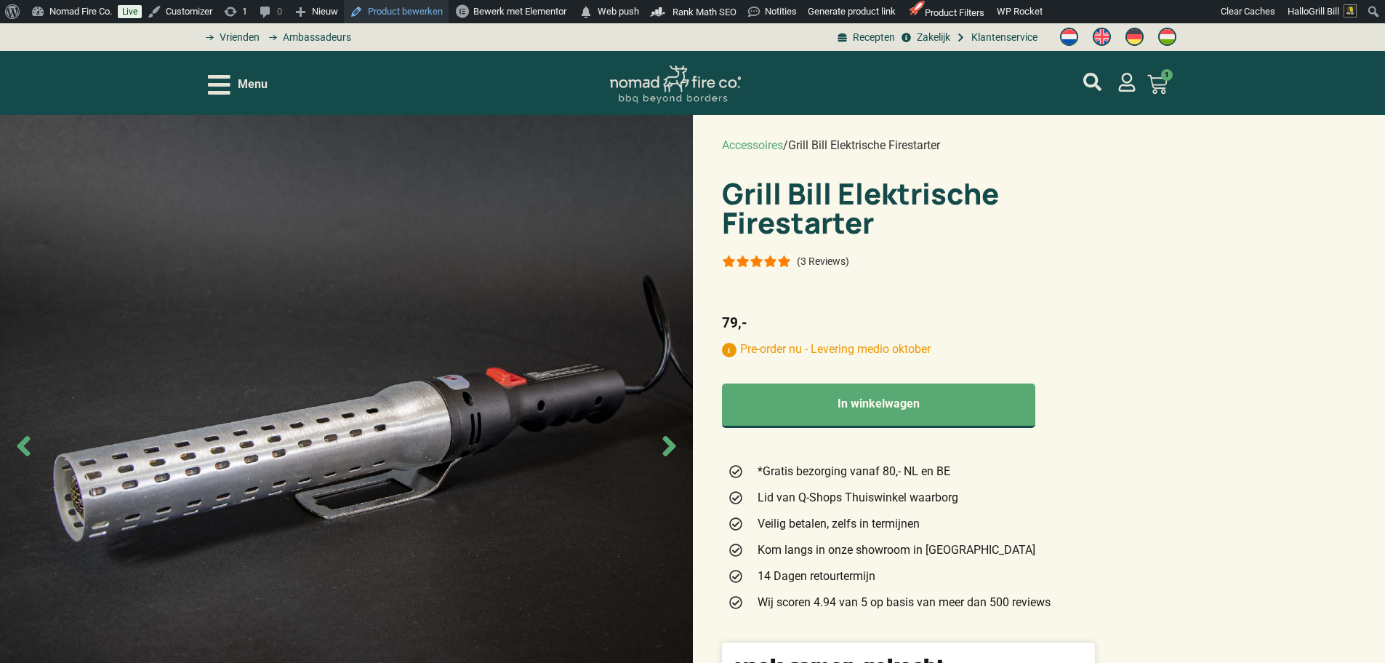
click at [422, 6] on link "Product bewerken" at bounding box center [396, 11] width 105 height 23
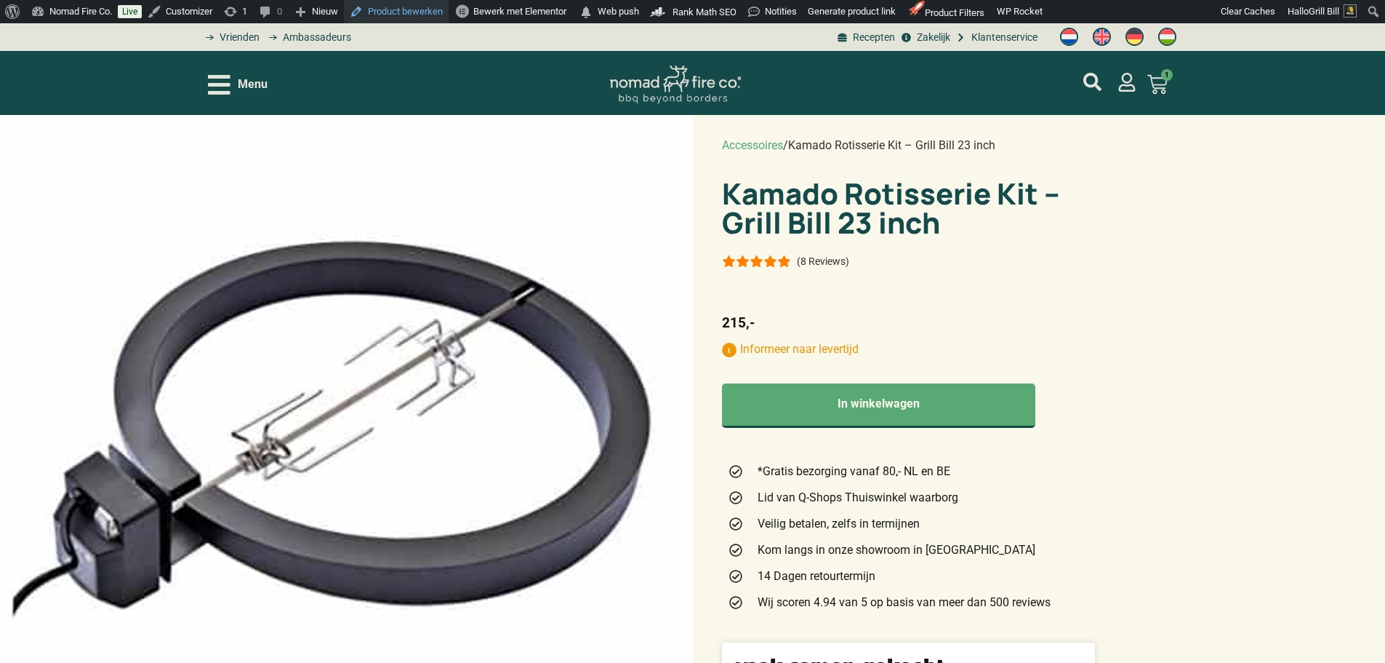
click at [430, 19] on link "Product bewerken" at bounding box center [396, 11] width 105 height 23
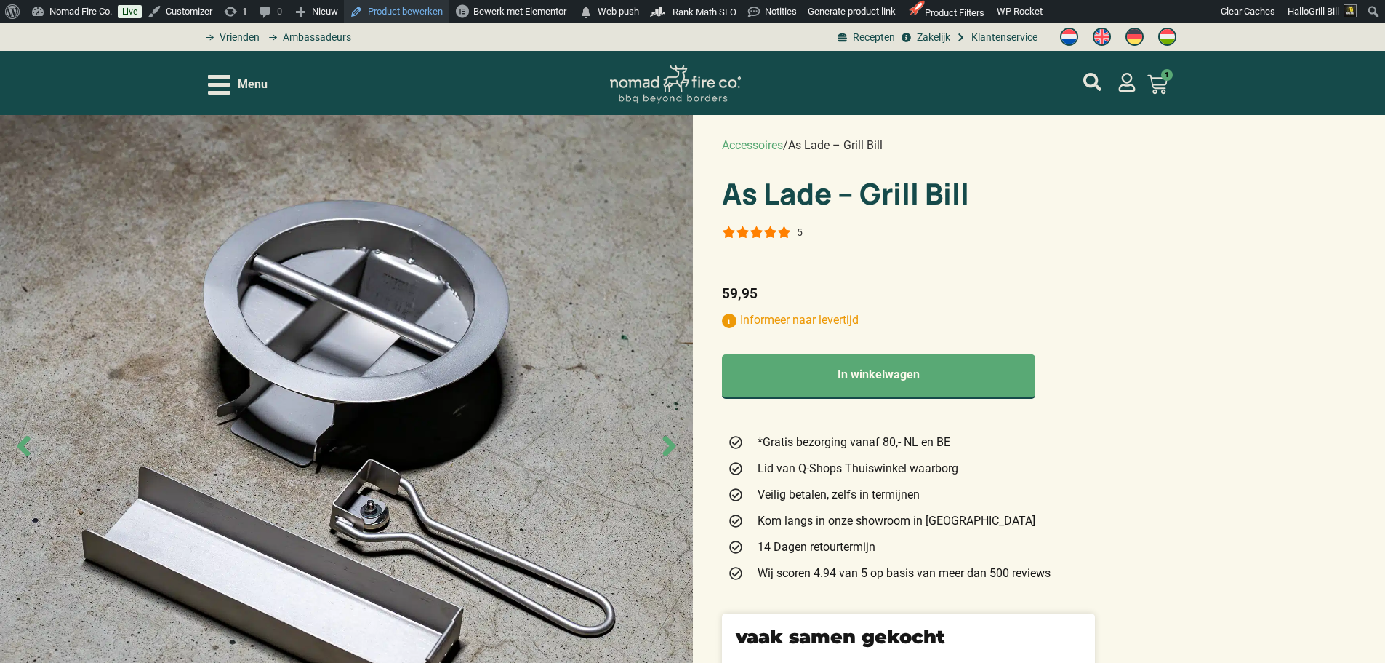
click at [415, 12] on link "Product bewerken" at bounding box center [396, 11] width 105 height 23
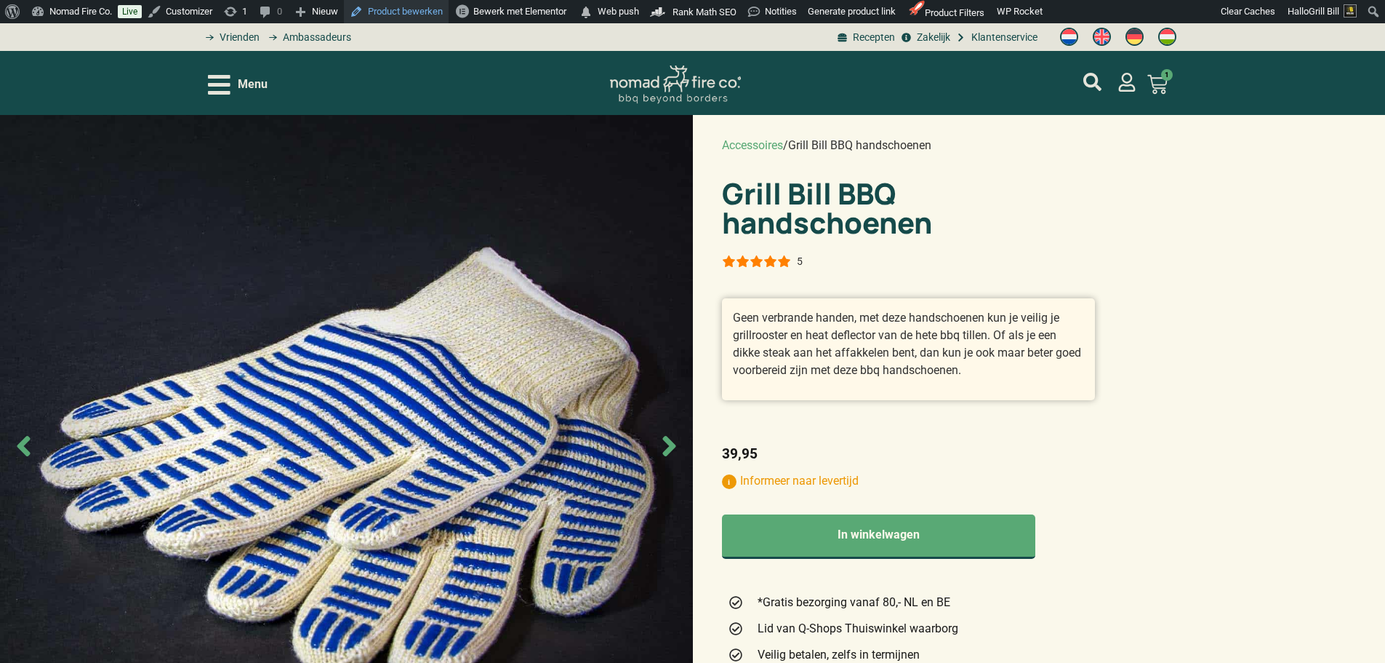
click at [417, 16] on link "Product bewerken" at bounding box center [396, 11] width 105 height 23
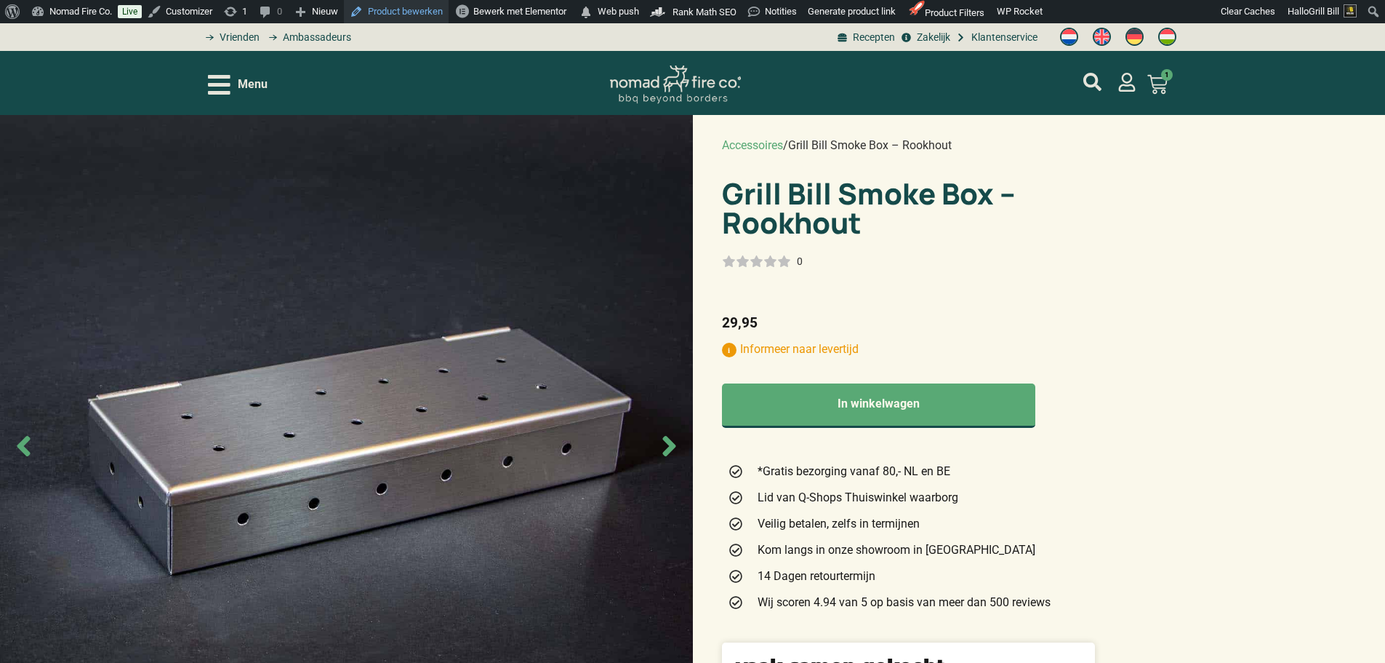
click at [418, 9] on link "Product bewerken" at bounding box center [396, 11] width 105 height 23
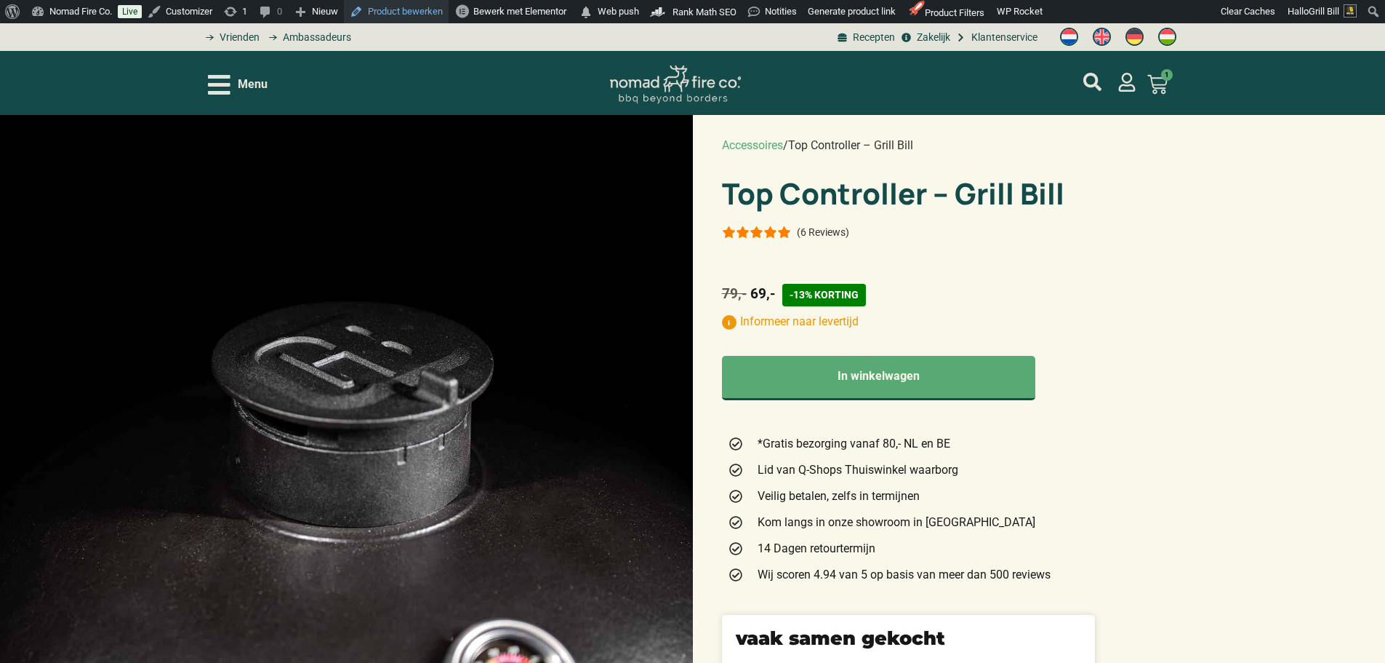
drag, startPoint x: 425, startPoint y: 16, endPoint x: 444, endPoint y: 14, distance: 19.8
click at [425, 16] on link "Product bewerken" at bounding box center [396, 11] width 105 height 23
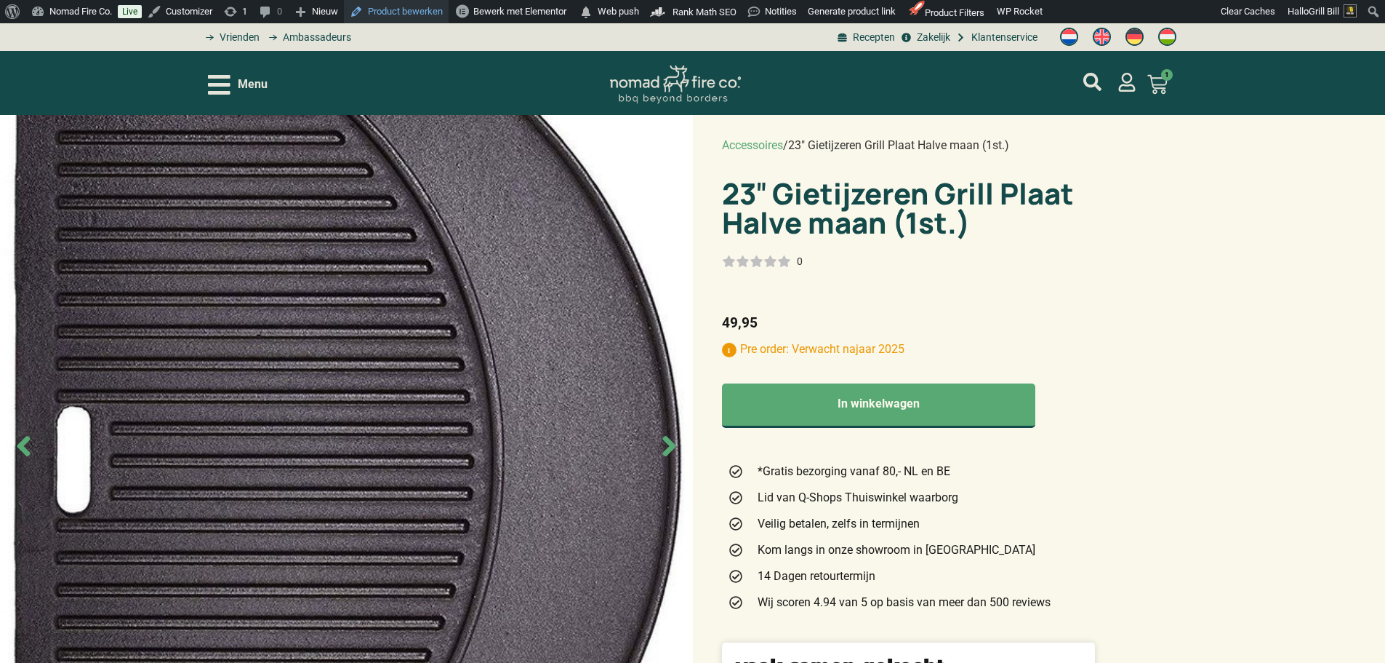
click at [427, 15] on link "Product bewerken" at bounding box center [396, 11] width 105 height 23
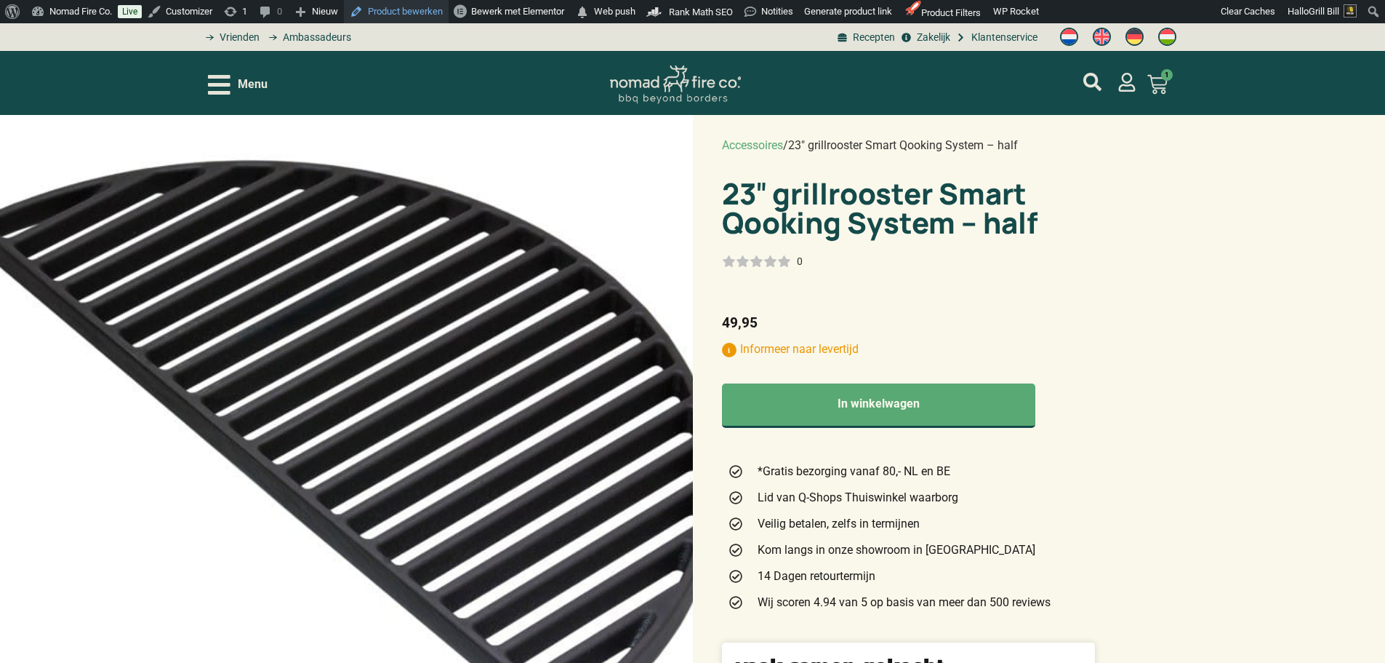
click at [416, 14] on link "Product bewerken" at bounding box center [396, 11] width 105 height 23
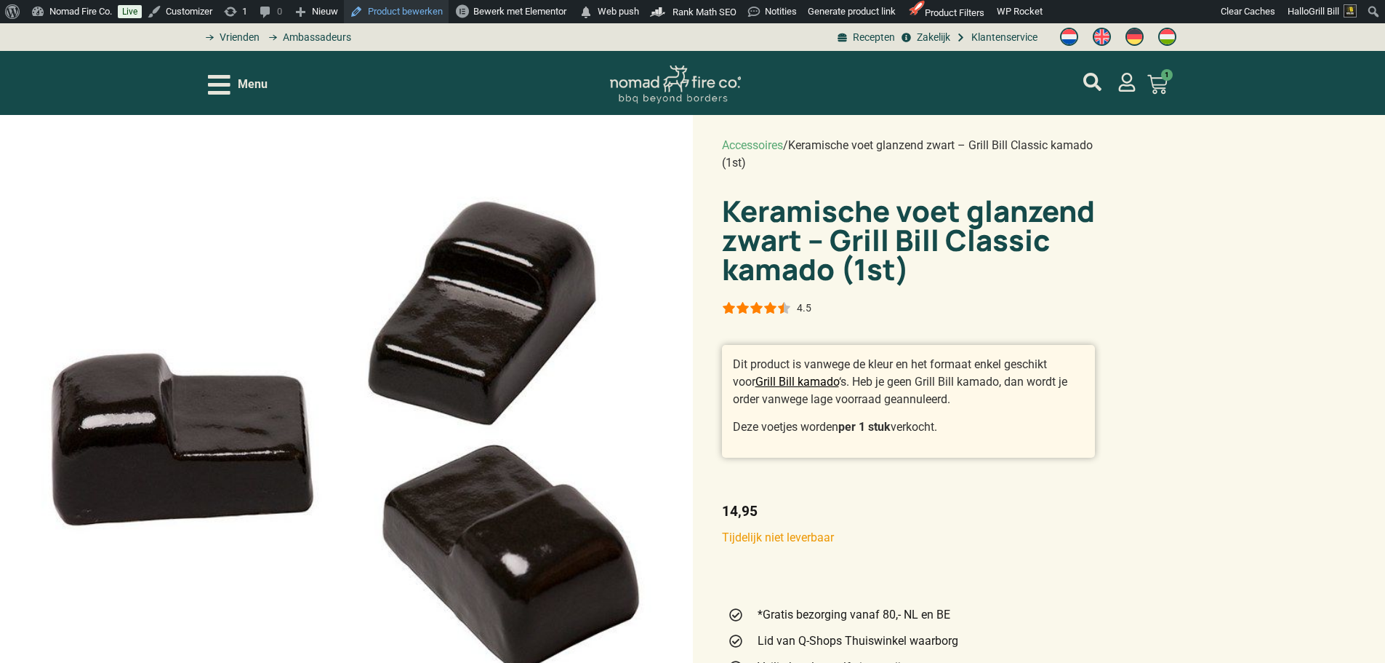
drag, startPoint x: 420, startPoint y: 12, endPoint x: 436, endPoint y: 5, distance: 18.0
click at [420, 12] on link "Product bewerken" at bounding box center [396, 11] width 105 height 23
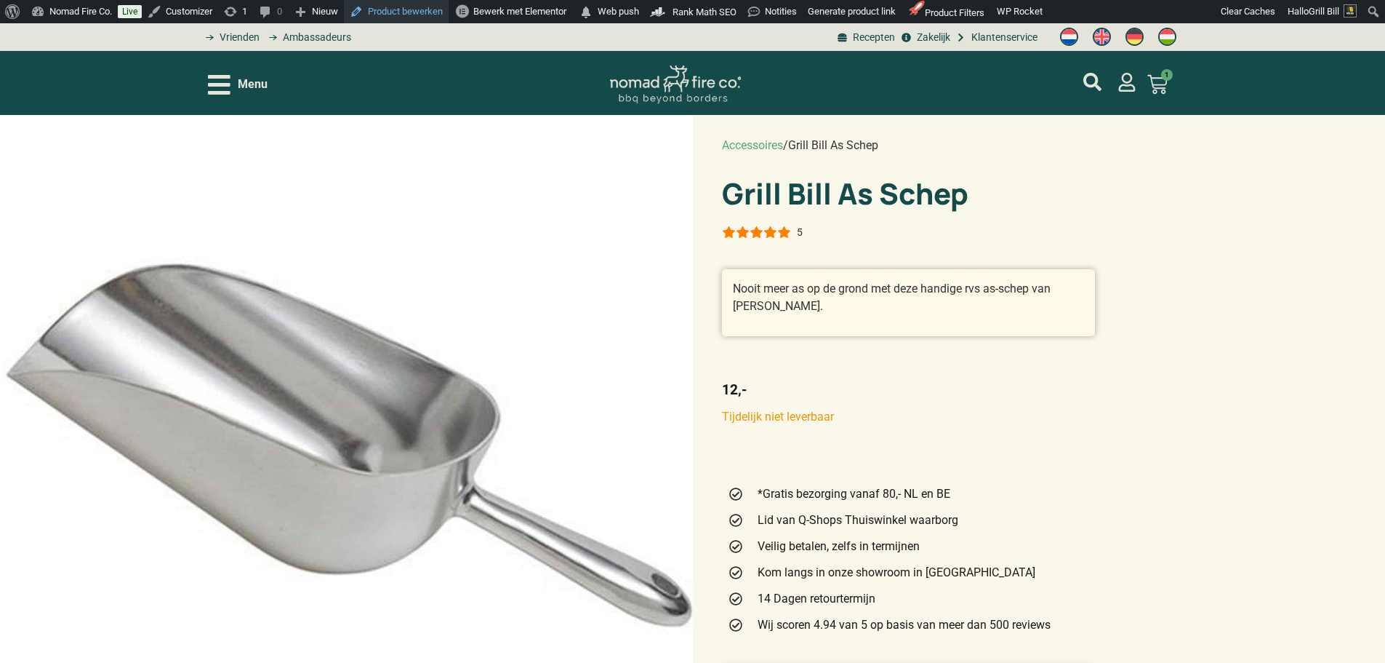
click at [415, 12] on link "Product bewerken" at bounding box center [396, 11] width 105 height 23
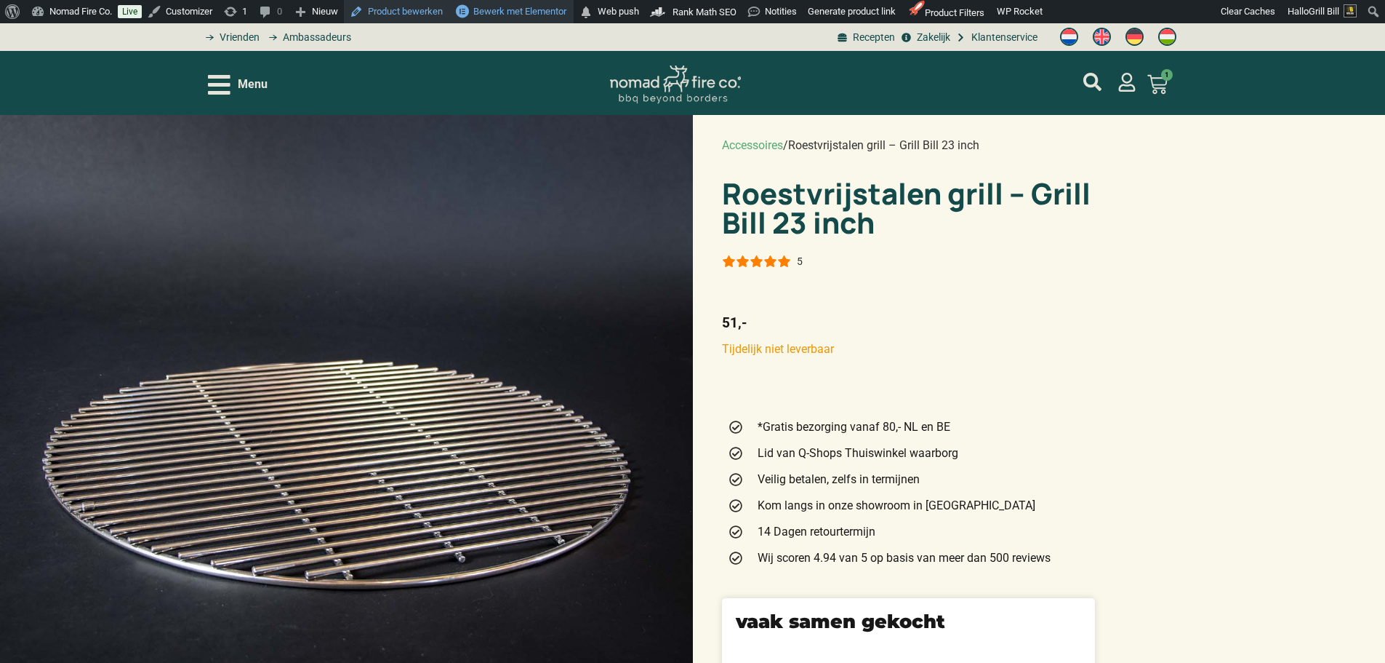
drag, startPoint x: 422, startPoint y: 15, endPoint x: 460, endPoint y: 15, distance: 37.8
click at [422, 15] on link "Product bewerken" at bounding box center [396, 11] width 105 height 23
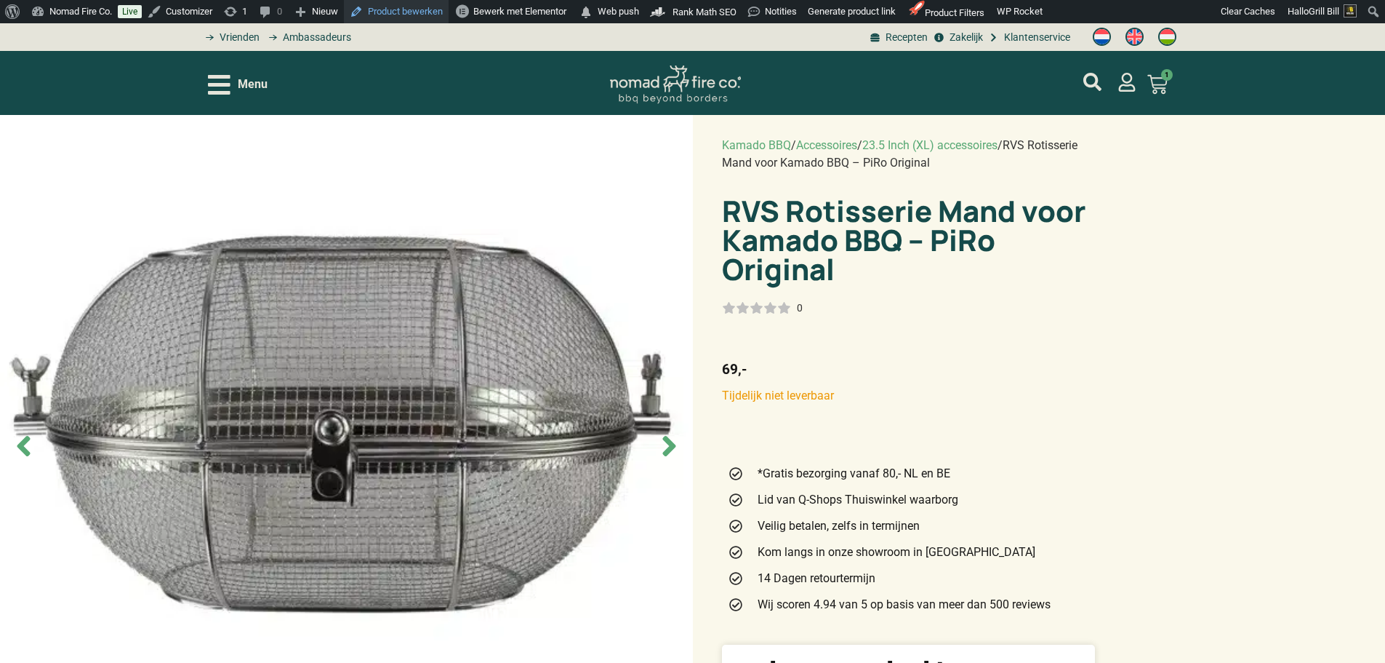
click at [426, 14] on link "Product bewerken" at bounding box center [396, 11] width 105 height 23
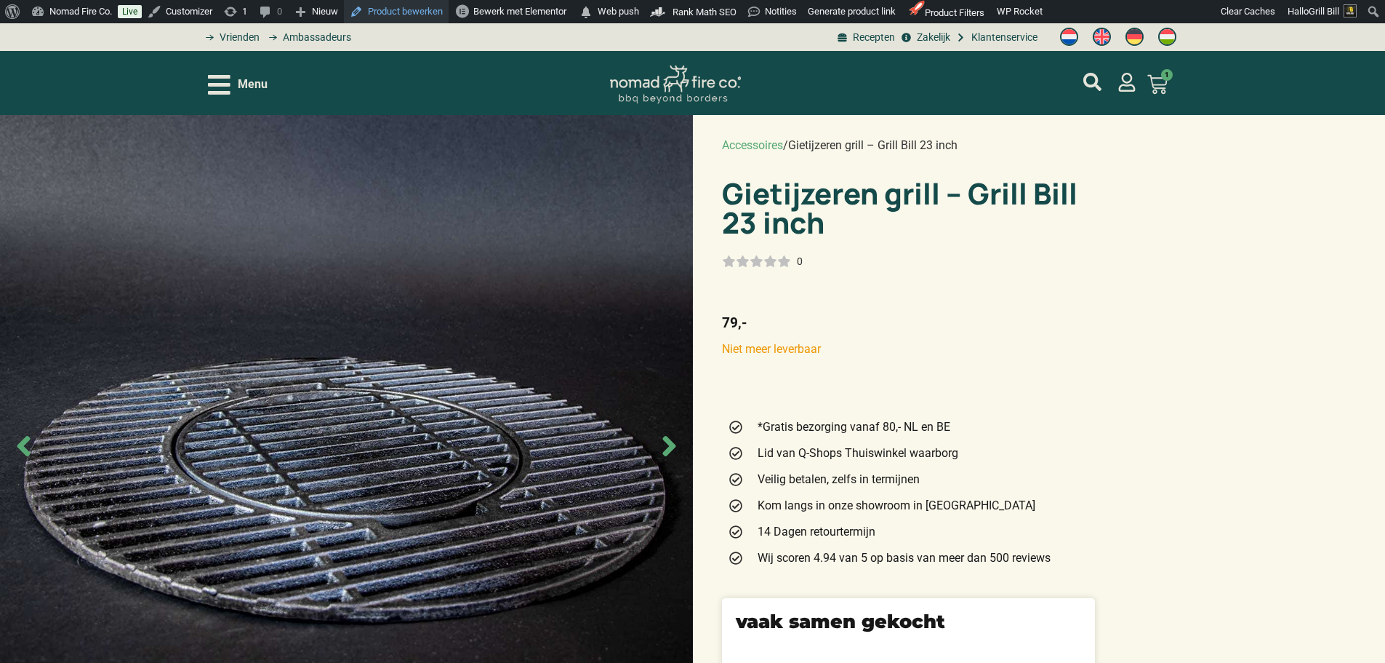
click at [424, 7] on link "Product bewerken" at bounding box center [396, 11] width 105 height 23
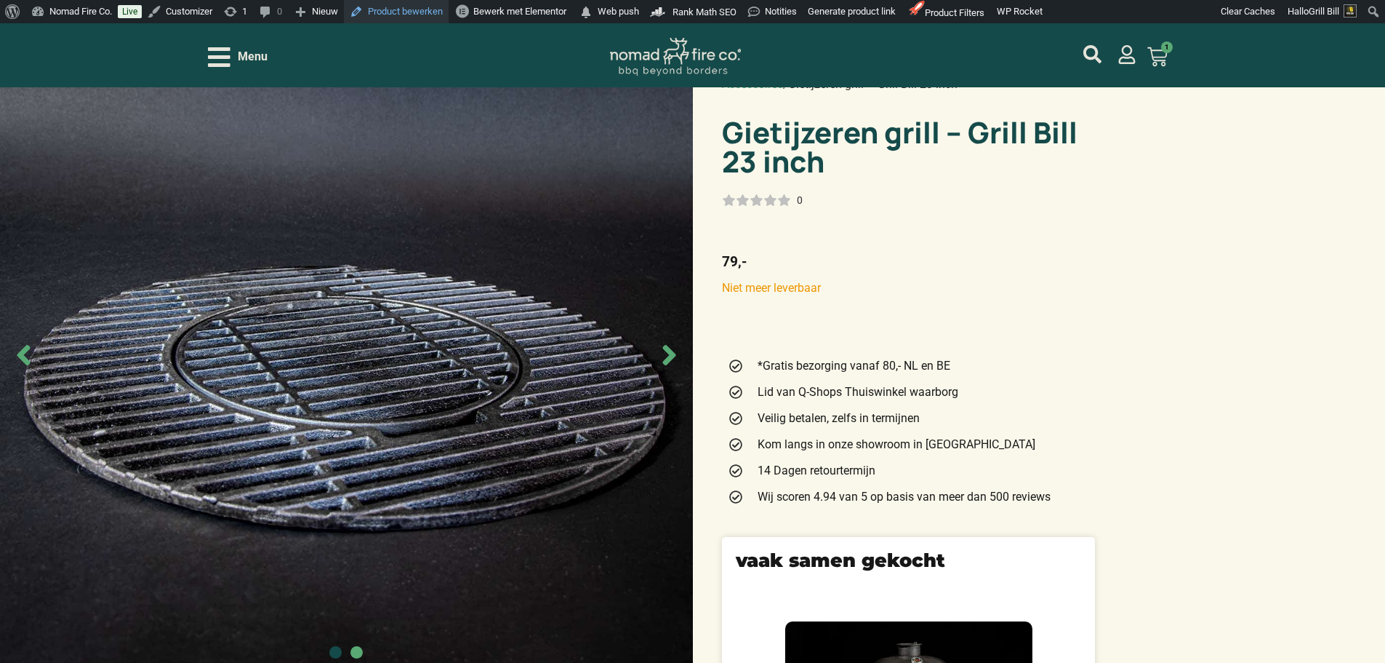
scroll to position [209, 0]
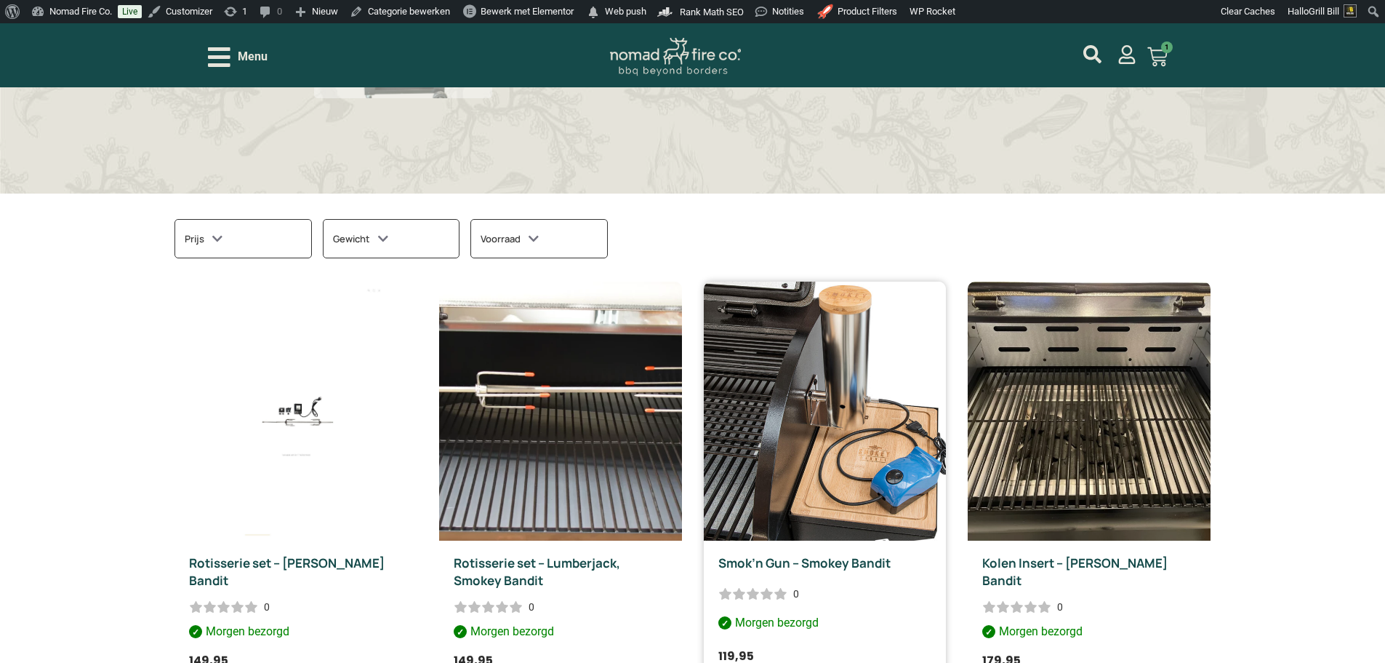
scroll to position [582, 0]
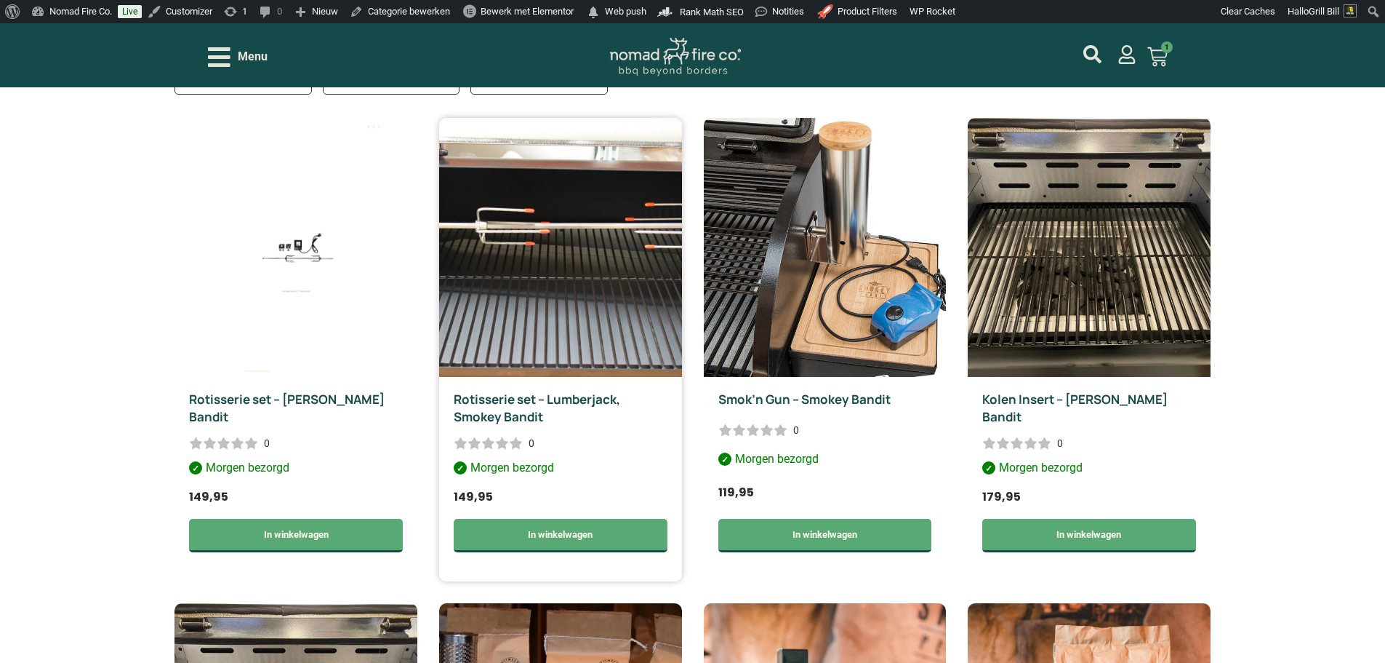
click at [512, 209] on img at bounding box center [560, 247] width 243 height 259
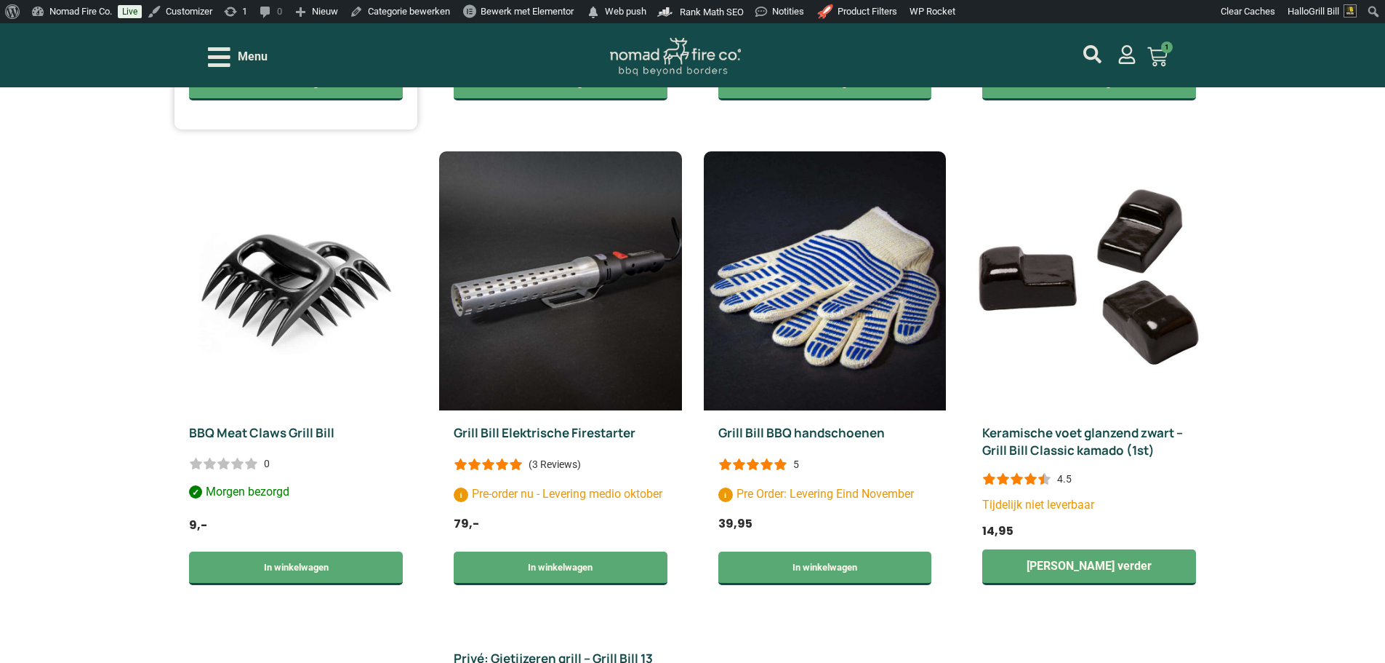
scroll to position [1236, 0]
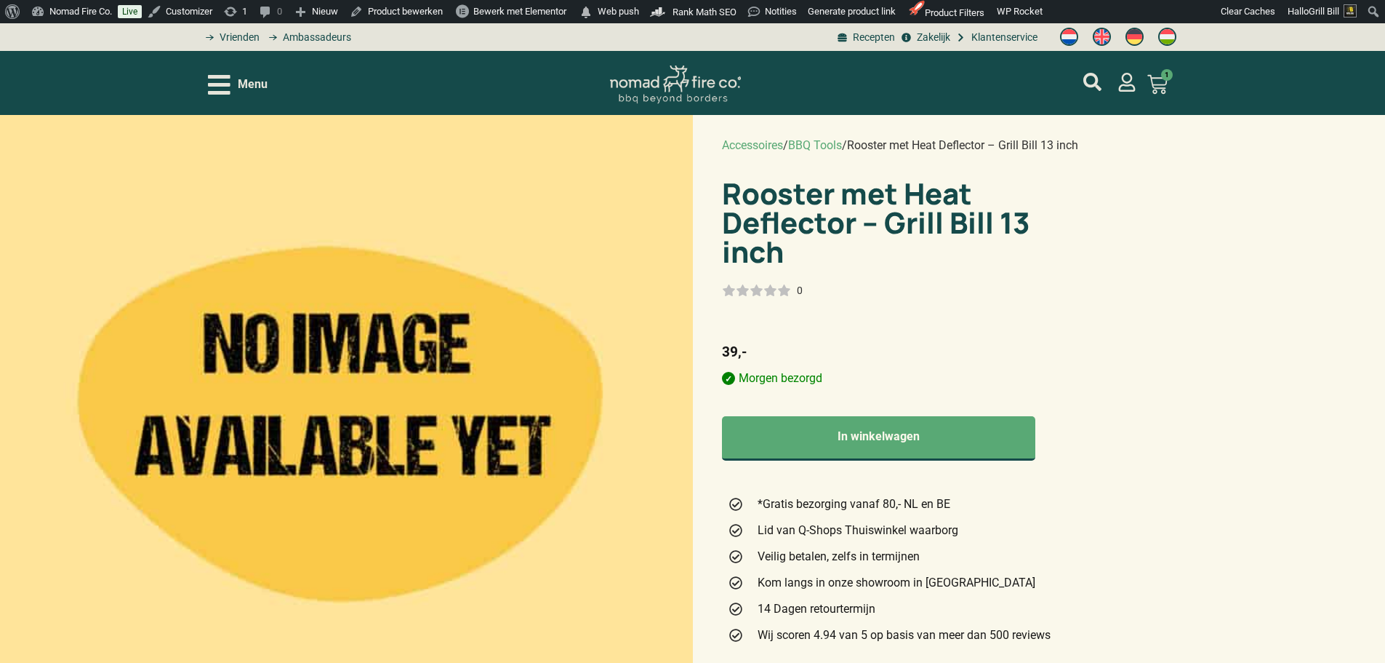
click at [252, 95] on div "Menu" at bounding box center [238, 84] width 60 height 25
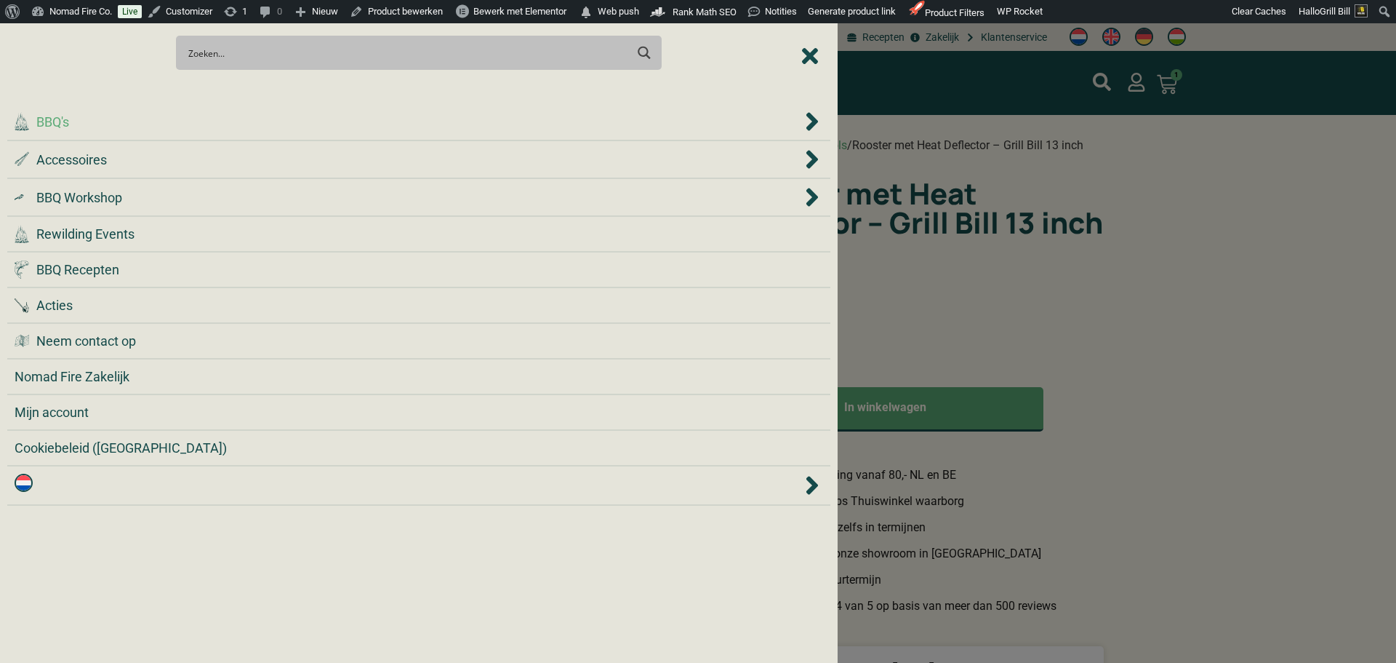
click at [307, 119] on div ".cls-1 { fill: #042e2c; } BBQ's" at bounding box center [409, 122] width 788 height 20
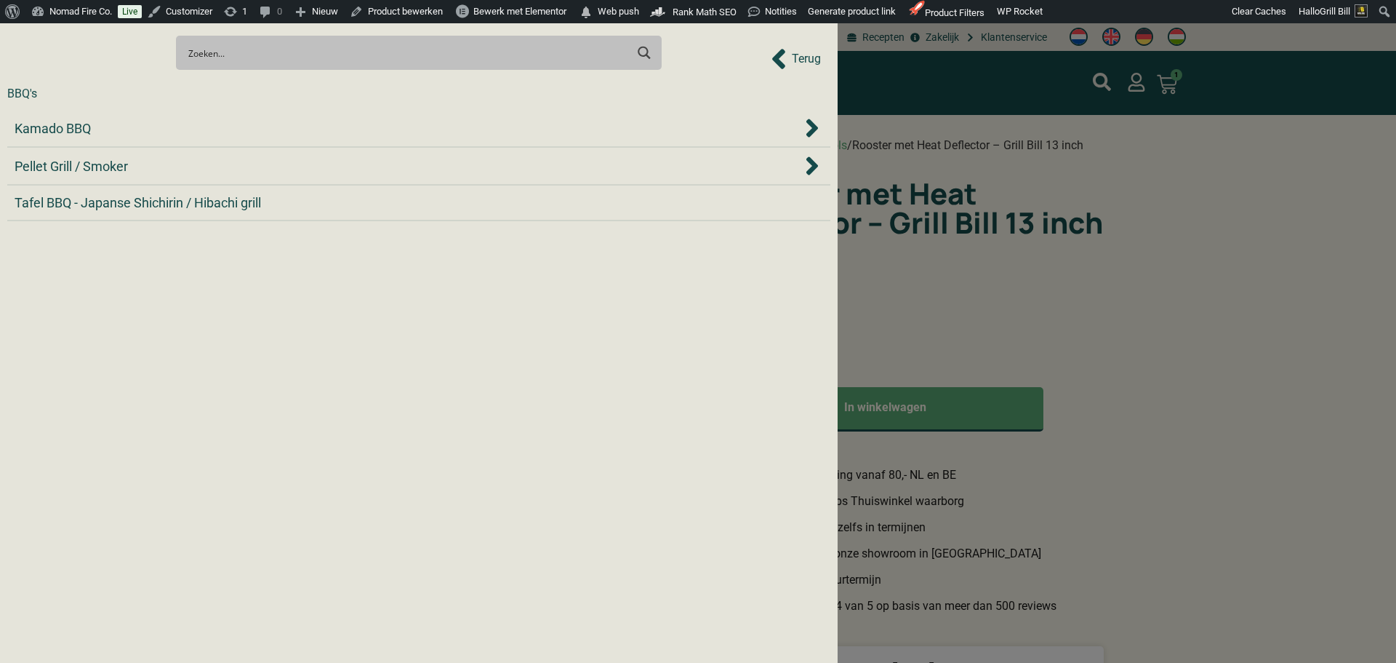
click at [812, 63] on div "Search Meer resultaten... Filter op categorie Accessoires BBQ Boeken BBQ Gietij…" at bounding box center [418, 52] width 823 height 51
click at [796, 57] on div "Search Meer resultaten... Filter op categorie Accessoires BBQ Boeken BBQ Gietij…" at bounding box center [418, 52] width 823 height 51
click at [807, 59] on div "Search Meer resultaten... Filter op categorie Accessoires BBQ Boeken BBQ Gietij…" at bounding box center [418, 52] width 823 height 51
click at [743, 89] on div "BBQ's" at bounding box center [393, 93] width 773 height 17
click at [782, 57] on div "Search Meer resultaten... Filter op categorie Accessoires BBQ Boeken BBQ Gietij…" at bounding box center [418, 52] width 823 height 51
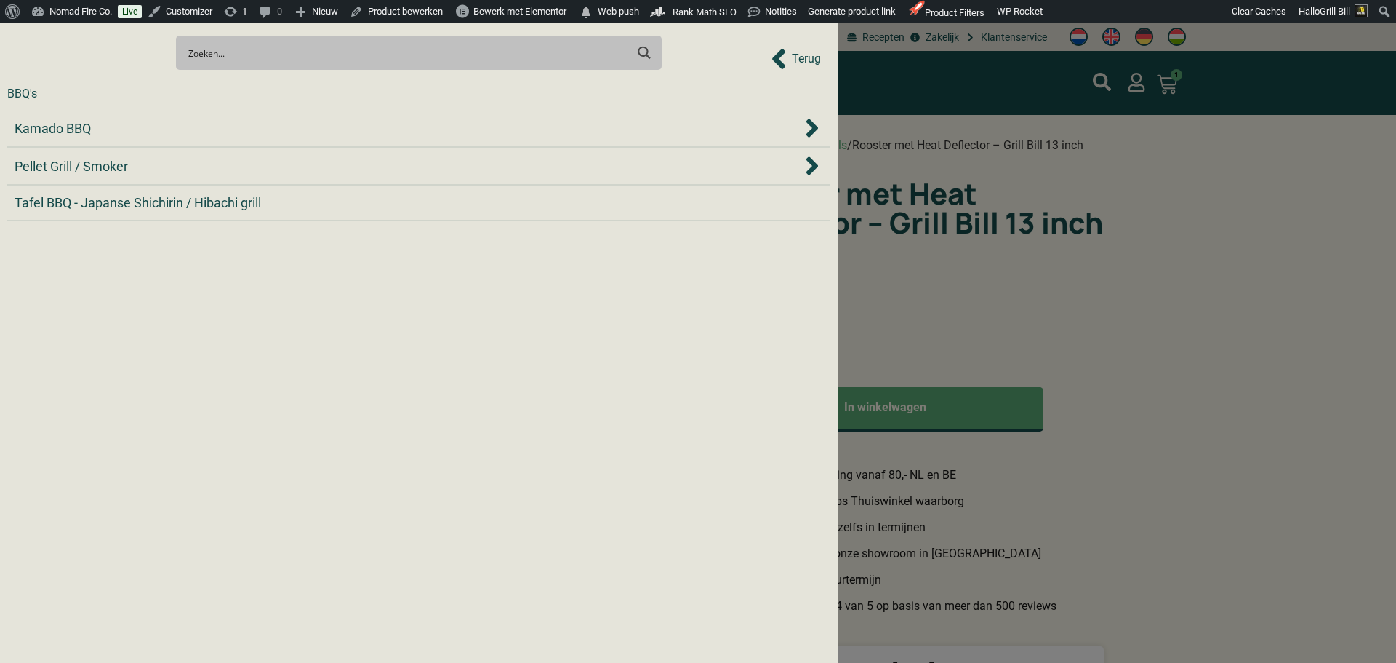
click at [806, 65] on div "Search Meer resultaten... Filter op categorie Accessoires BBQ Boeken BBQ Gietij…" at bounding box center [418, 52] width 823 height 51
click at [792, 109] on div "BBQ's Terug" at bounding box center [418, 94] width 823 height 32
click at [15, 92] on div "BBQ's" at bounding box center [22, 93] width 30 height 17
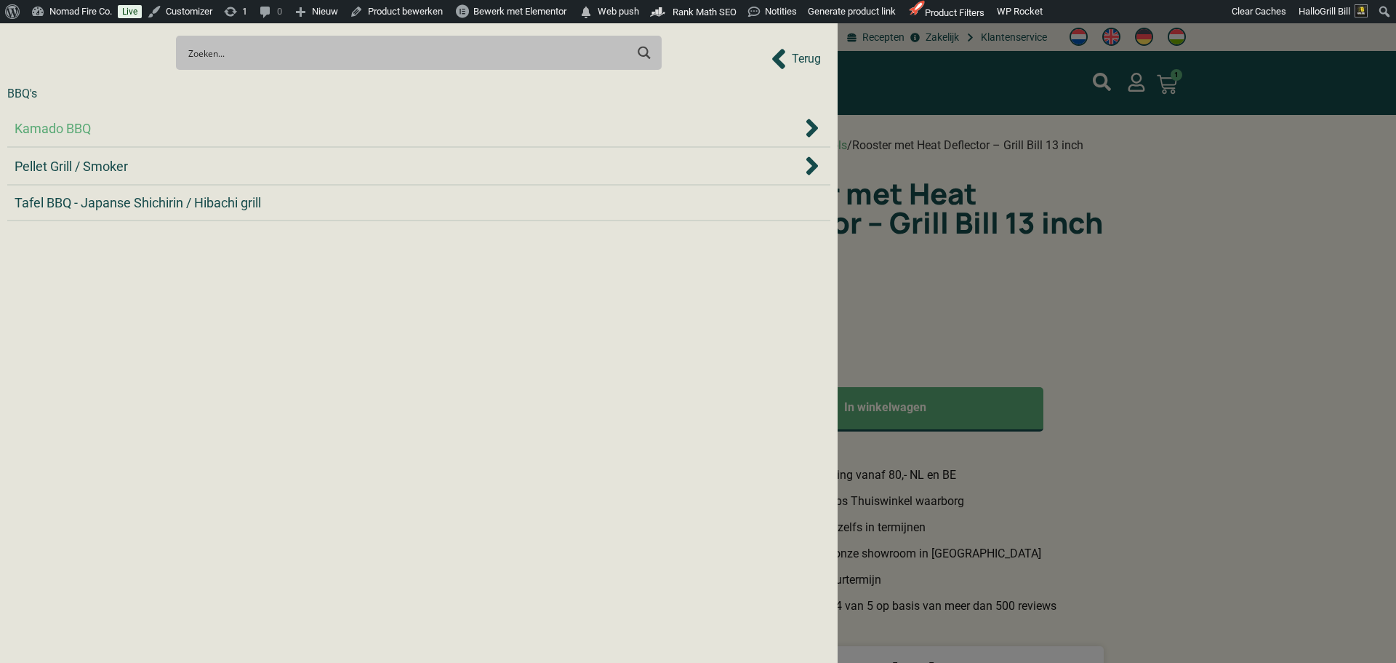
click at [700, 124] on div "Kamado BBQ" at bounding box center [409, 129] width 788 height 20
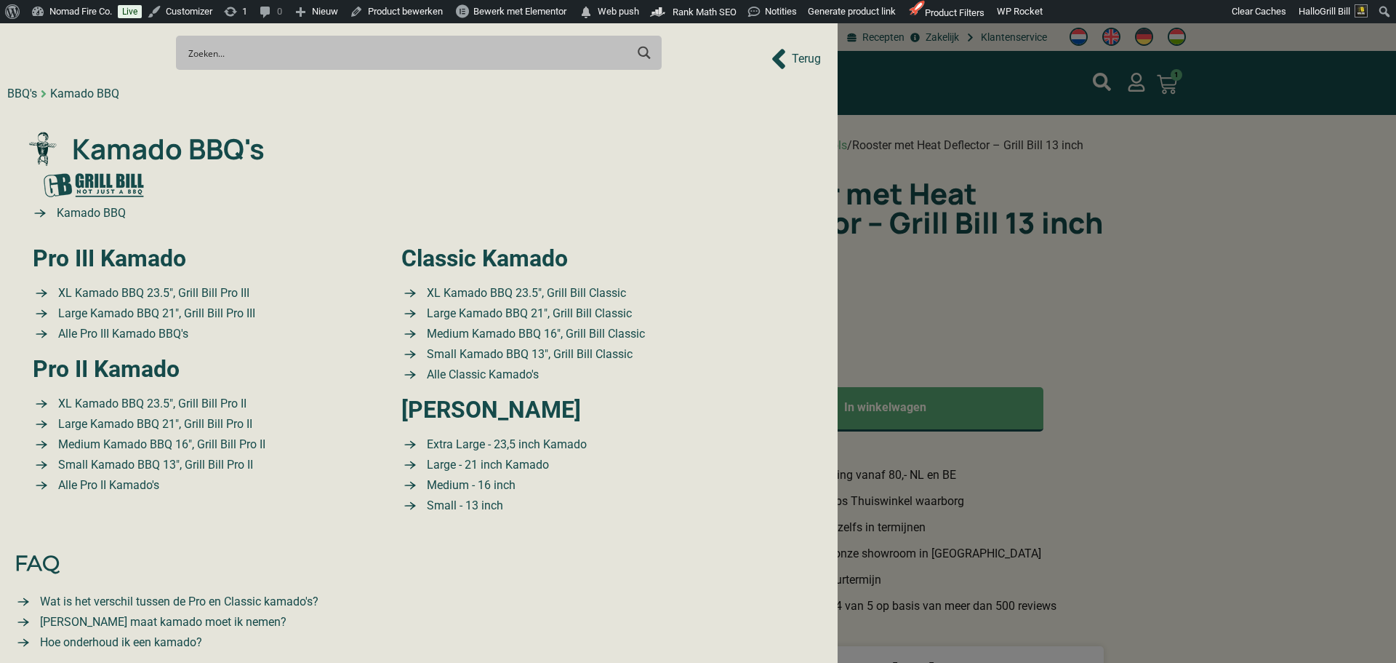
click at [25, 97] on div "BBQ's" at bounding box center [22, 93] width 30 height 17
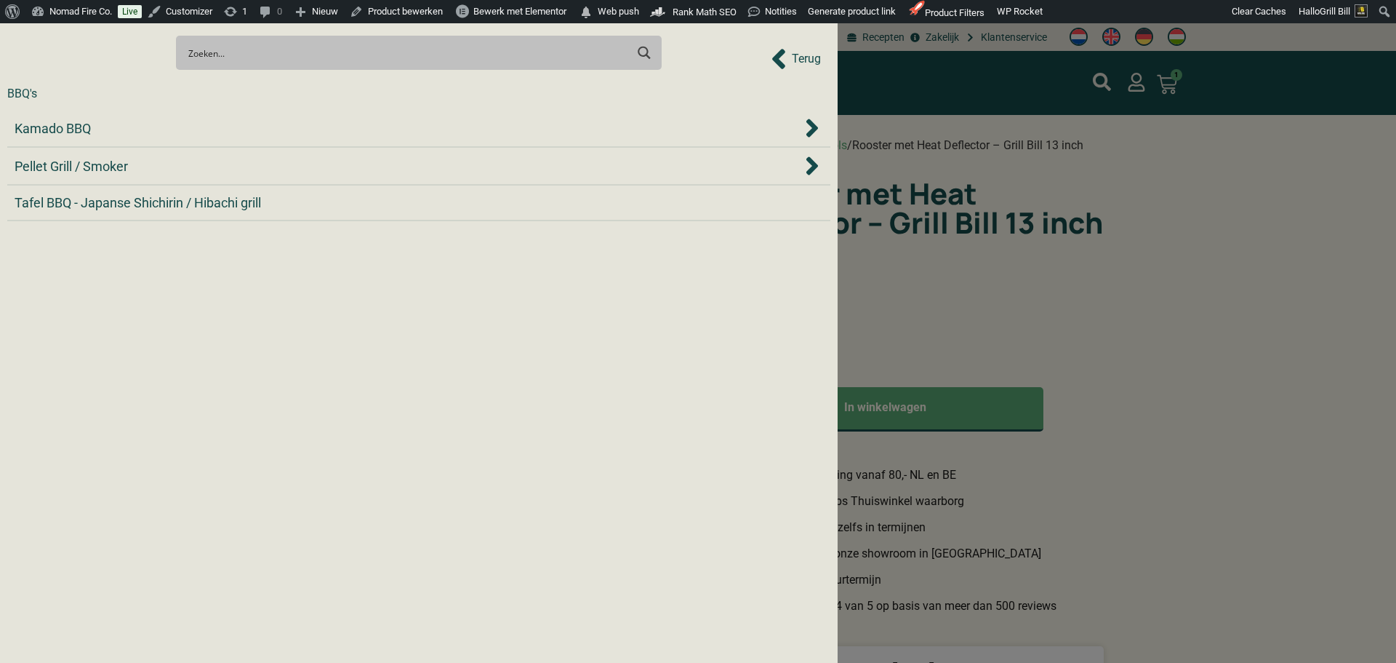
click at [820, 58] on div "Search Meer resultaten... Filter op categorie Accessoires BBQ Boeken BBQ Gietij…" at bounding box center [418, 52] width 823 height 51
click at [809, 57] on div "Search Meer resultaten... Filter op categorie Accessoires BBQ Boeken BBQ Gietij…" at bounding box center [418, 52] width 823 height 51
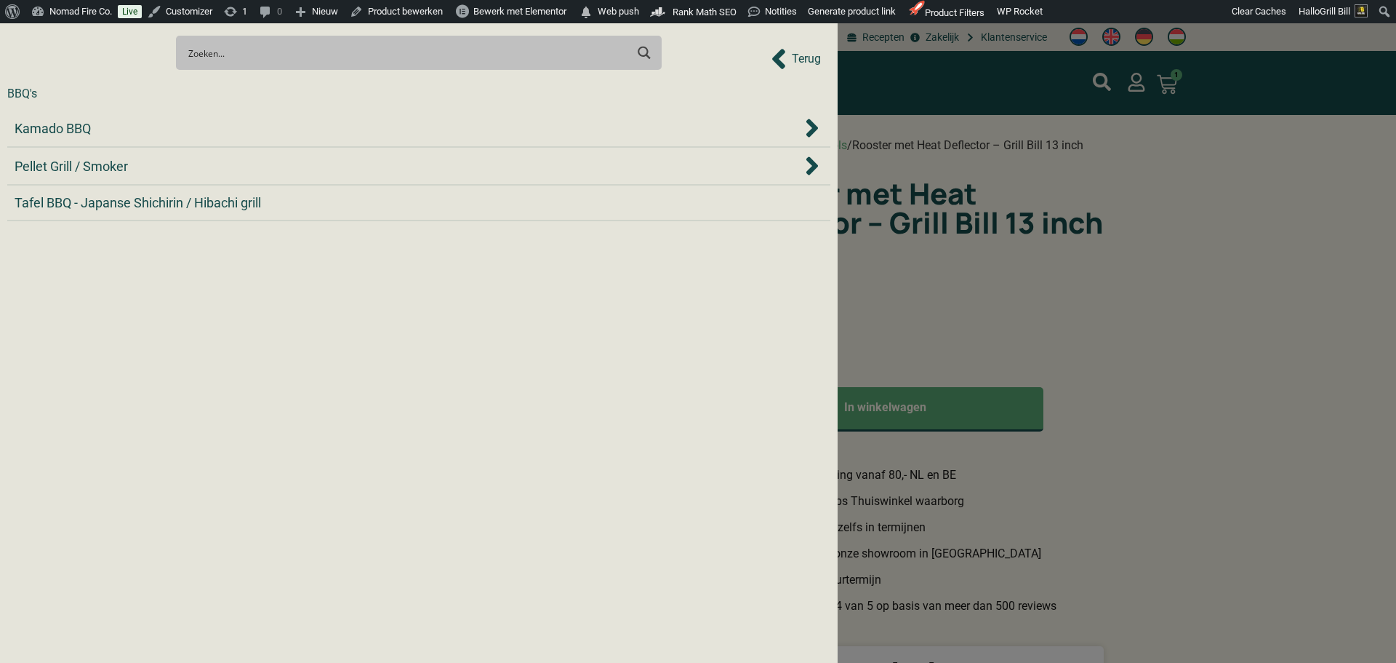
click at [809, 57] on div "Search Meer resultaten... Filter op categorie Accessoires BBQ Boeken BBQ Gietij…" at bounding box center [418, 52] width 823 height 51
click at [793, 68] on div "Search Meer resultaten... Filter op categorie Accessoires BBQ Boeken BBQ Gietij…" at bounding box center [418, 52] width 823 height 51
click at [423, 51] on input "Search input" at bounding box center [406, 52] width 437 height 27
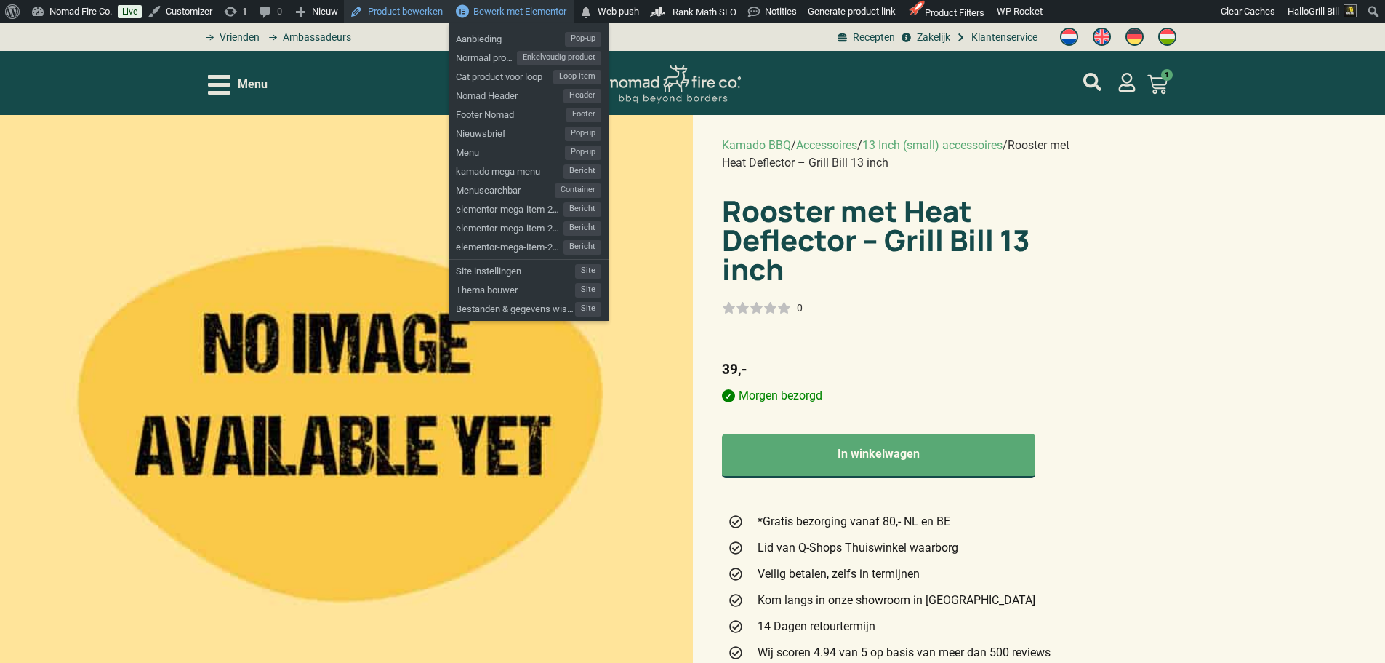
click at [419, 9] on link "Product bewerken" at bounding box center [396, 11] width 105 height 23
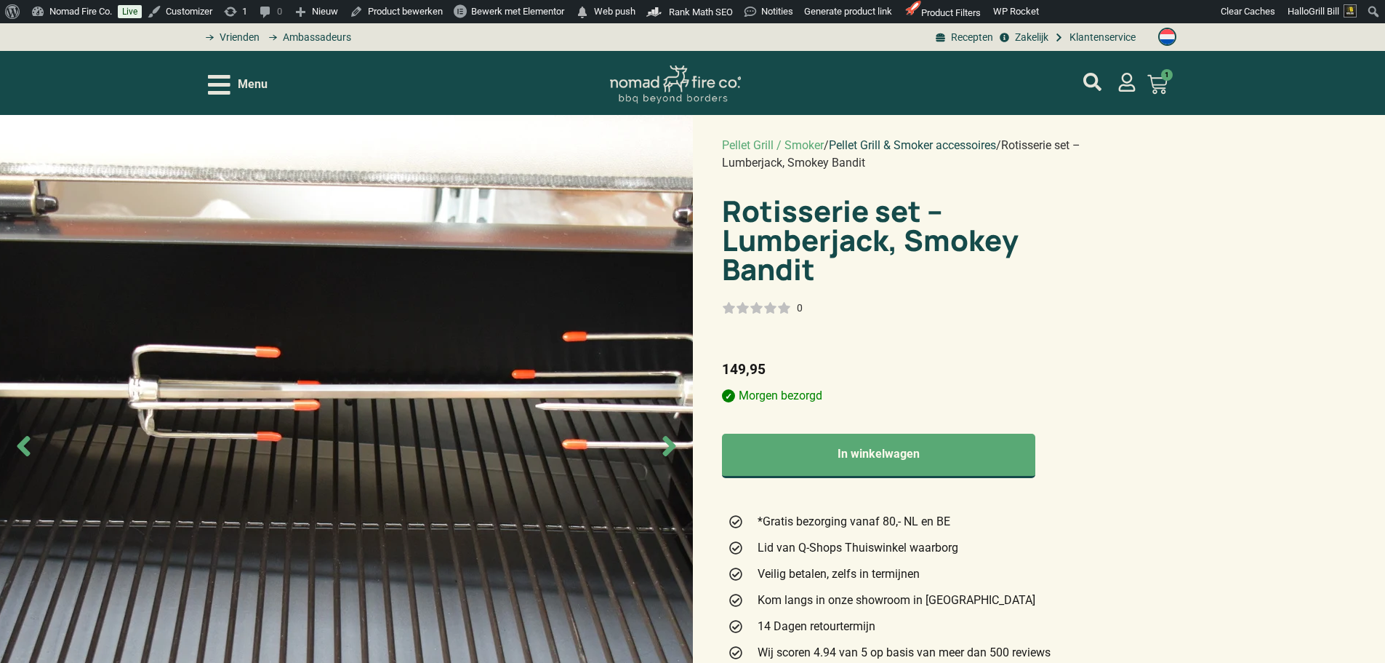
click at [849, 146] on link "Pellet Grill & Smoker accessoires" at bounding box center [912, 145] width 167 height 14
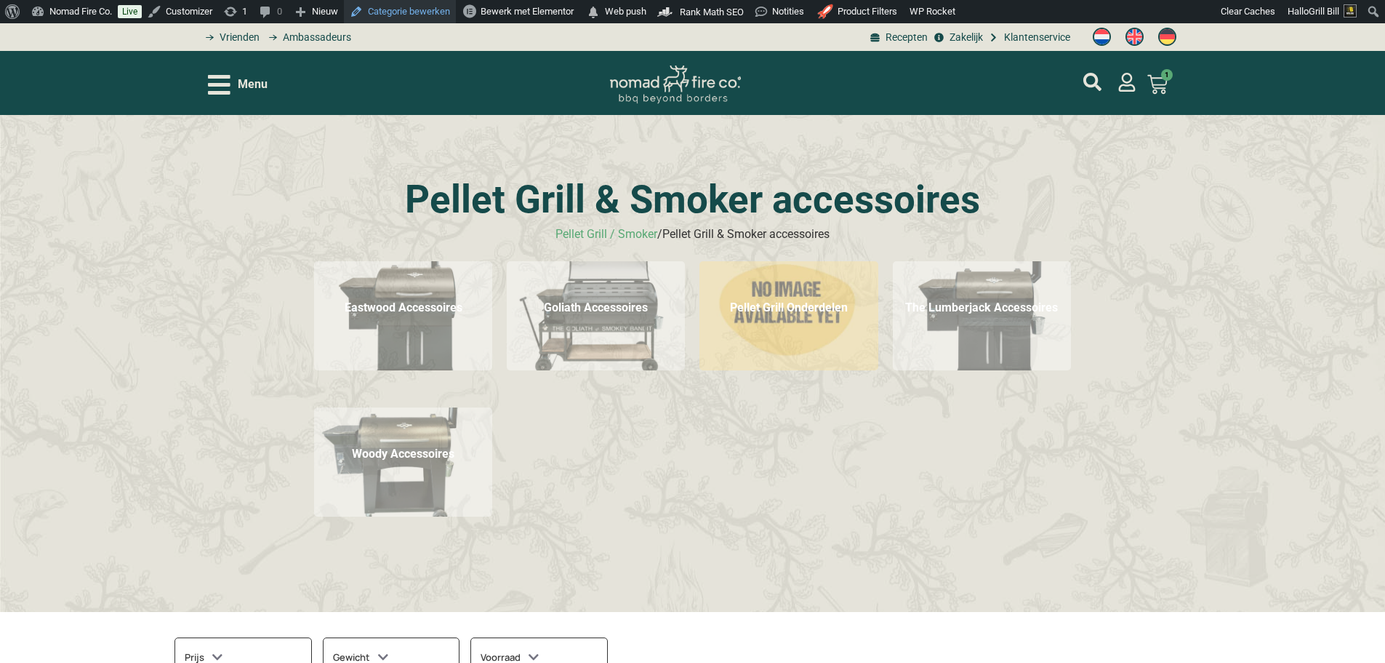
click at [428, 8] on link "Categorie bewerken" at bounding box center [400, 11] width 112 height 23
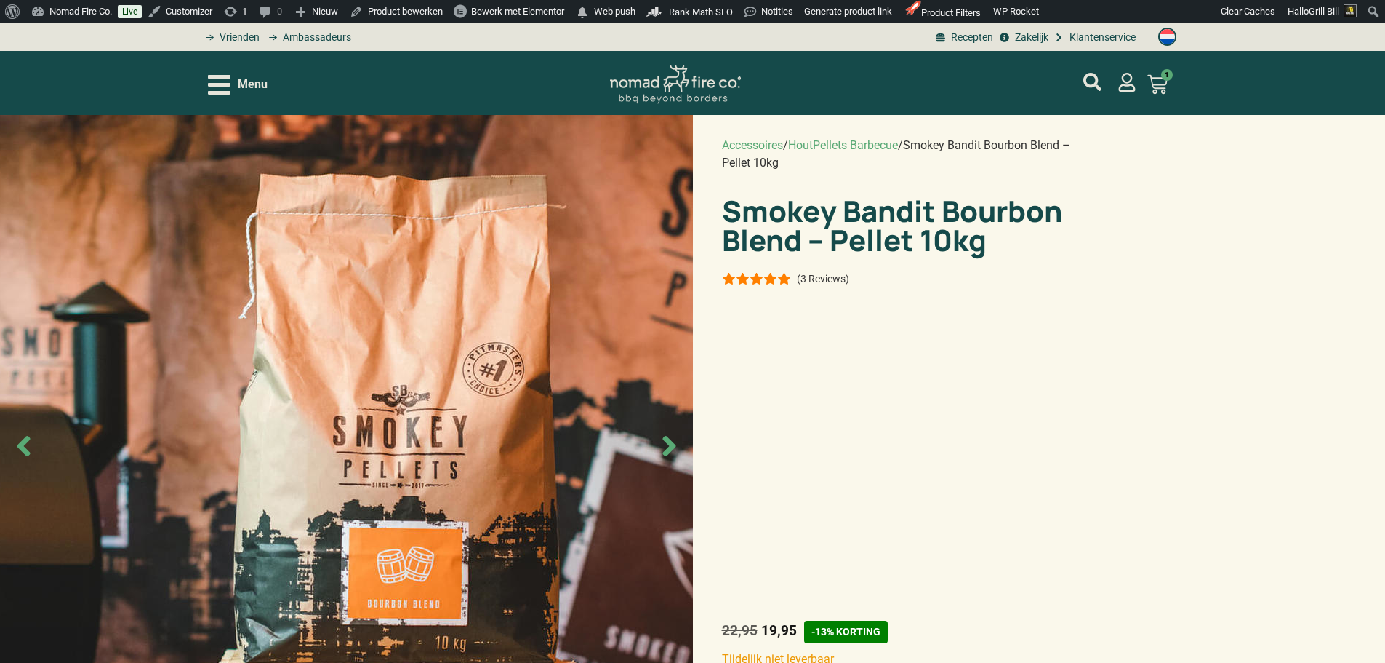
click at [882, 329] on div "1 zak - 24,95 €24,95 totaal 2 zakken - 22,95 p/s €45,90 totaal 4 zakken - 20,50…" at bounding box center [908, 461] width 373 height 291
click at [268, 89] on span "Menu" at bounding box center [253, 84] width 30 height 17
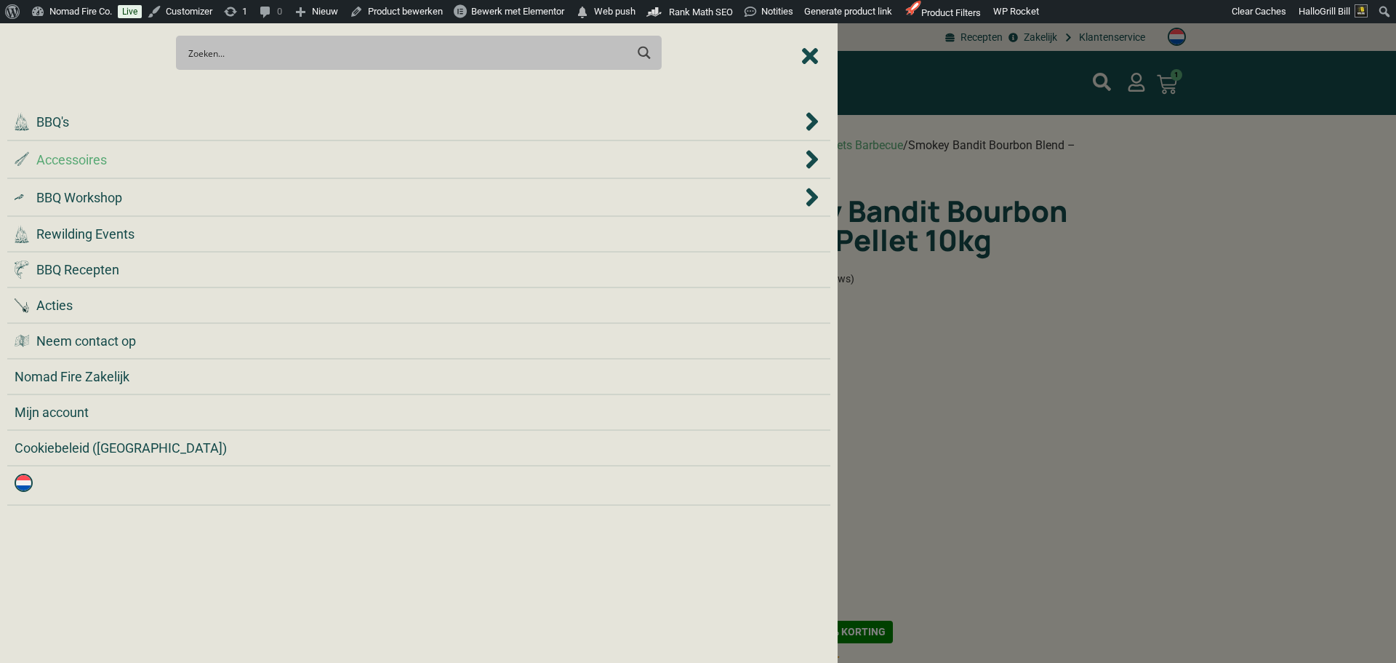
click at [362, 153] on div ".st0 { fill: #2c4a4e; } .st1 { fill: url(#Naamloos_verloop_2); } .st2 { fill: #…" at bounding box center [409, 160] width 788 height 20
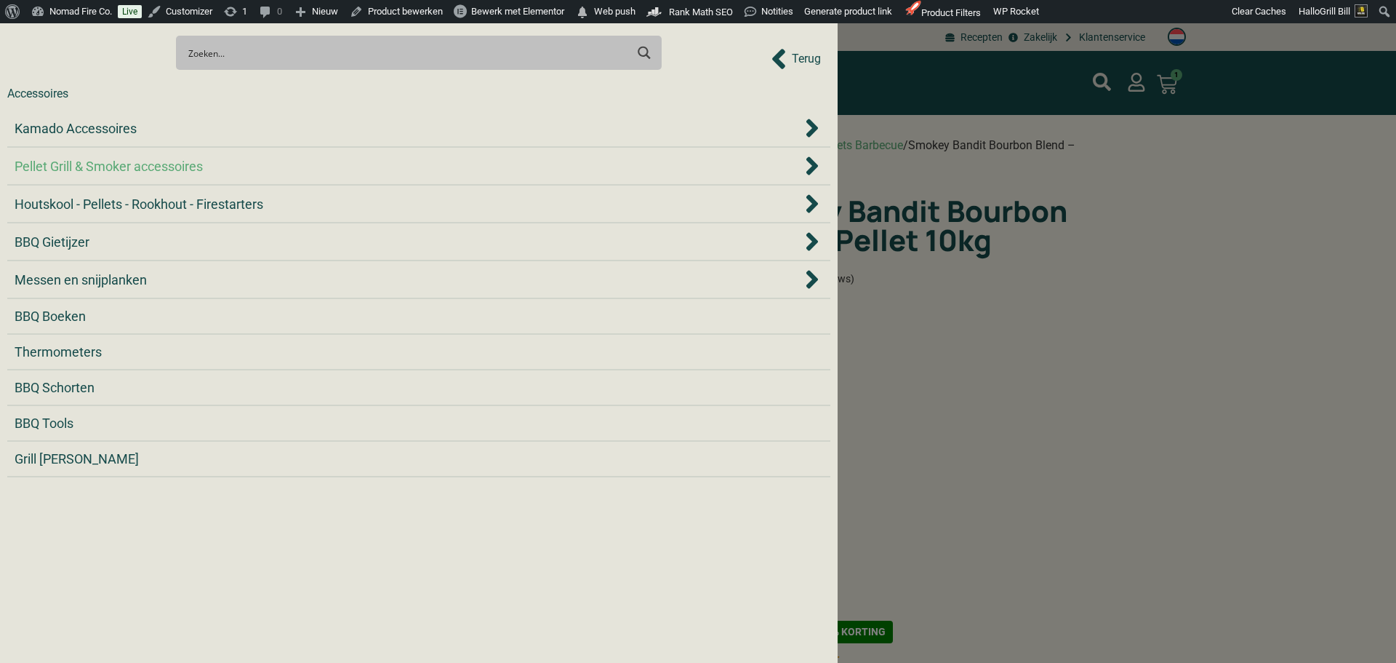
click at [356, 166] on div "Pellet Grill & Smoker accessoires" at bounding box center [409, 166] width 788 height 20
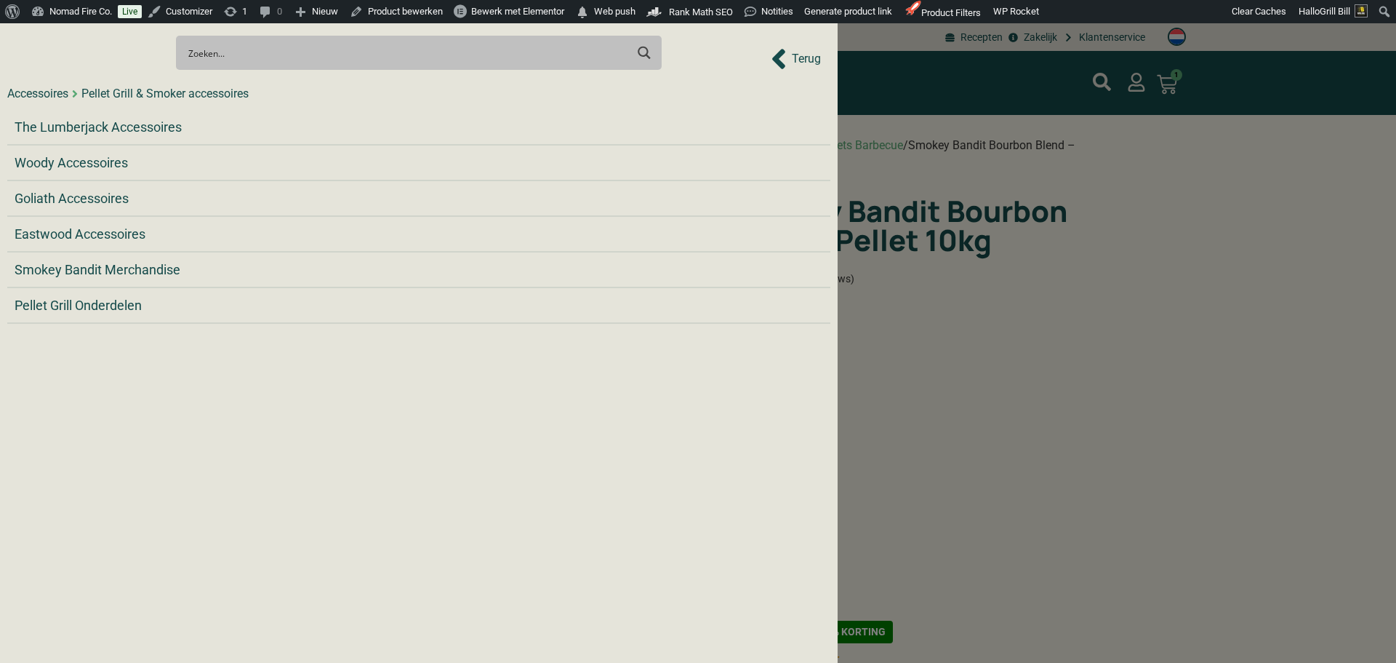
click at [803, 62] on div "Search Meer resultaten... Filter op categorie Accessoires BBQ Boeken BBQ Gietij…" at bounding box center [418, 52] width 823 height 51
click at [916, 99] on div at bounding box center [698, 331] width 1396 height 663
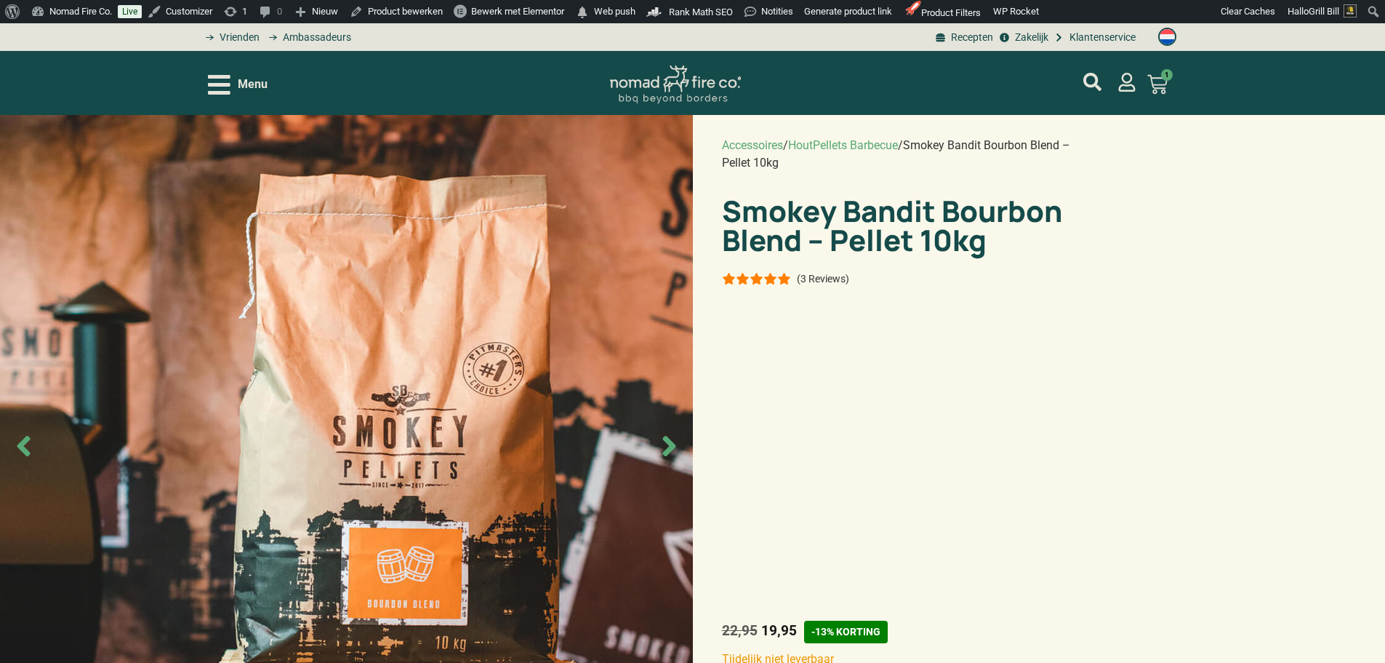
click at [260, 88] on span "Menu" at bounding box center [253, 84] width 30 height 17
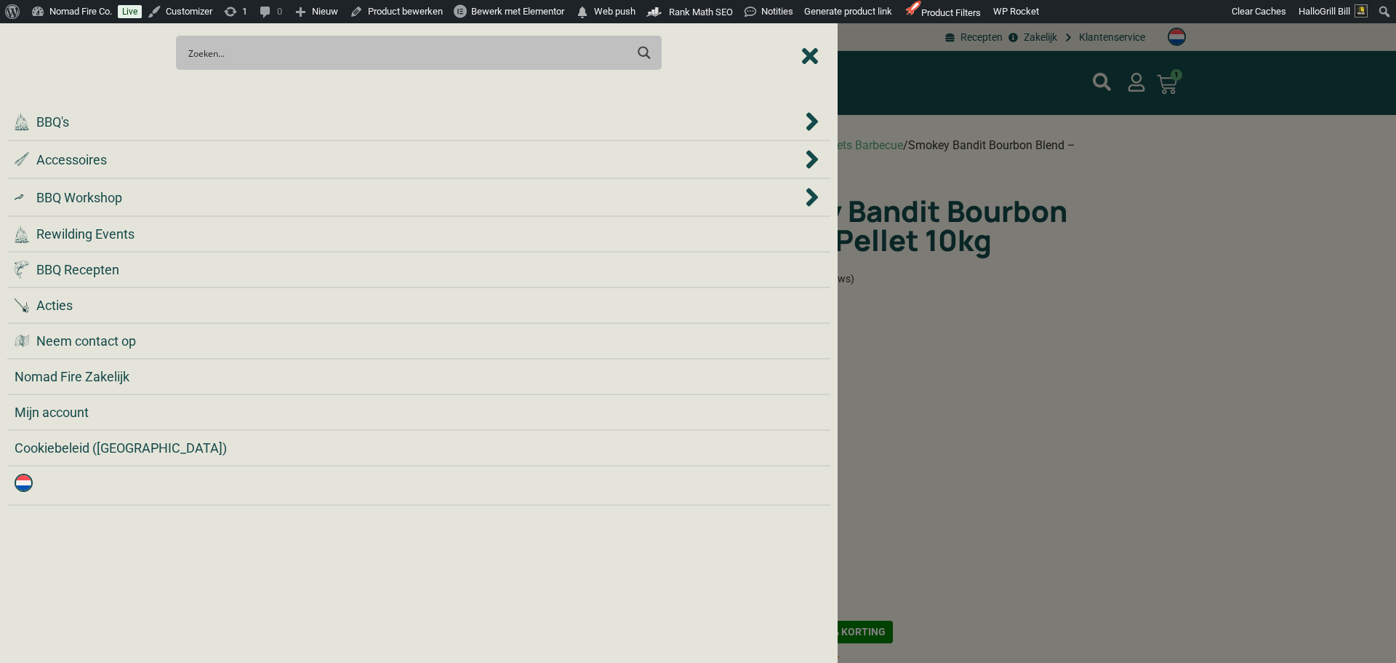
click at [1097, 116] on div at bounding box center [698, 331] width 1396 height 663
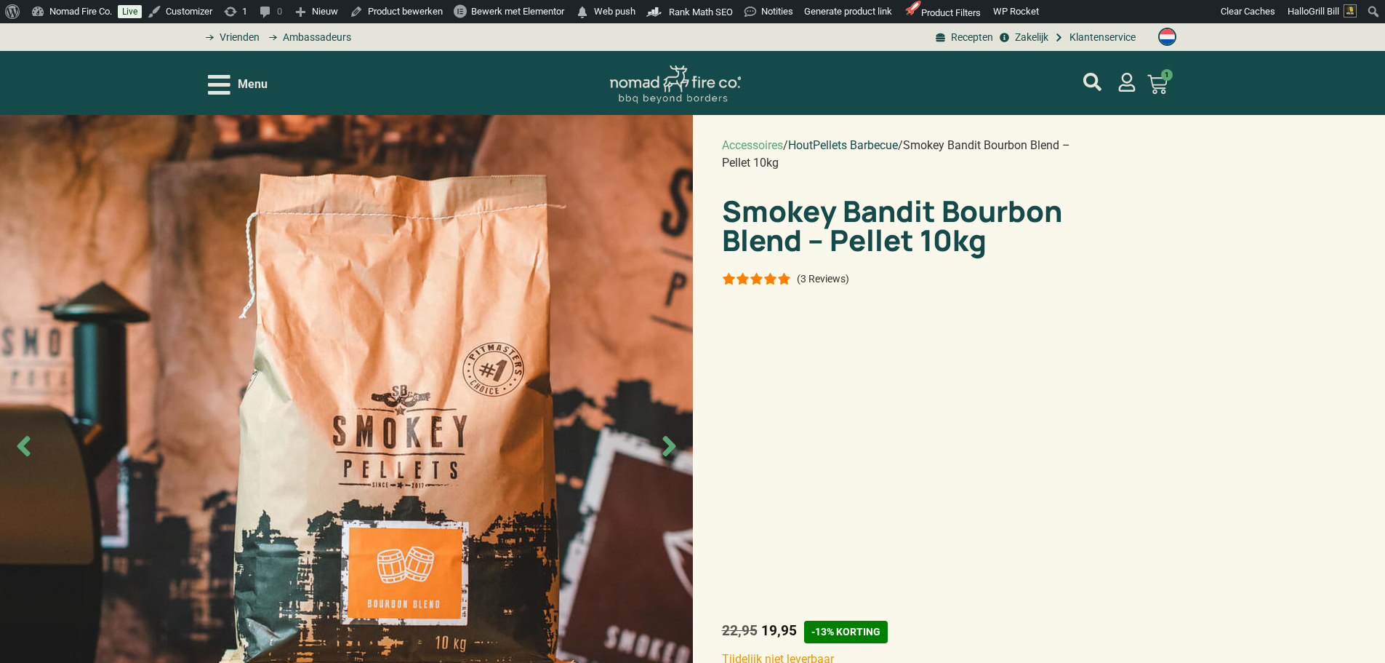
click at [860, 144] on link "HoutPellets Barbecue" at bounding box center [843, 145] width 110 height 14
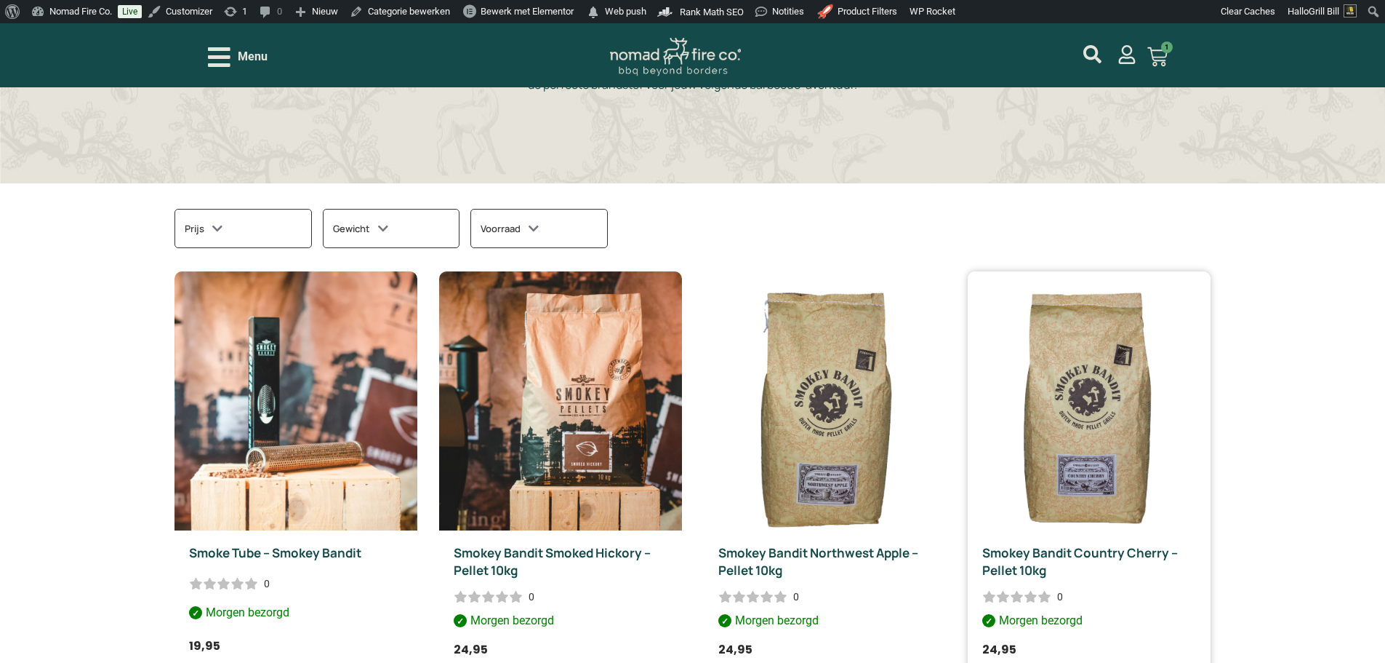
scroll to position [436, 0]
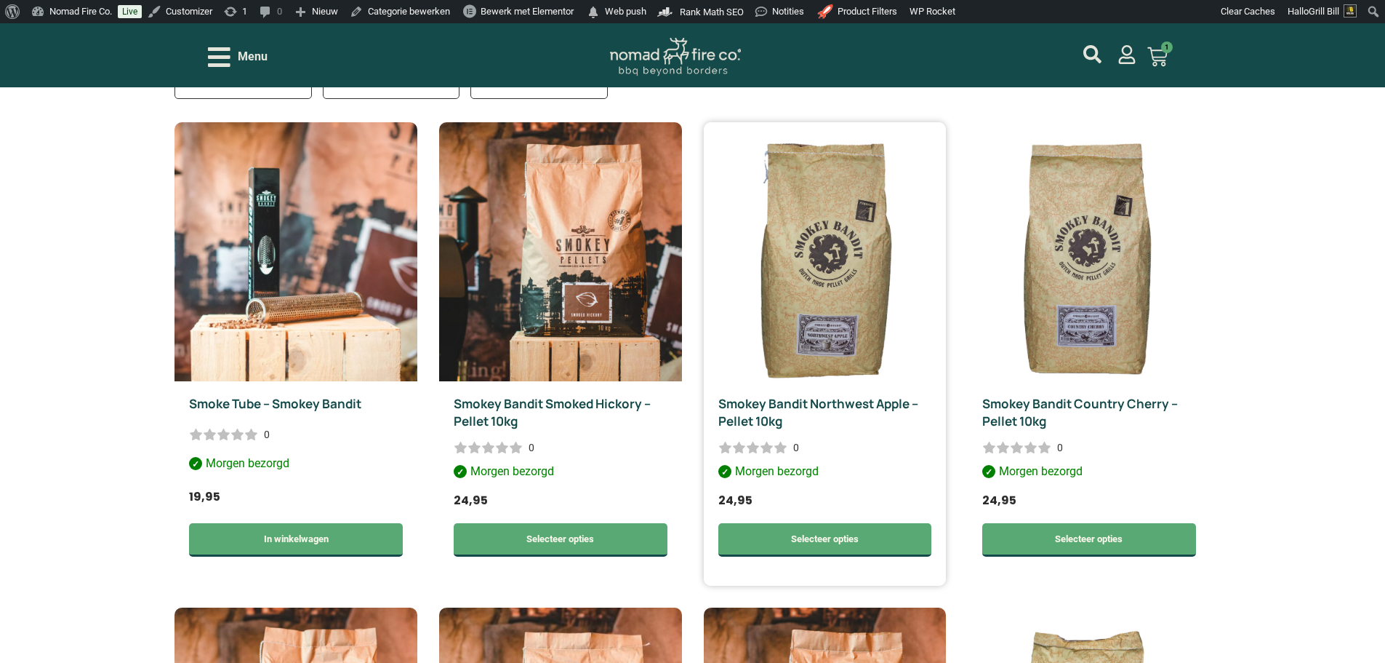
click at [881, 245] on img at bounding box center [825, 251] width 243 height 259
drag, startPoint x: 1219, startPoint y: 379, endPoint x: 1200, endPoint y: 364, distance: 24.3
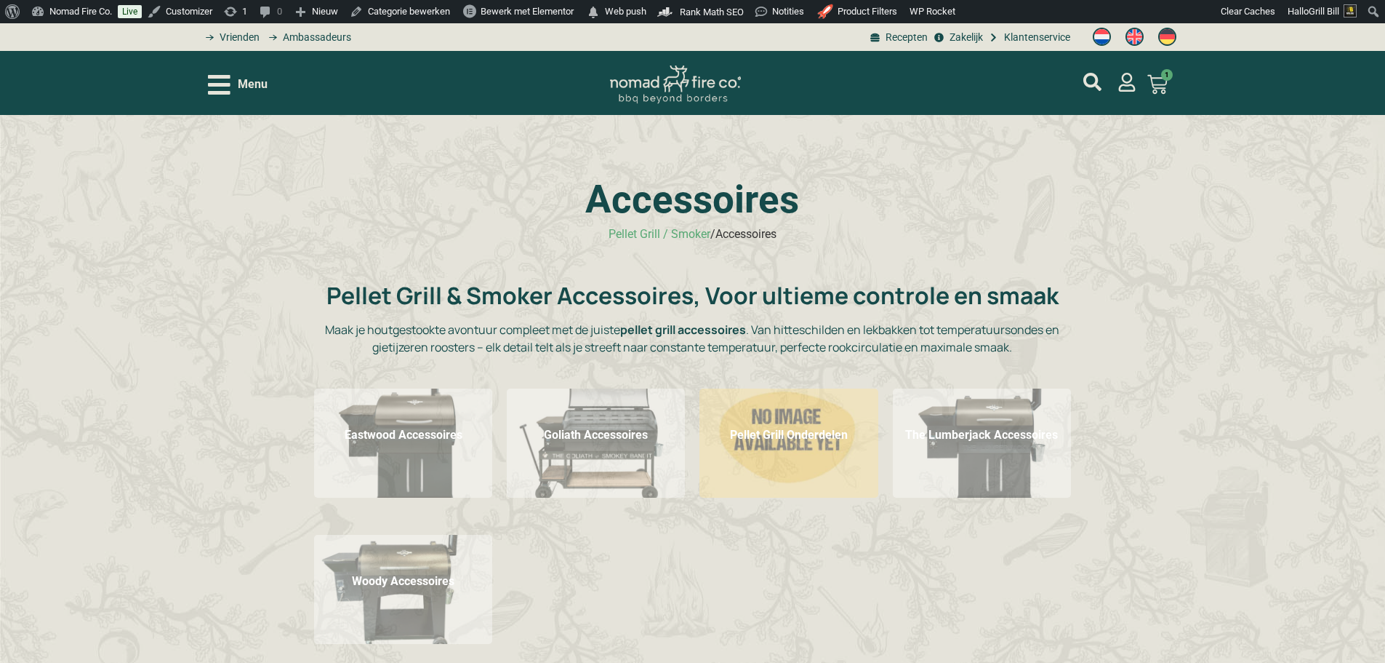
click at [259, 83] on span "Menu" at bounding box center [253, 84] width 30 height 17
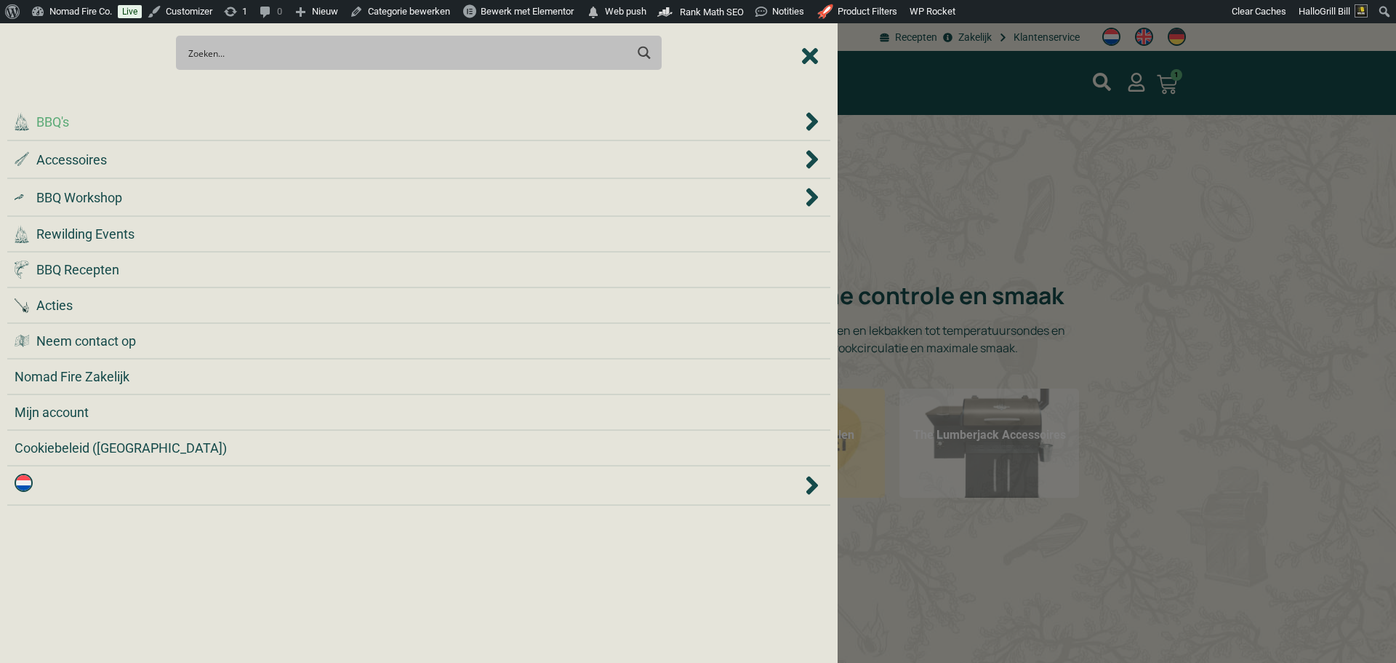
click at [233, 115] on div ".cls-1 { fill: #042e2c; } BBQ's" at bounding box center [409, 122] width 788 height 20
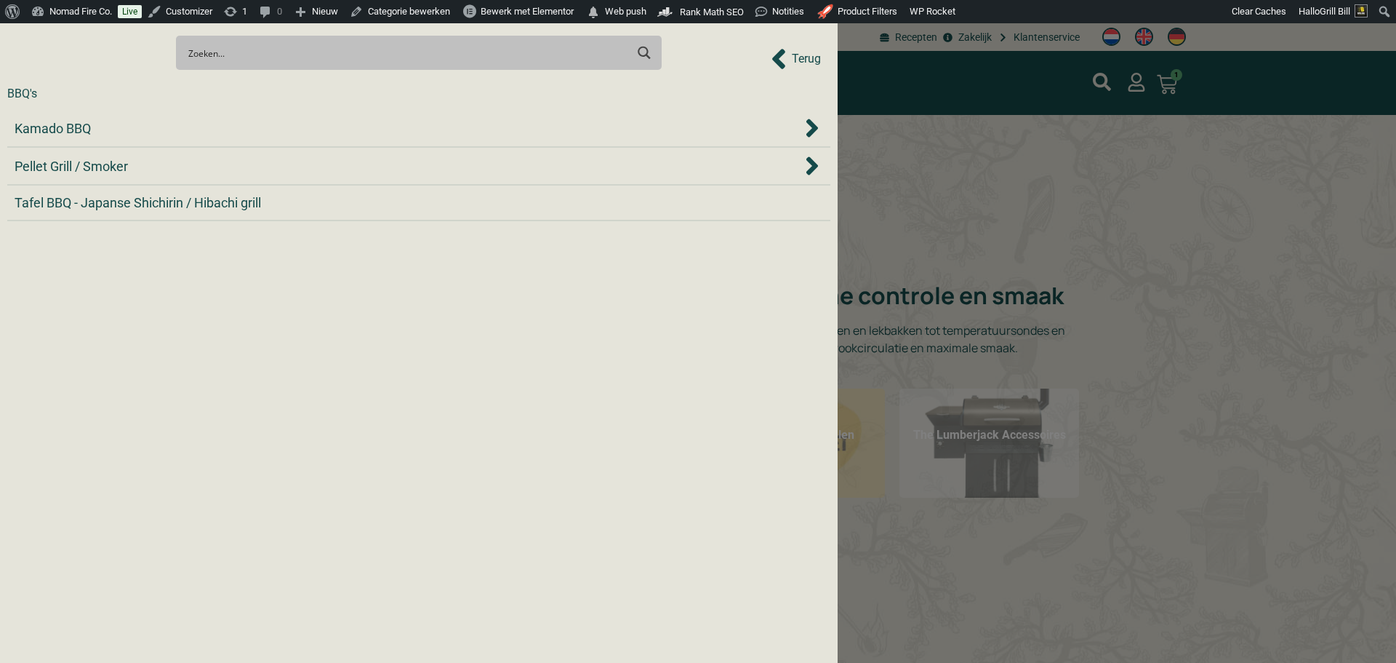
click at [801, 62] on span "Terug" at bounding box center [806, 58] width 29 height 17
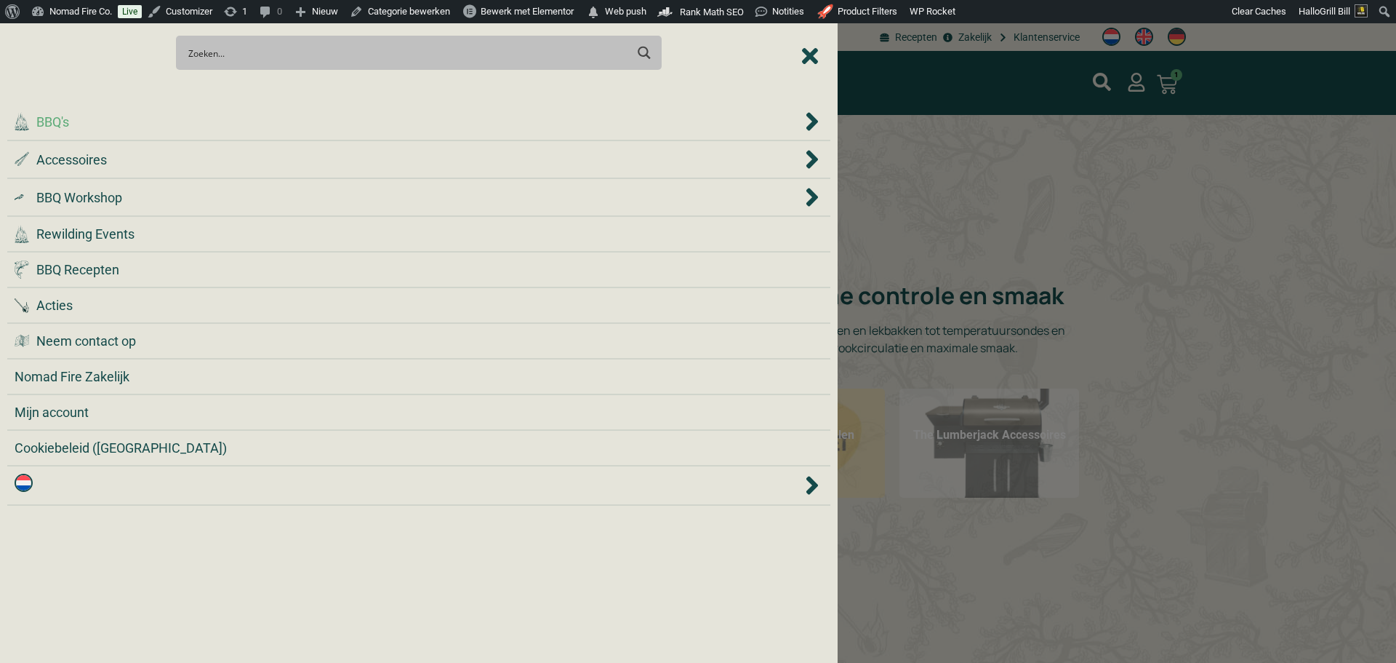
click at [778, 120] on div ".cls-1 { fill: #042e2c; } BBQ's" at bounding box center [409, 122] width 788 height 20
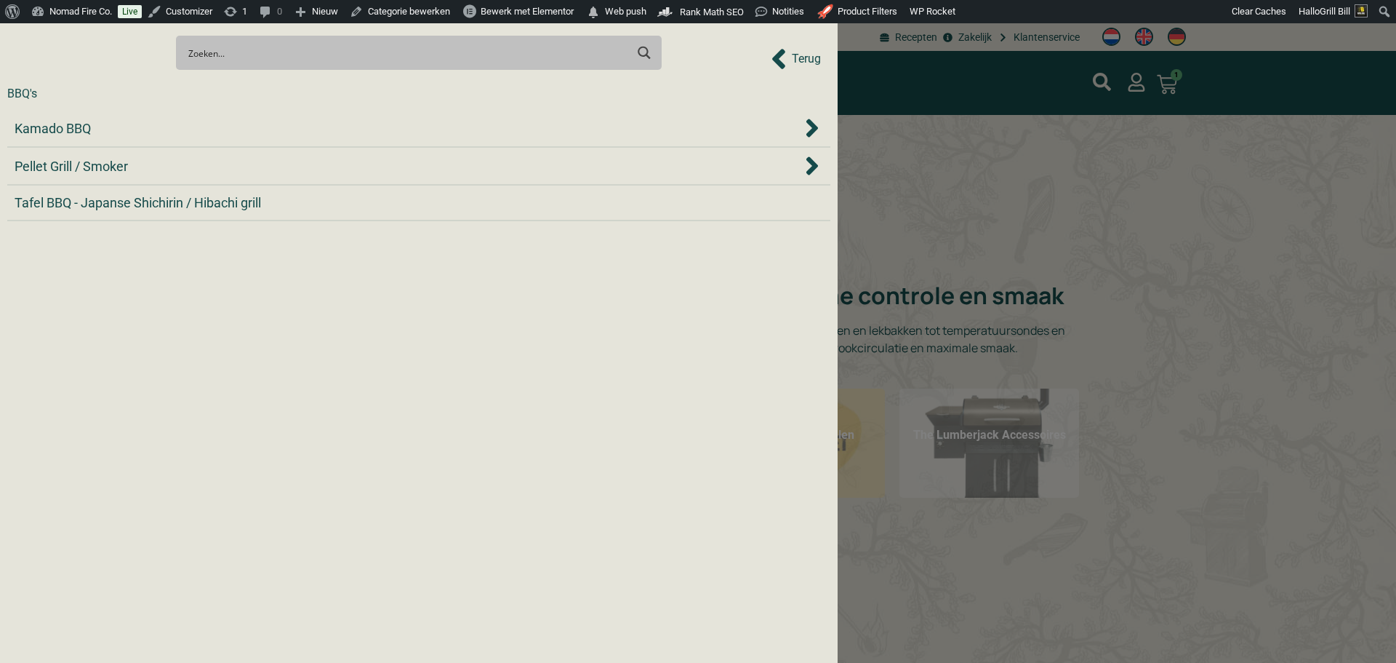
click at [778, 121] on div "Kamado BBQ" at bounding box center [409, 129] width 788 height 20
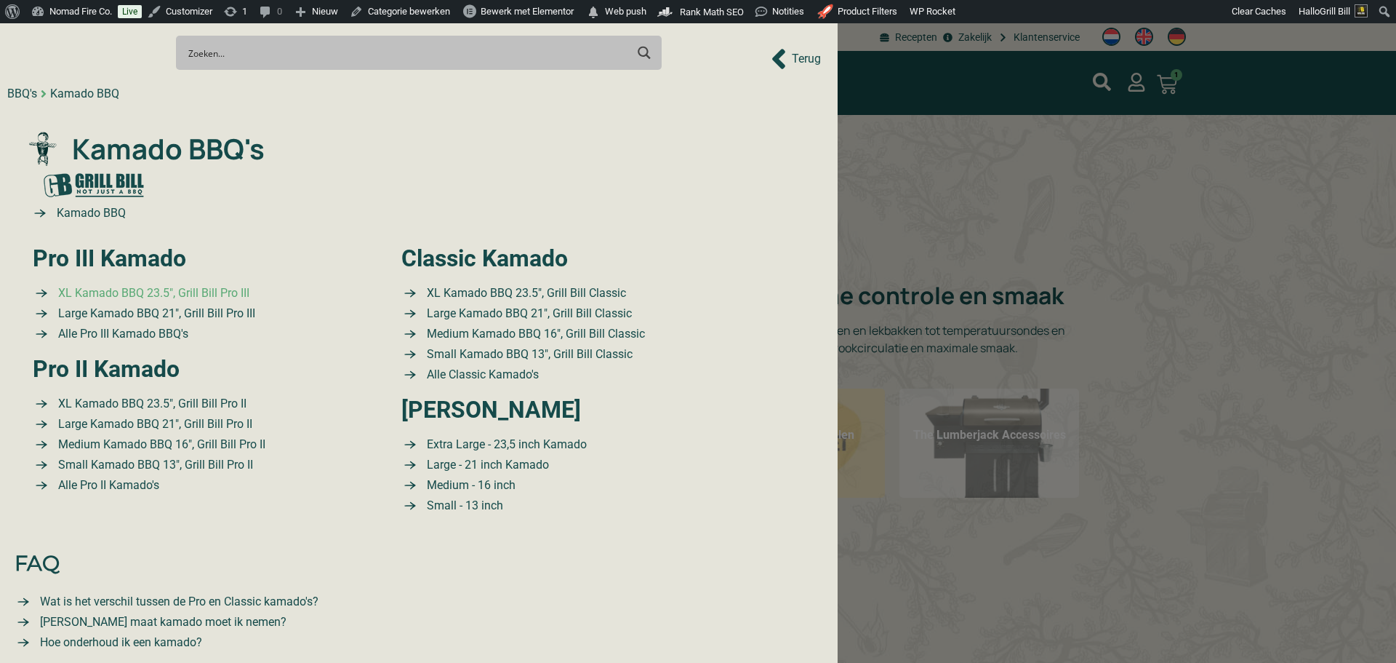
click at [188, 292] on span "XL Kamado BBQ 23.5″, Grill Bill Pro III" at bounding box center [152, 292] width 195 height 17
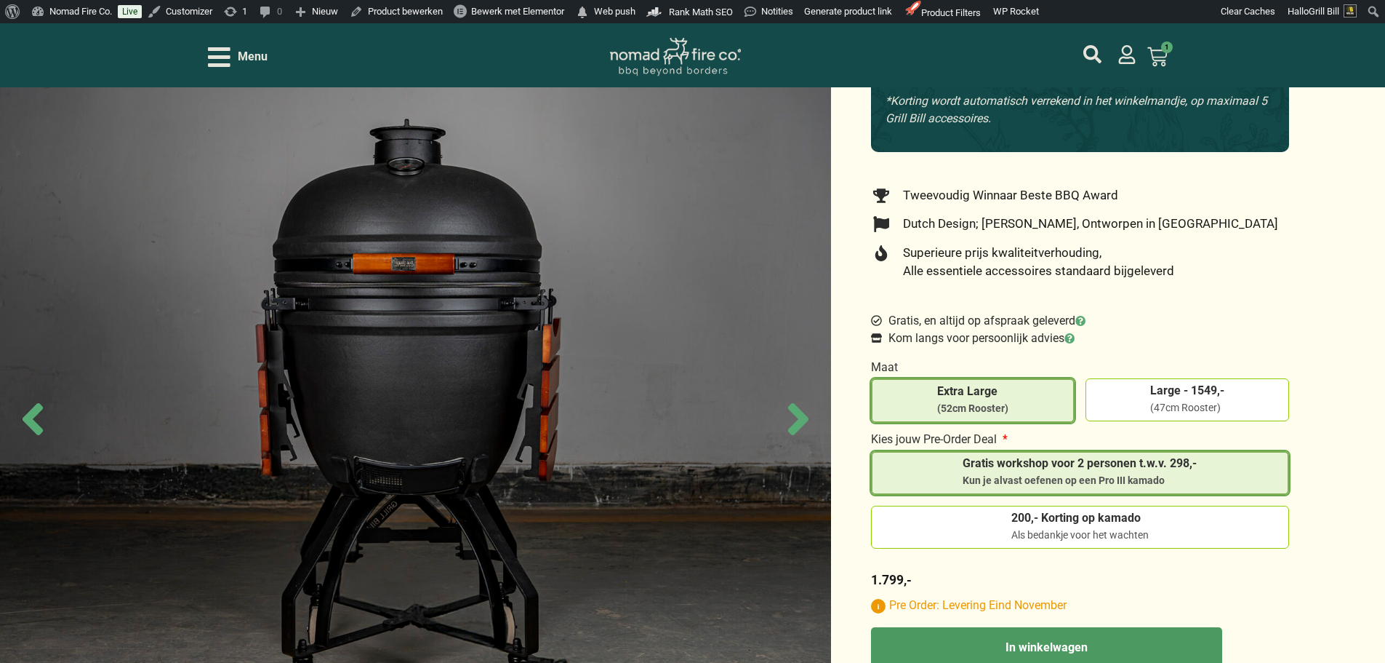
scroll to position [364, 0]
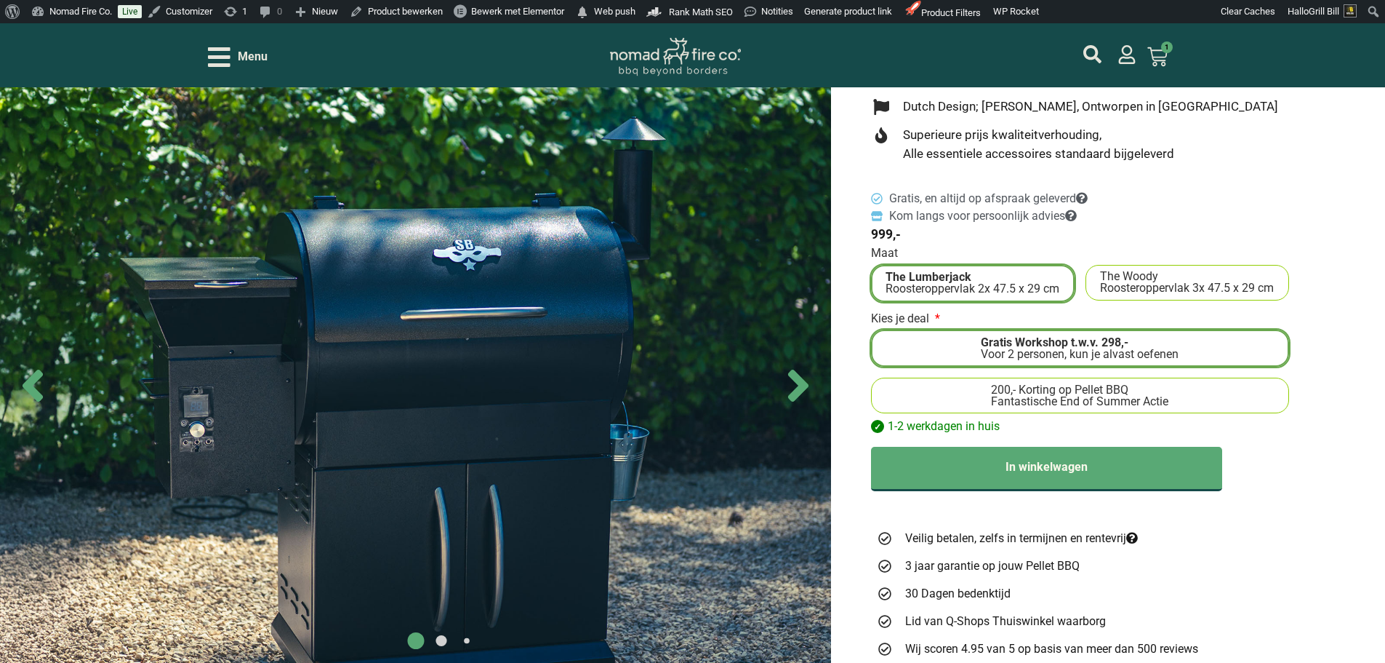
scroll to position [436, 0]
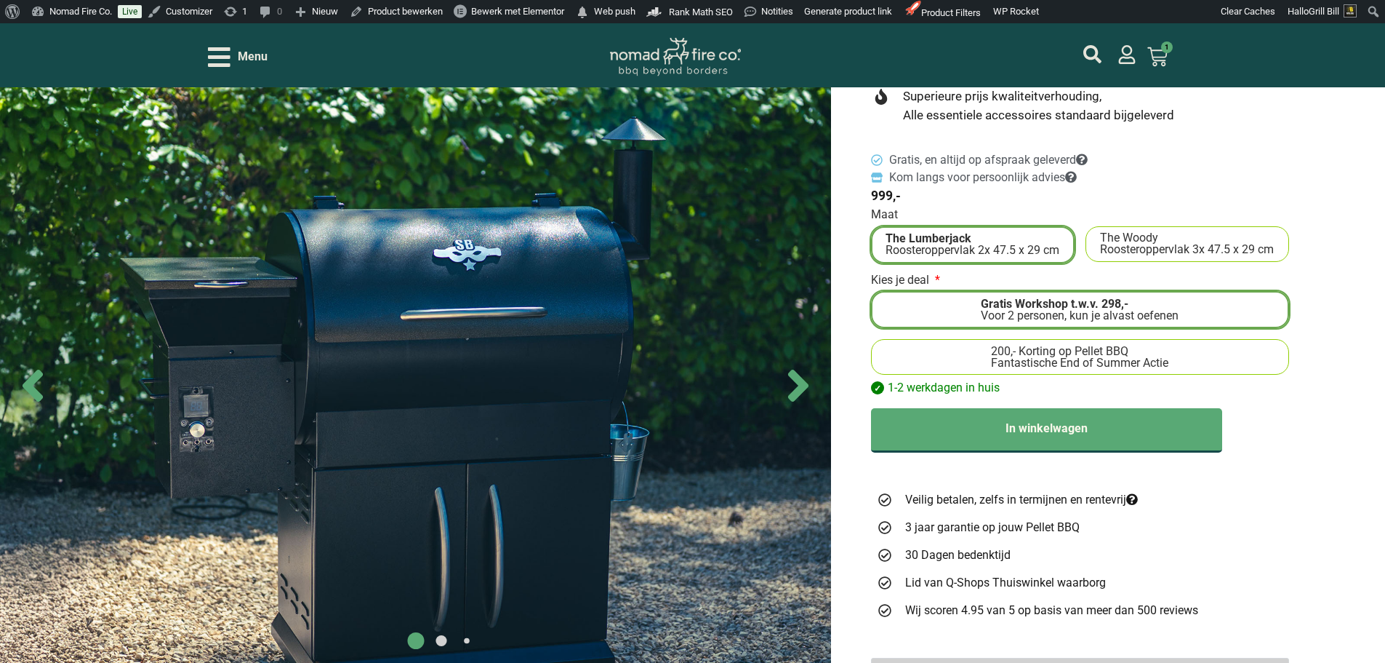
click at [1159, 353] on label "200,- Korting op Pellet BBQ Fantastische End of Summer Actie" at bounding box center [1081, 356] width 406 height 23
click at [0, 0] on input "200,- Korting op Pellet BBQ Fantastische End of Summer Actie" at bounding box center [0, 0] width 0 height 0
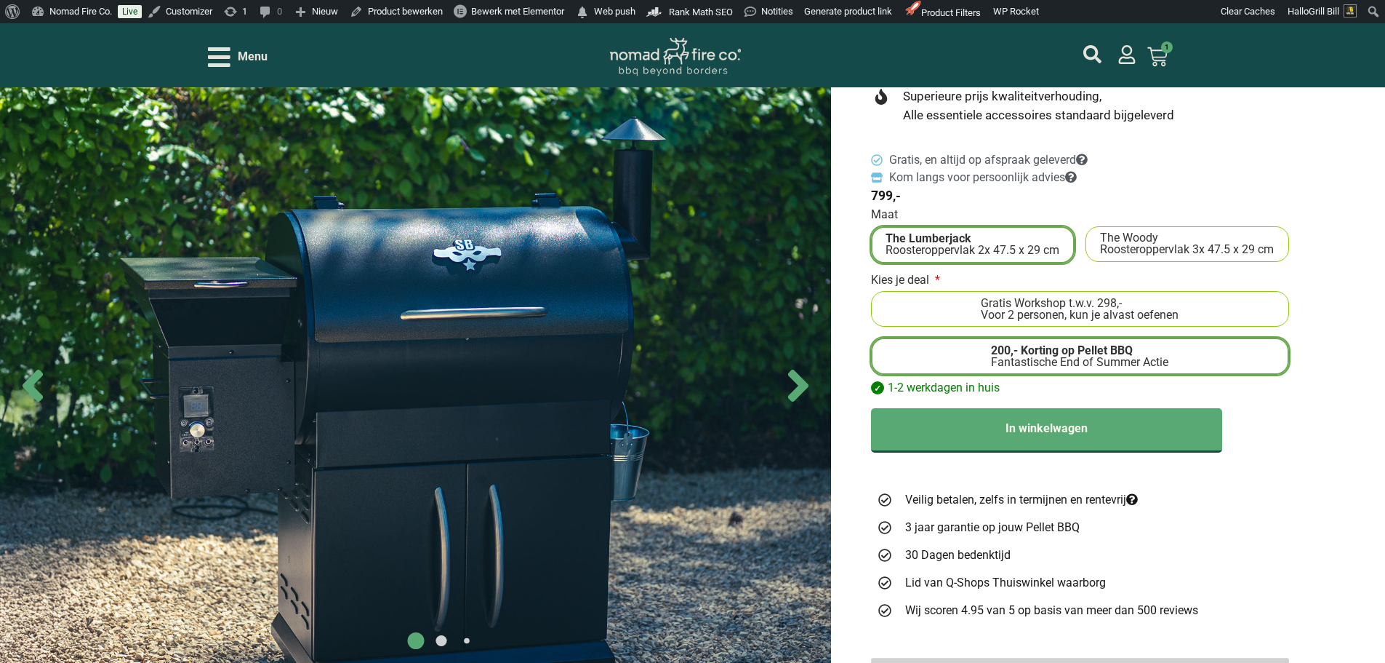
click at [1146, 309] on div "Voor 2 personen, kun je alvast oefenen" at bounding box center [1080, 315] width 198 height 12
click at [0, 0] on input "Gratis Workshop t.w.v. 298,- Voor 2 personen, kun je alvast oefenen" at bounding box center [0, 0] width 0 height 0
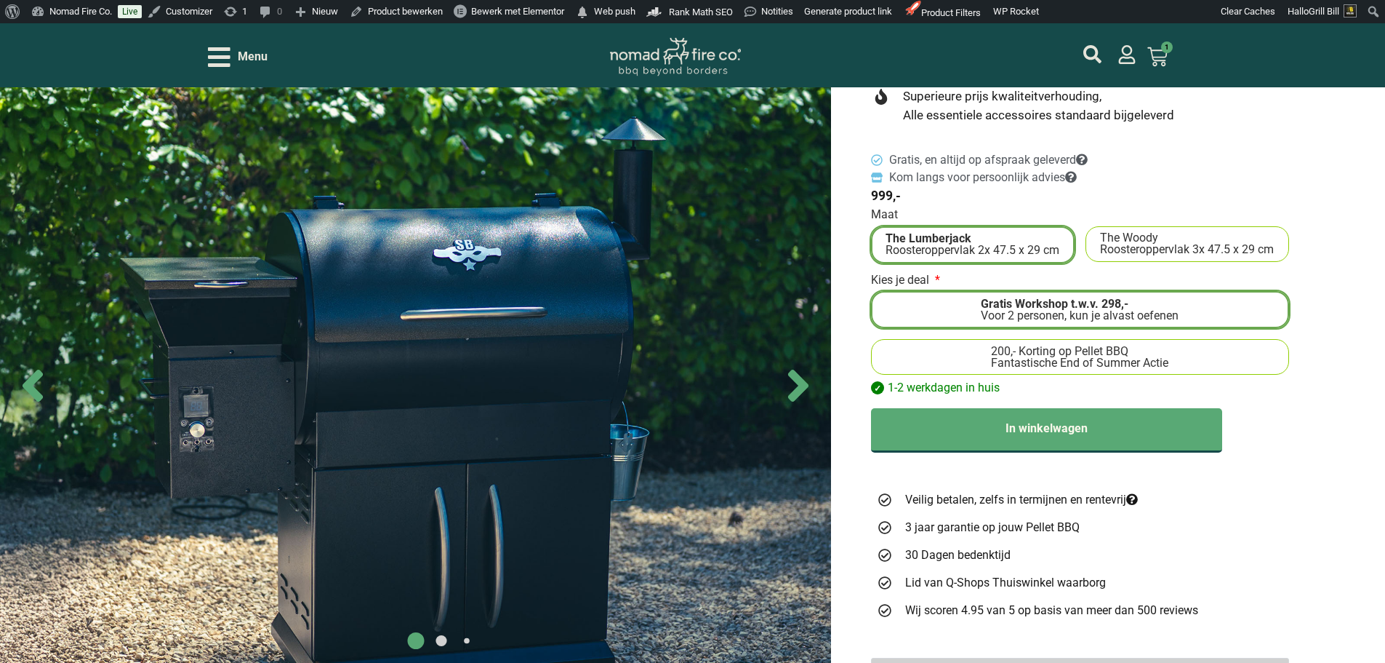
click at [1129, 345] on span "200,- Korting op Pellet BBQ" at bounding box center [1059, 351] width 137 height 12
click at [0, 0] on input "200,- Korting op Pellet BBQ Fantastische End of Summer Actie" at bounding box center [0, 0] width 0 height 0
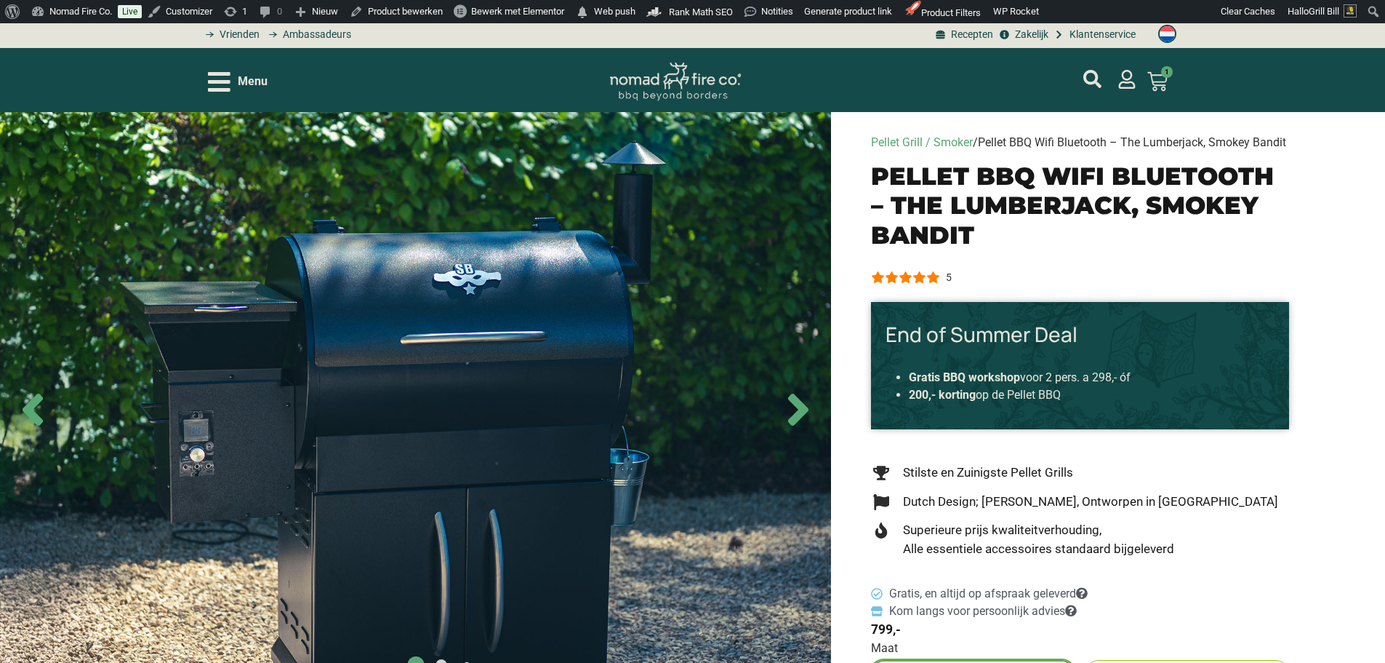
scroll to position [0, 0]
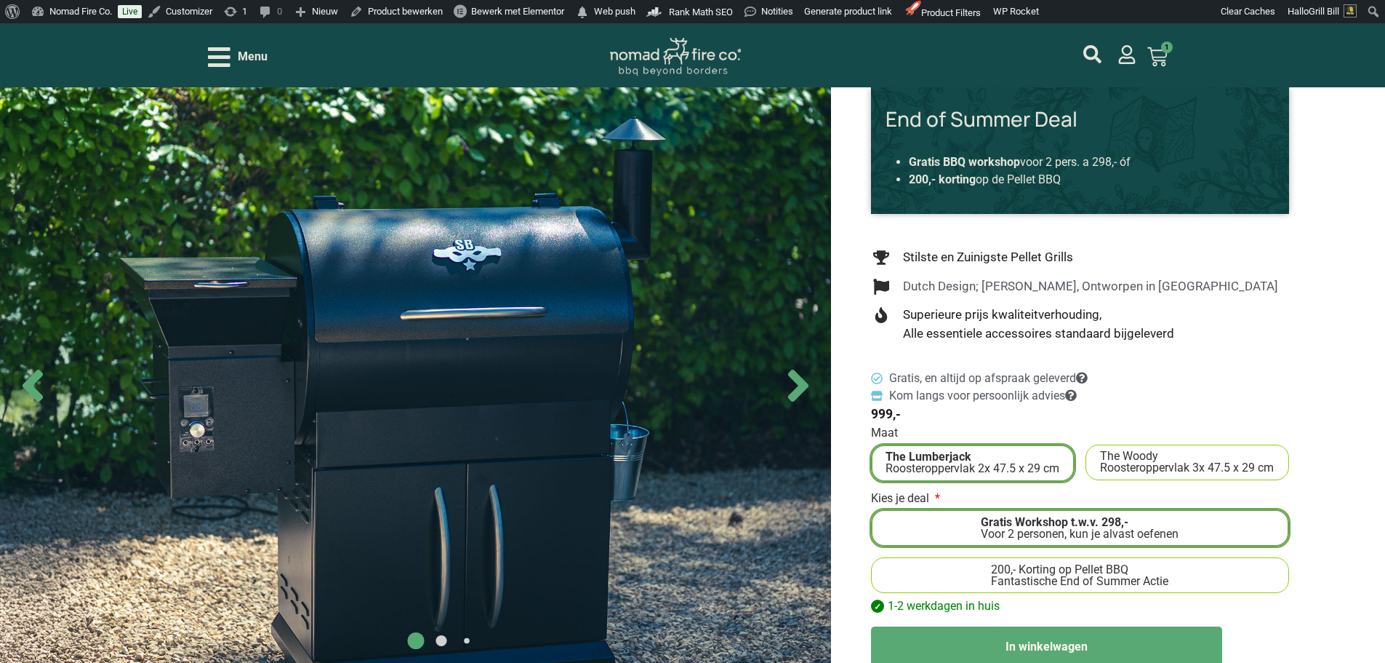
scroll to position [436, 0]
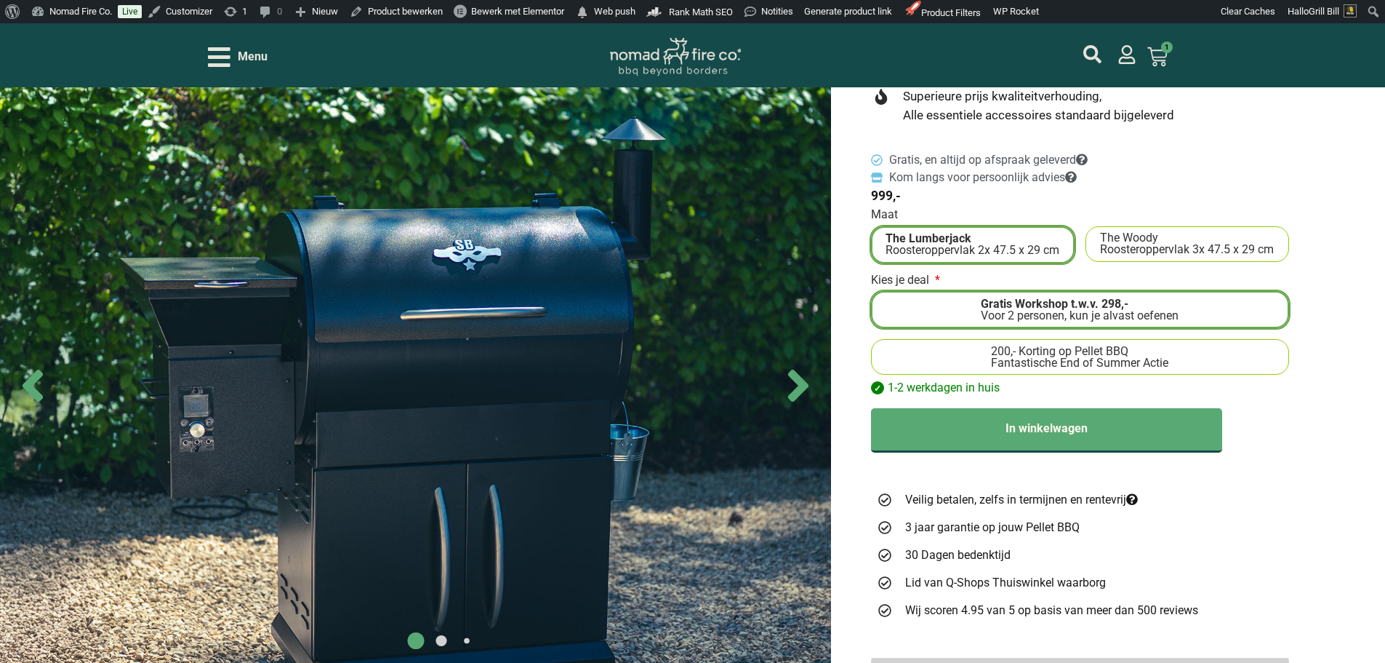
click at [1183, 345] on label "200,- Korting op Pellet BBQ Fantastische End of Summer Actie" at bounding box center [1081, 356] width 406 height 23
click at [0, 0] on input "200,- Korting op Pellet BBQ Fantastische End of Summer Actie" at bounding box center [0, 0] width 0 height 0
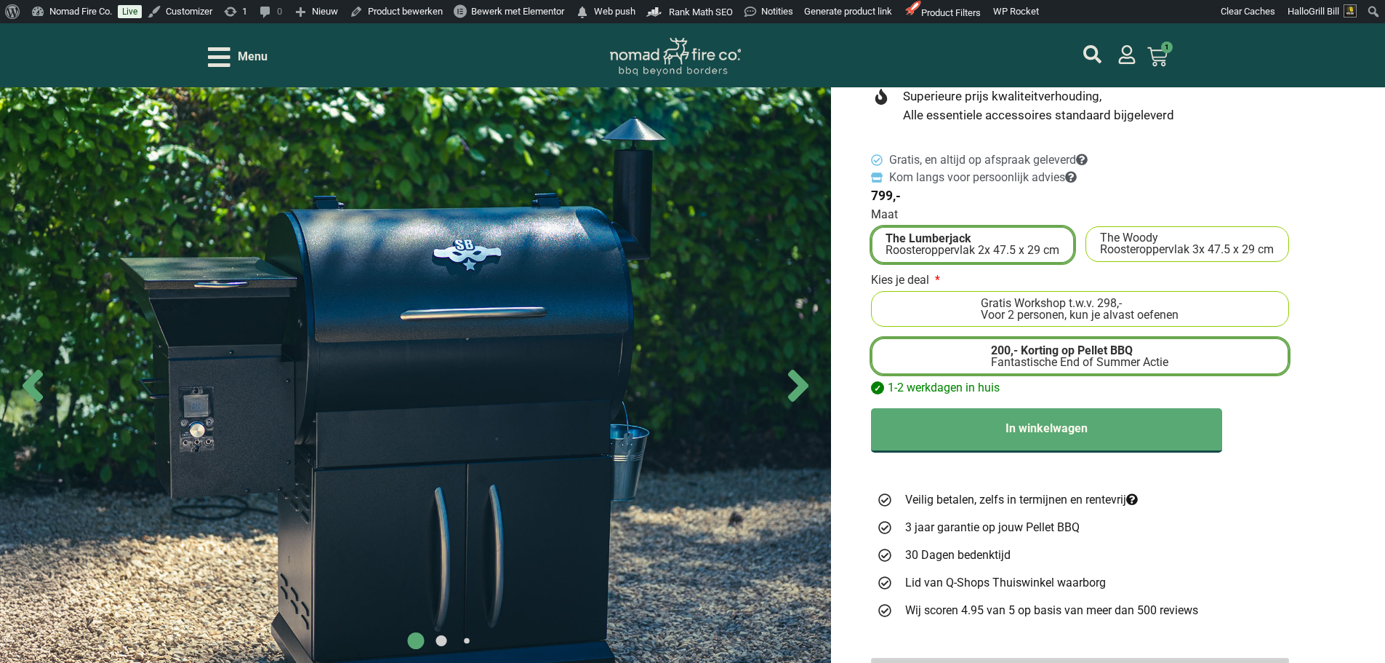
click at [1196, 297] on label "Gratis Workshop t.w.v. 298,- Voor 2 personen, kun je alvast oefenen" at bounding box center [1081, 308] width 406 height 23
click at [0, 0] on input "Gratis Workshop t.w.v. 298,- Voor 2 personen, kun je alvast oefenen" at bounding box center [0, 0] width 0 height 0
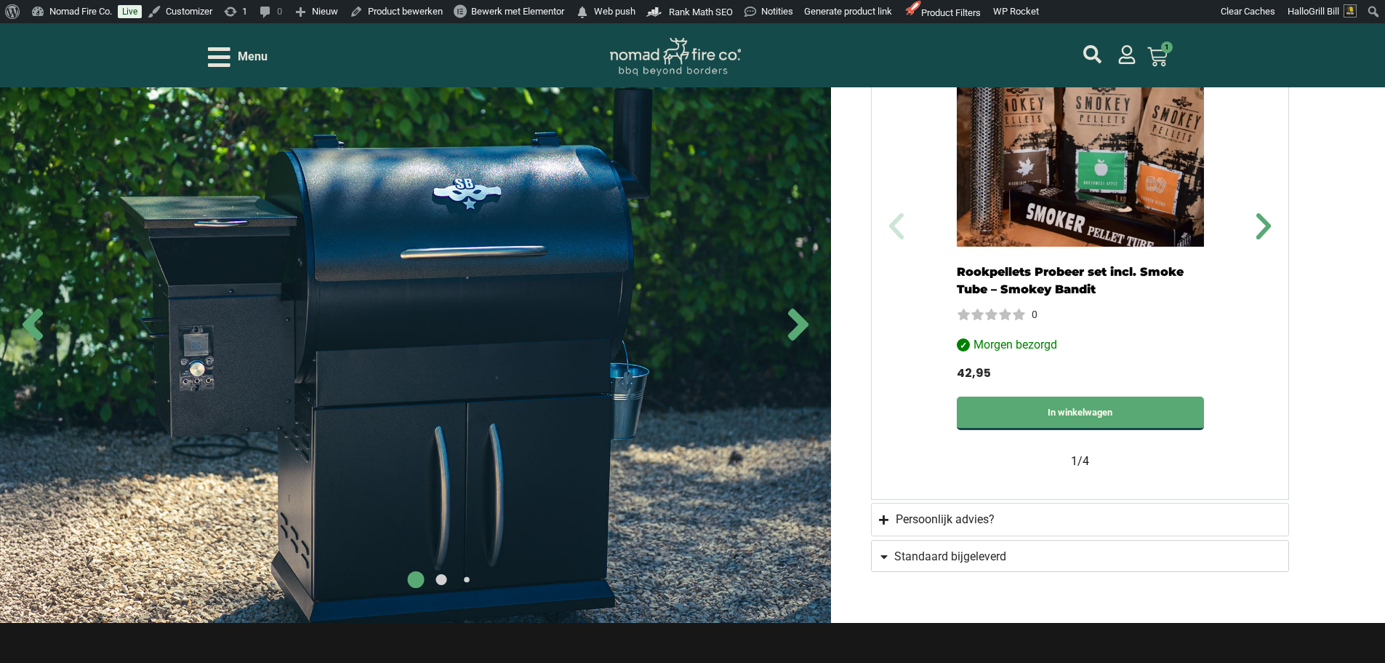
scroll to position [1236, 0]
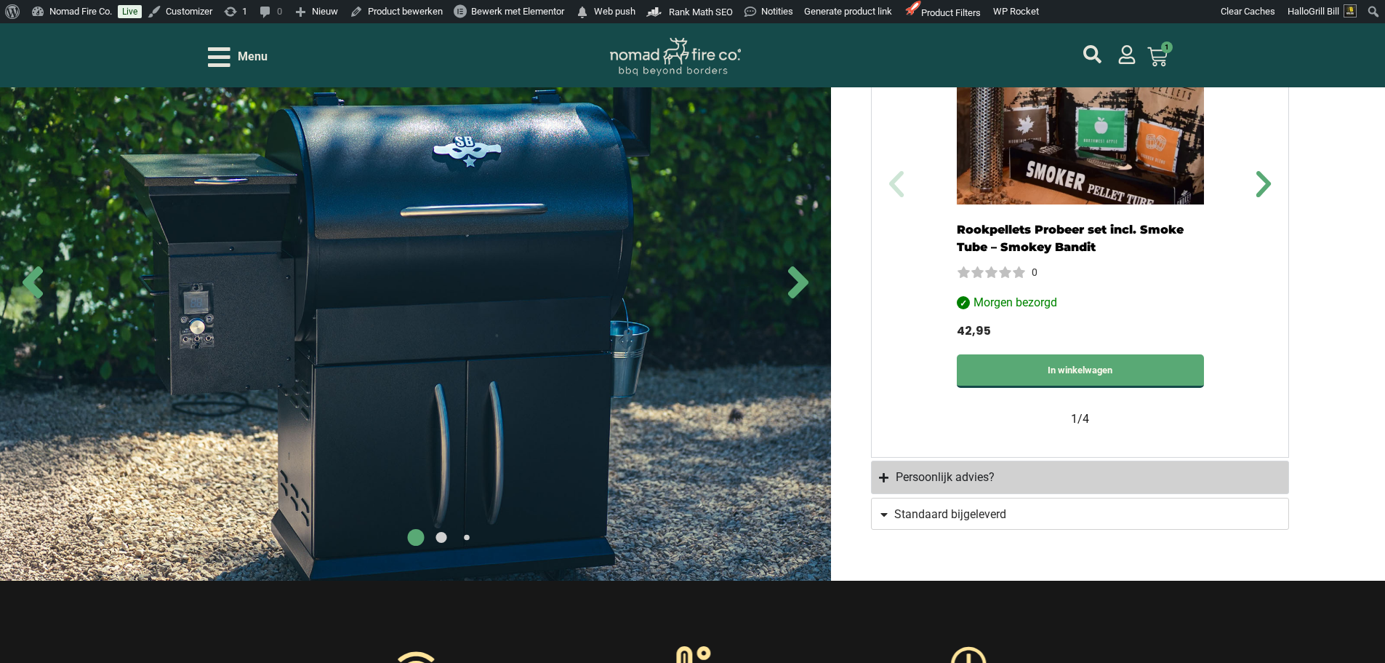
click at [1155, 479] on summary "Persoonlijk advies?" at bounding box center [1080, 476] width 418 height 33
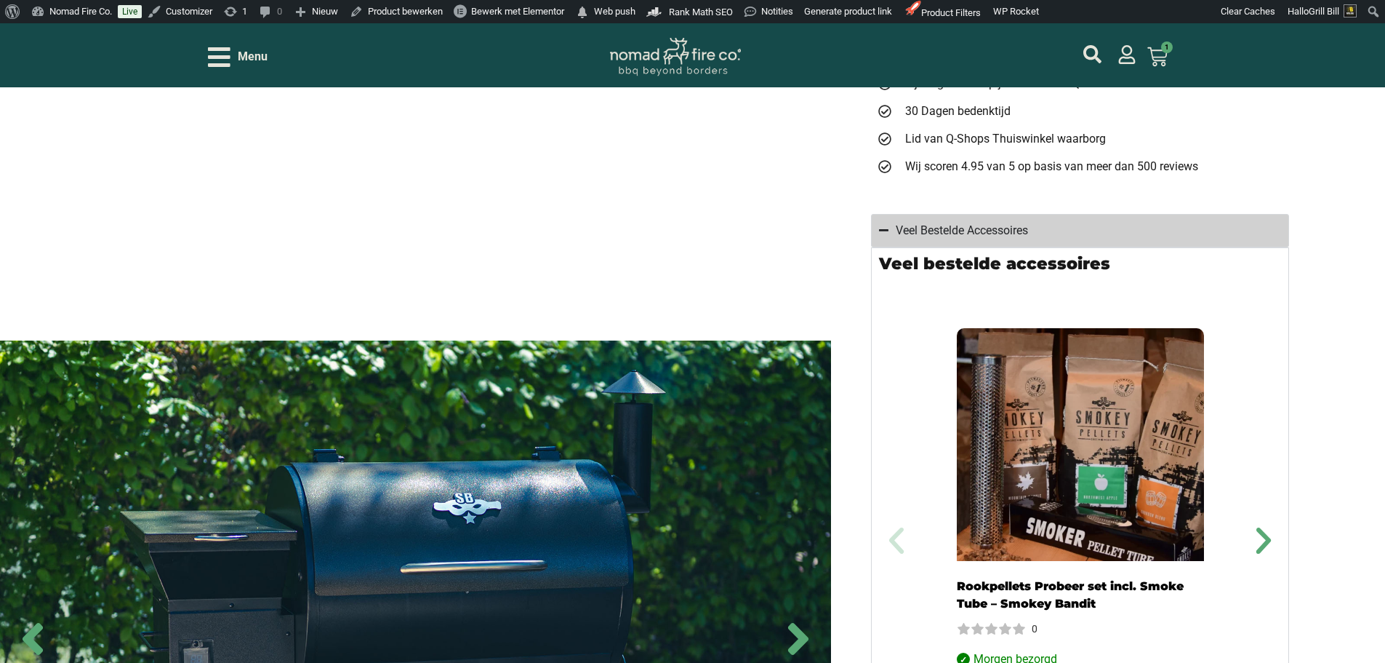
scroll to position [829, 0]
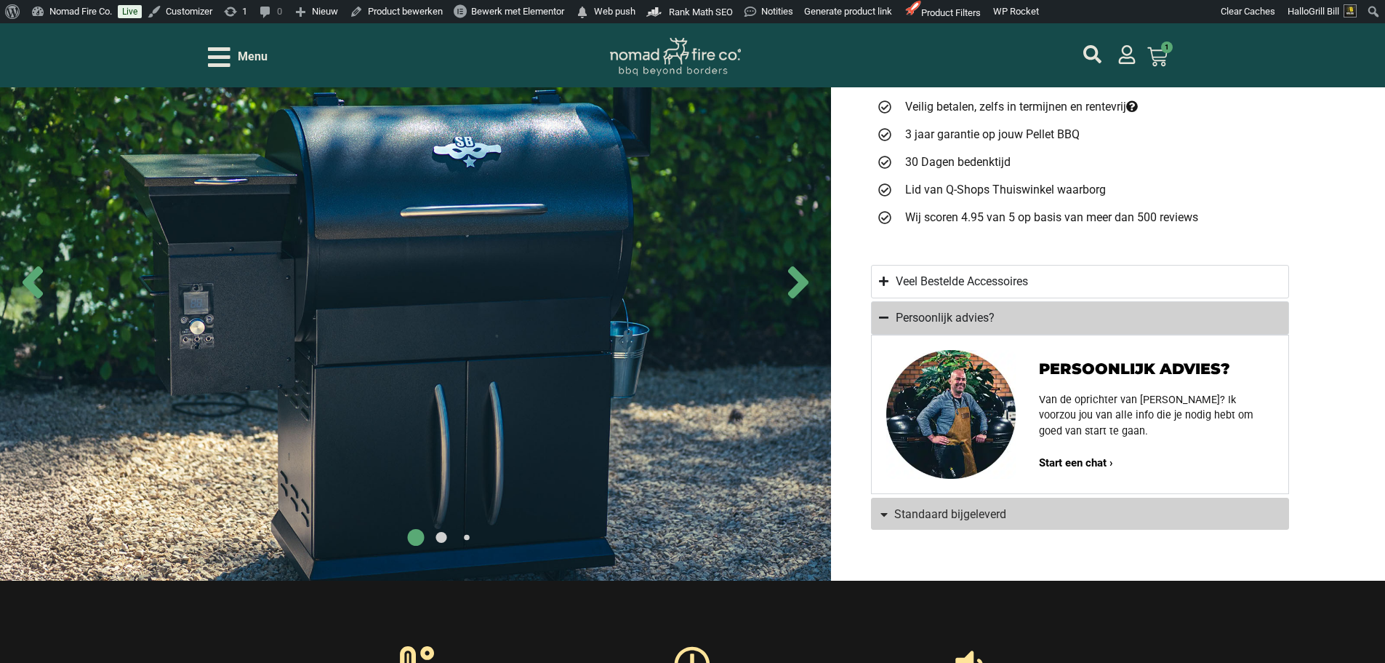
click at [1140, 515] on link "Standaard bijgeleverd" at bounding box center [1080, 513] width 418 height 32
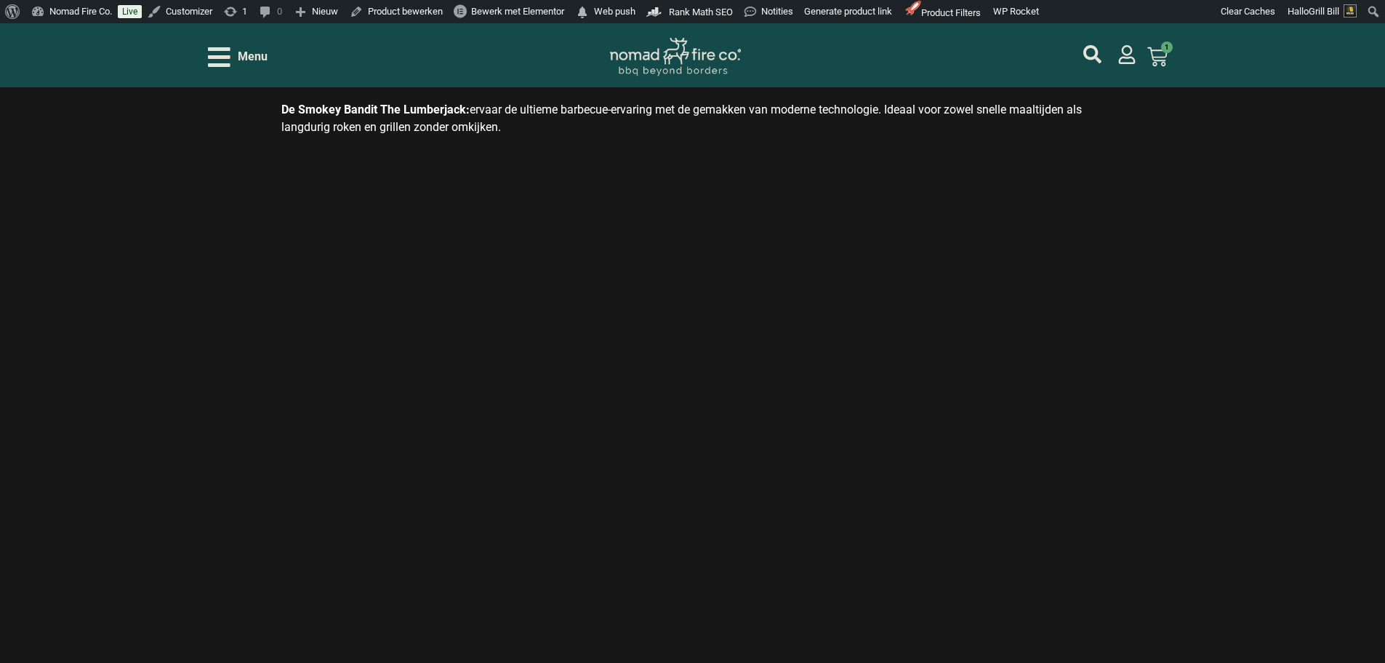
scroll to position [1977, 0]
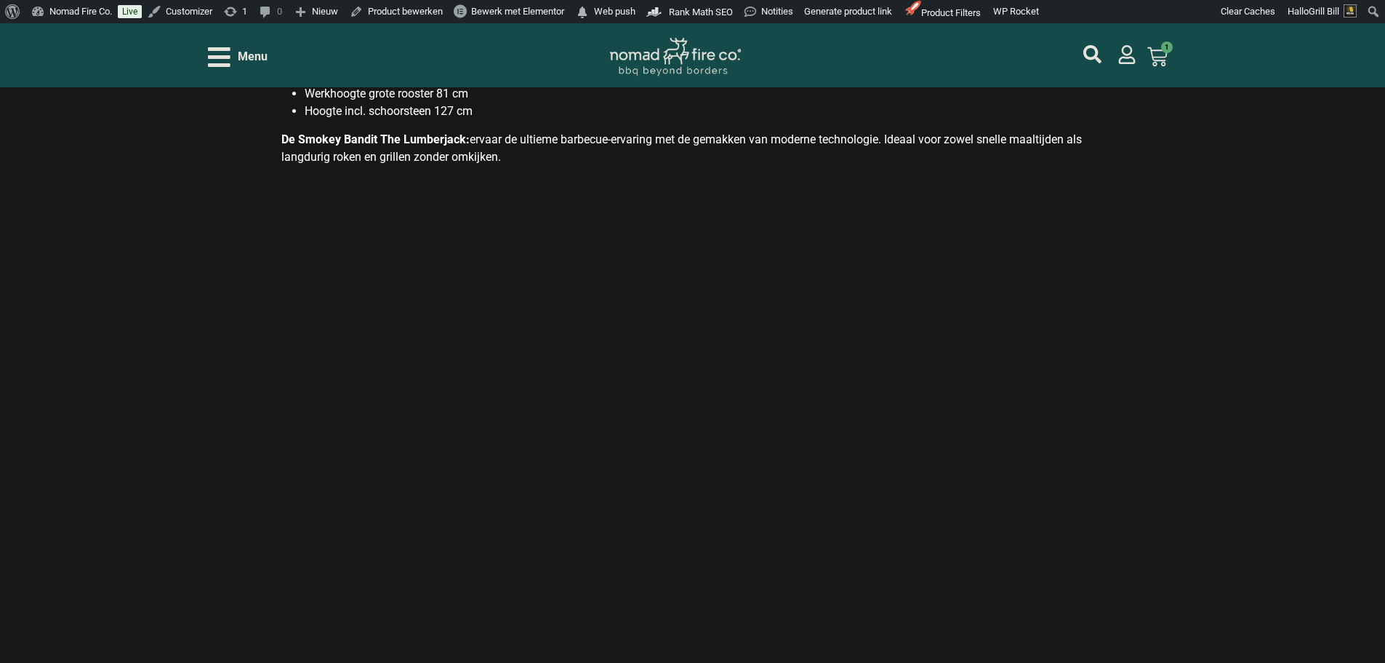
click at [267, 59] on span "Menu" at bounding box center [253, 56] width 30 height 17
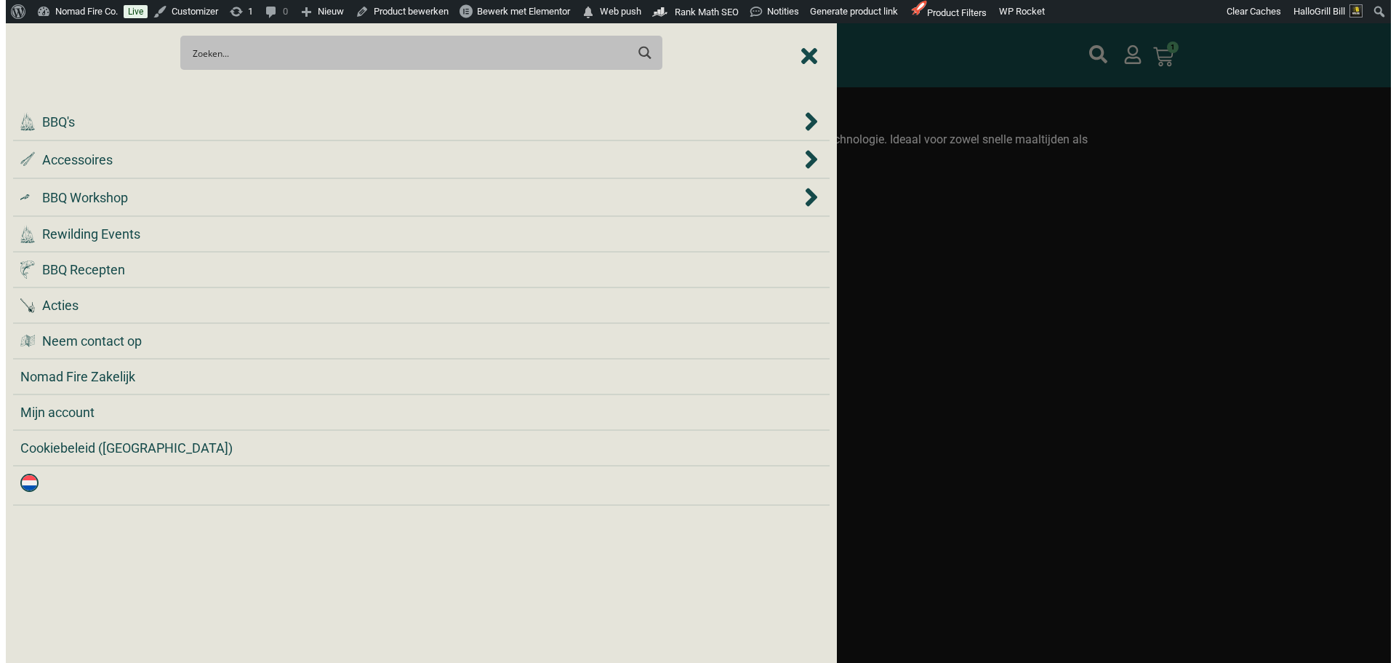
scroll to position [1978, 0]
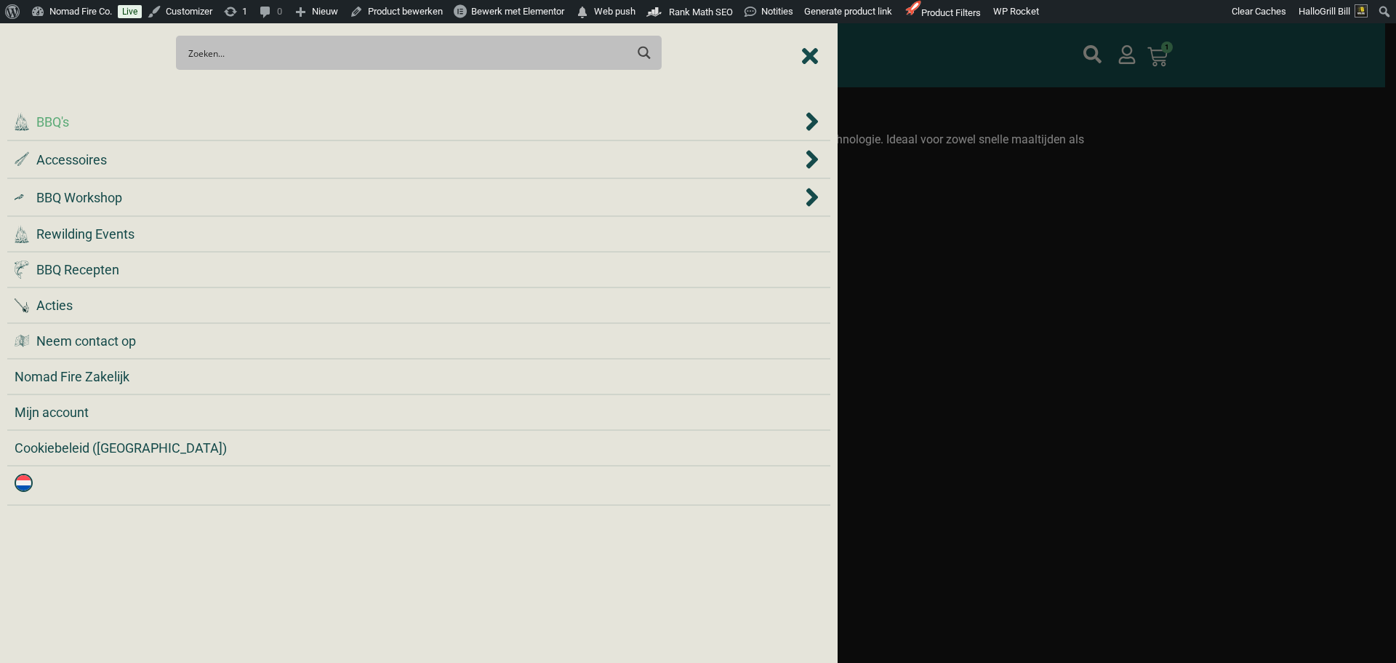
click at [260, 127] on div ".cls-1 { fill: #042e2c; } BBQ's" at bounding box center [409, 122] width 788 height 20
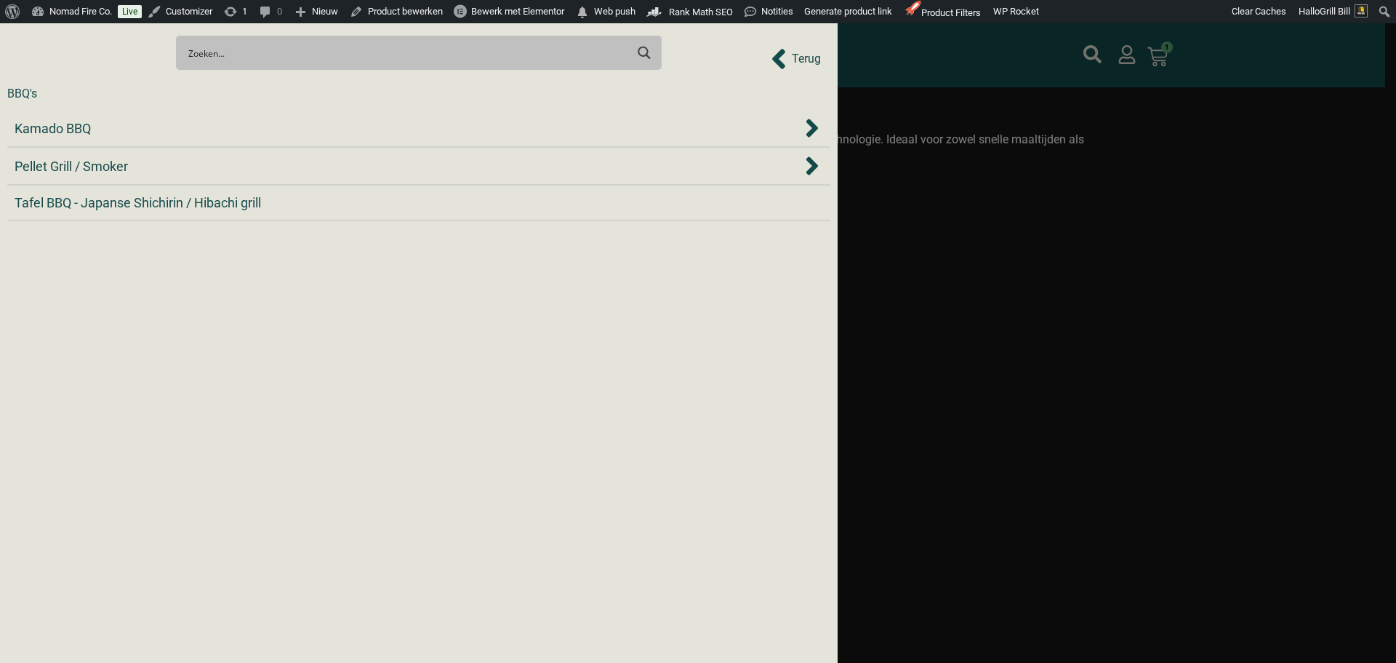
click at [800, 61] on span "Terug" at bounding box center [806, 58] width 29 height 17
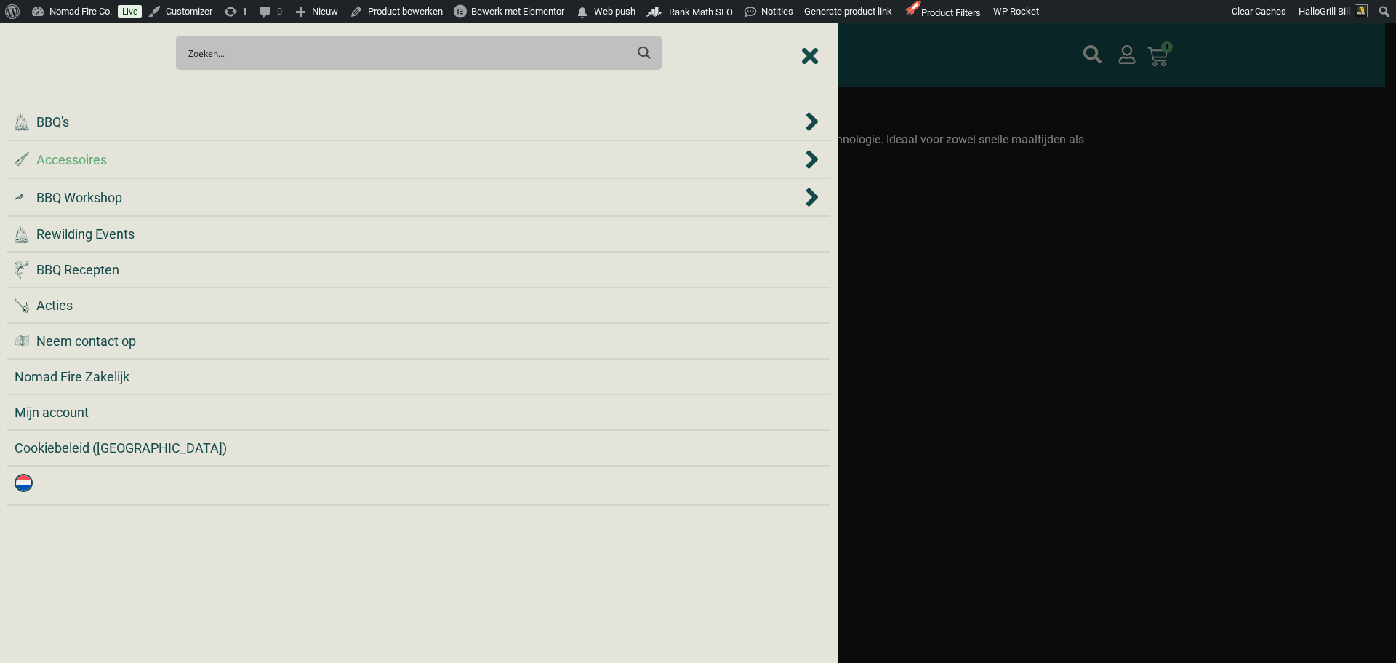
click at [242, 161] on div ".st0 { fill: #2c4a4e; } .st1 { fill: url(#Naamloos_verloop_2); } .st2 { fill: #…" at bounding box center [409, 160] width 788 height 20
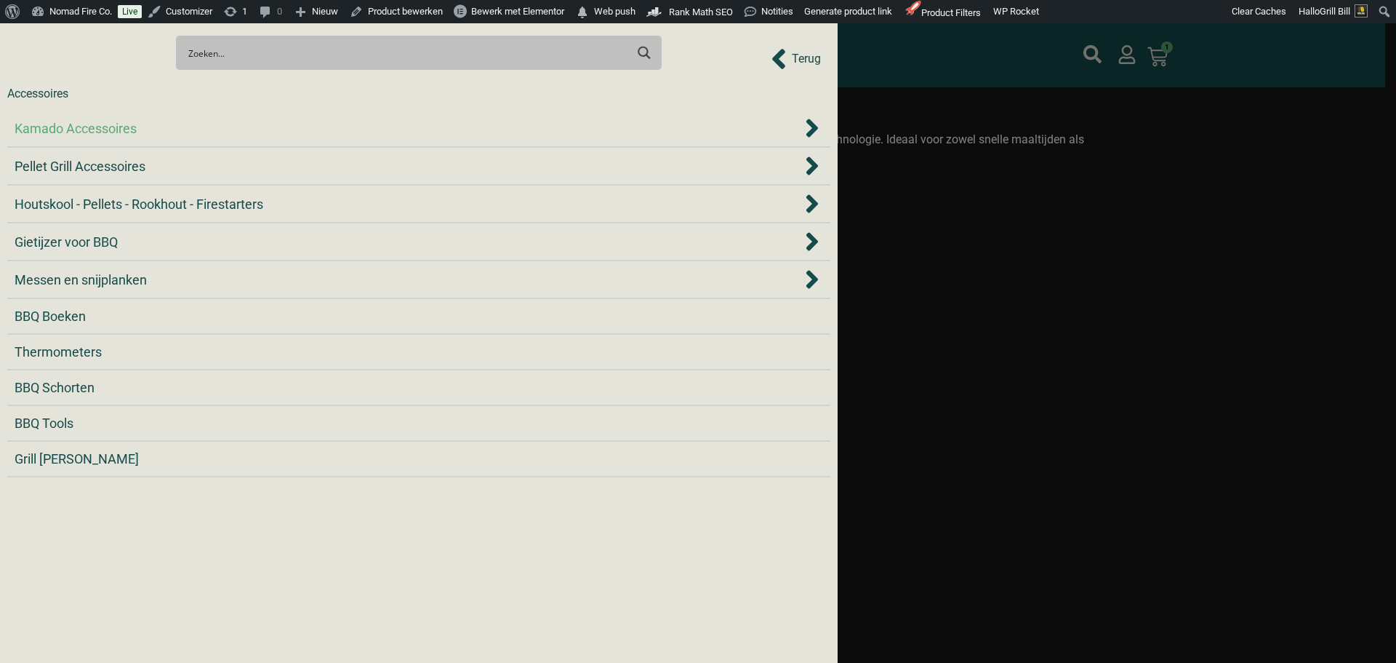
click at [271, 132] on div "Kamado Accessoires" at bounding box center [409, 129] width 788 height 20
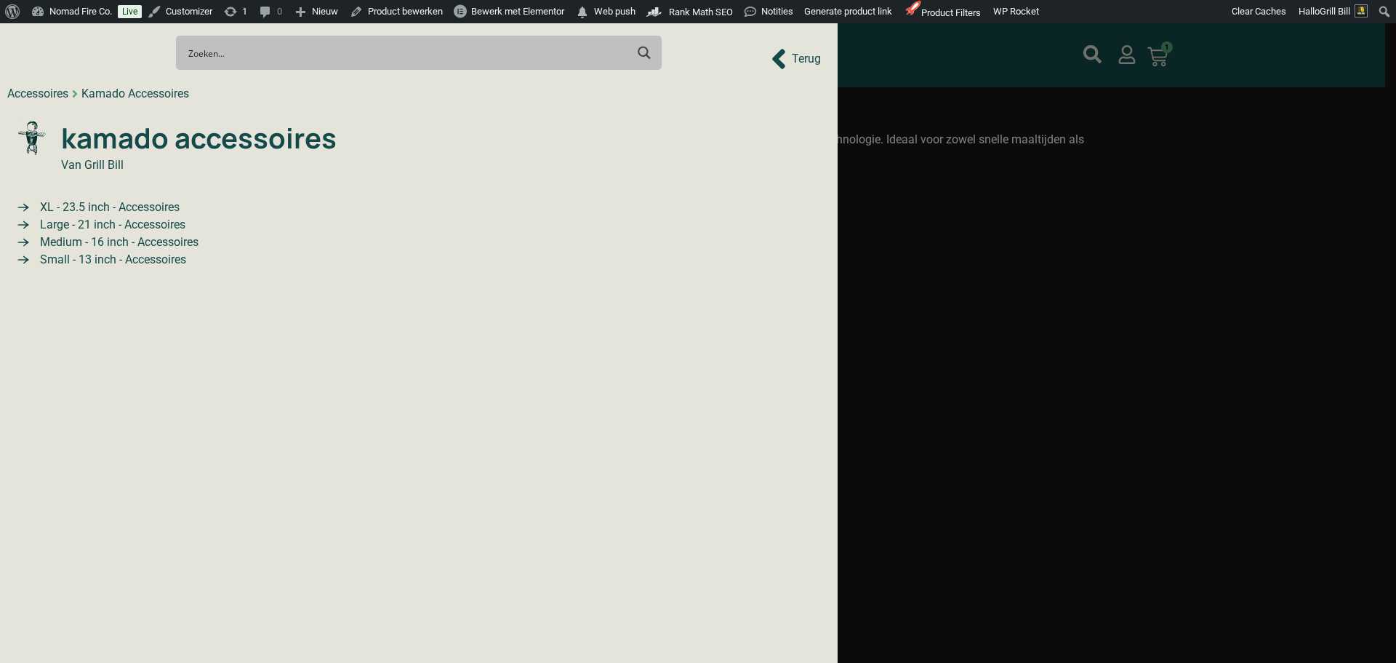
click at [173, 224] on span "Large - 21 inch - Accessoires" at bounding box center [110, 224] width 149 height 17
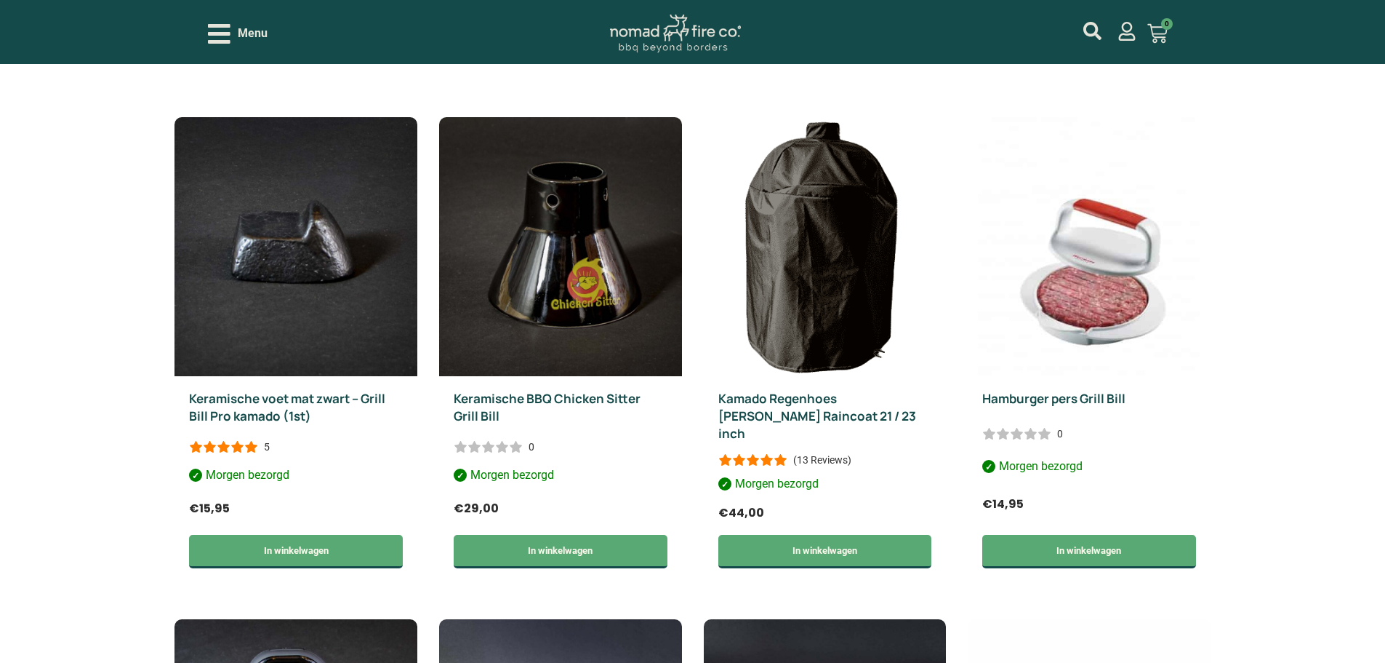
scroll to position [422, 0]
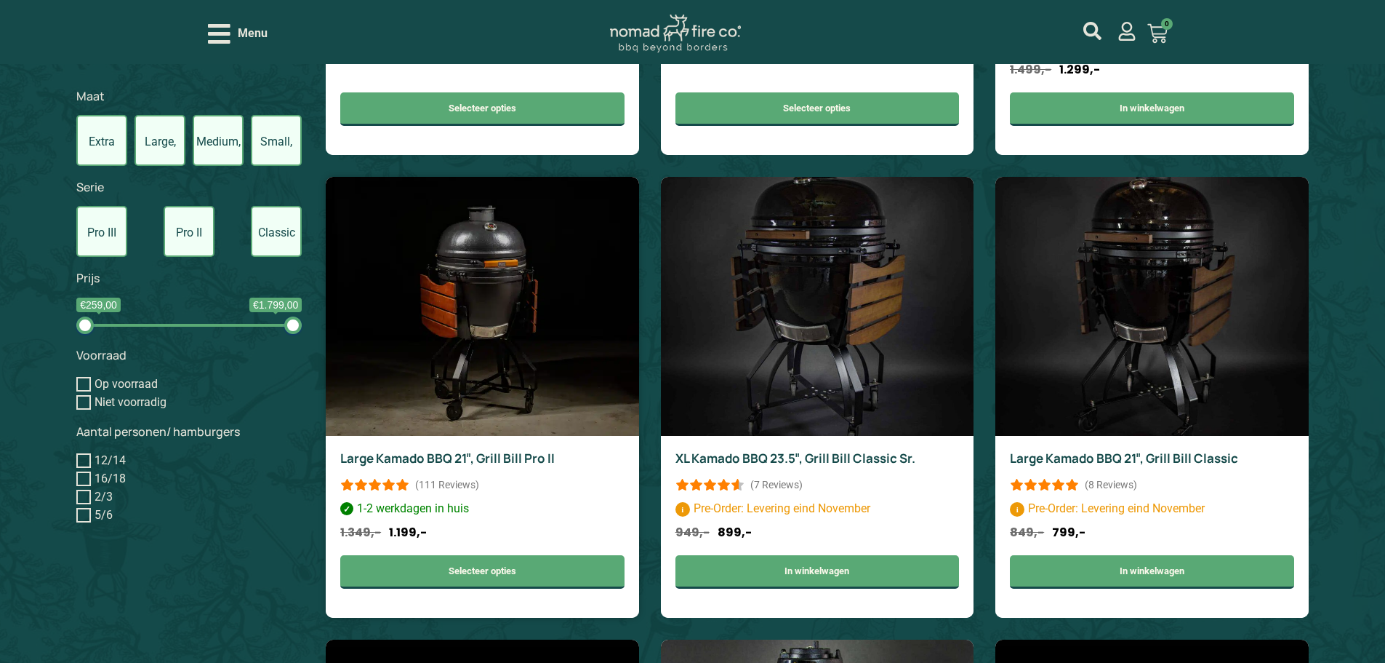
scroll to position [655, 0]
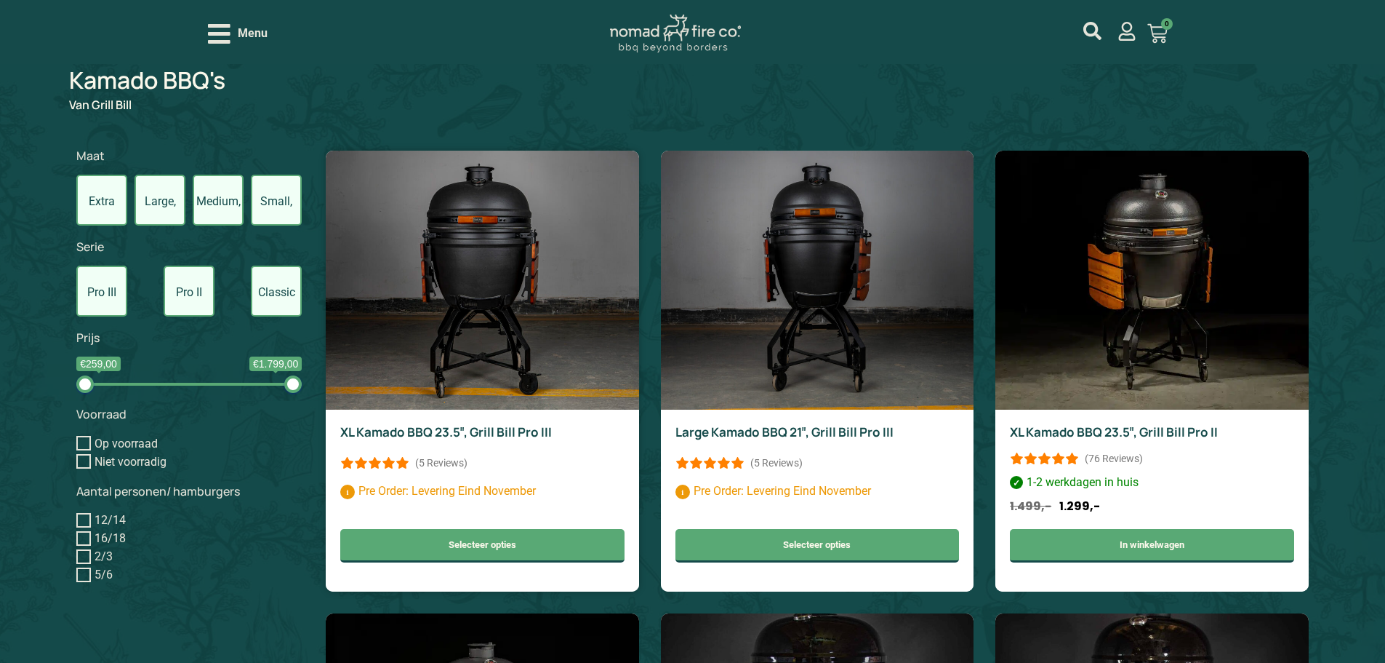
click at [533, 426] on link "XL Kamado BBQ 23.5″, Grill Bill Pro III" at bounding box center [446, 431] width 212 height 17
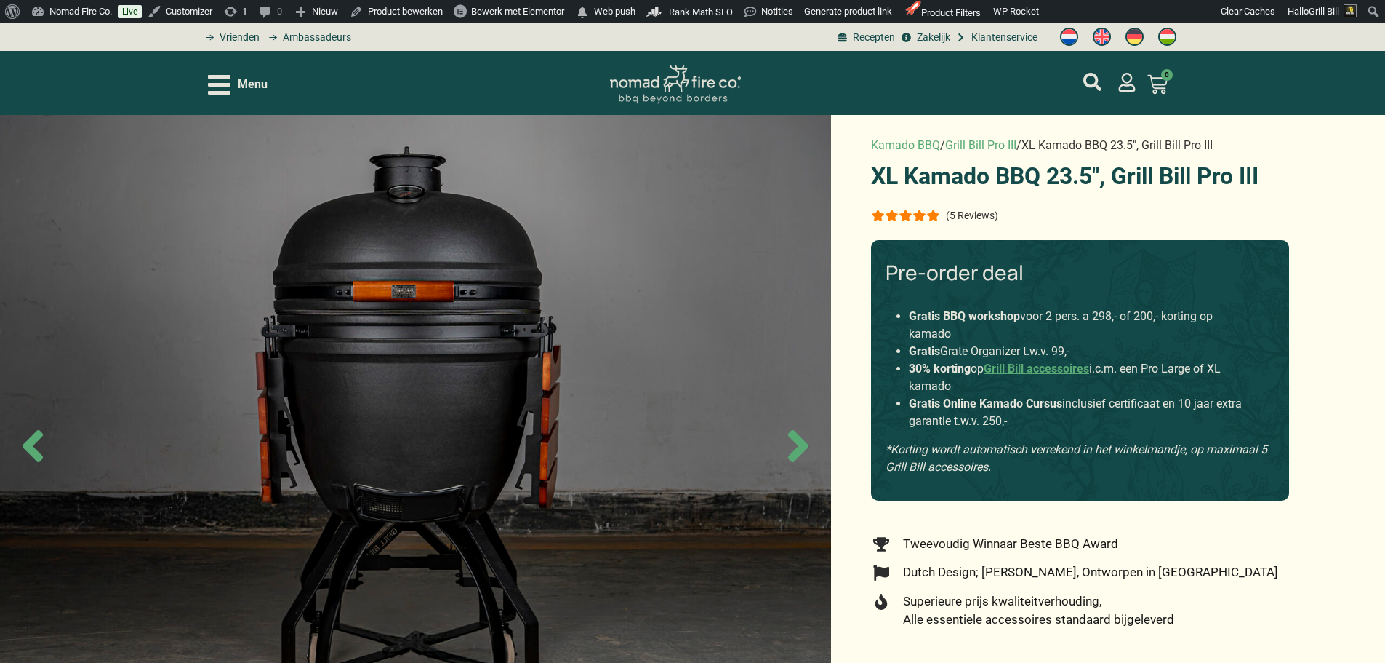
drag, startPoint x: 977, startPoint y: 207, endPoint x: 1290, endPoint y: 176, distance: 314.9
